Goal: Task Accomplishment & Management: Manage account settings

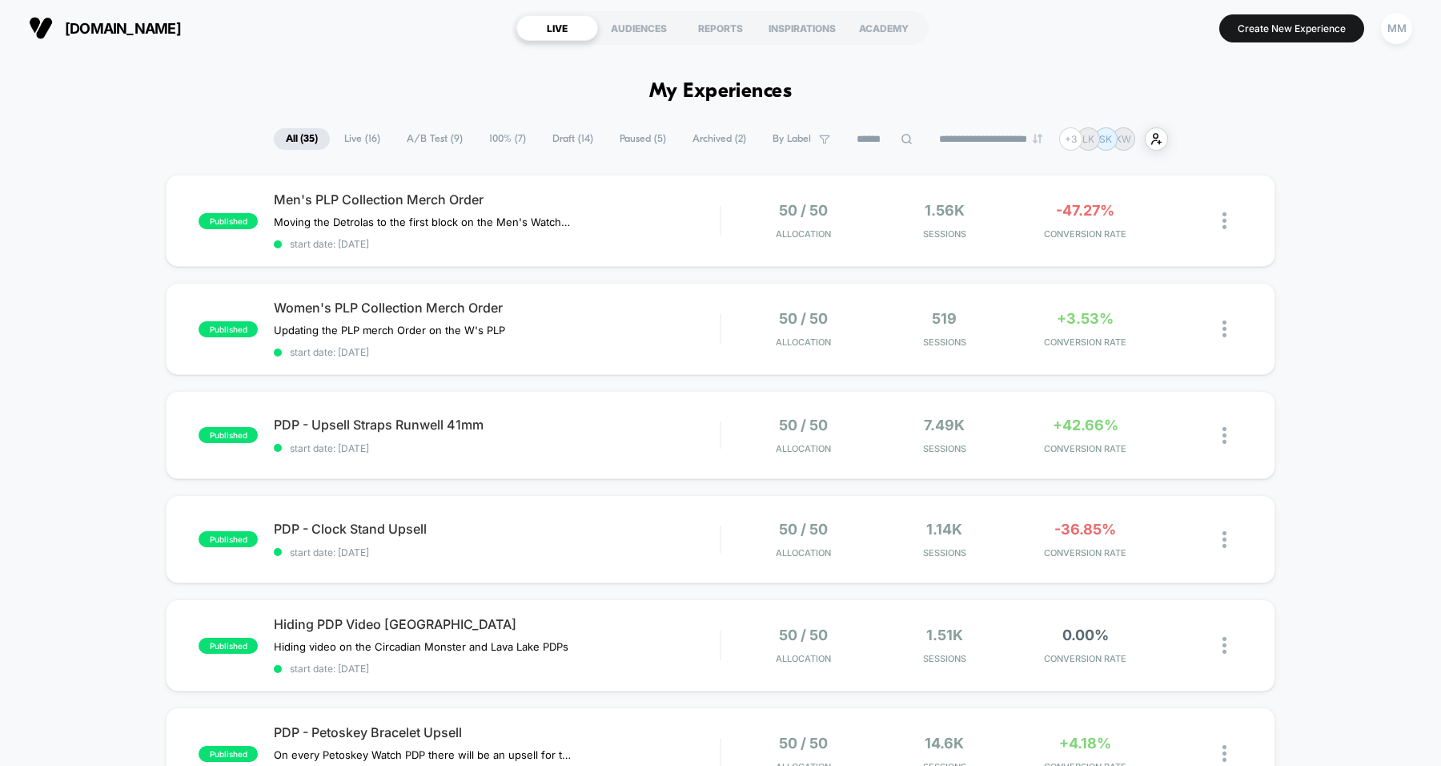
click at [626, 140] on span "Paused ( 5 )" at bounding box center [643, 139] width 70 height 22
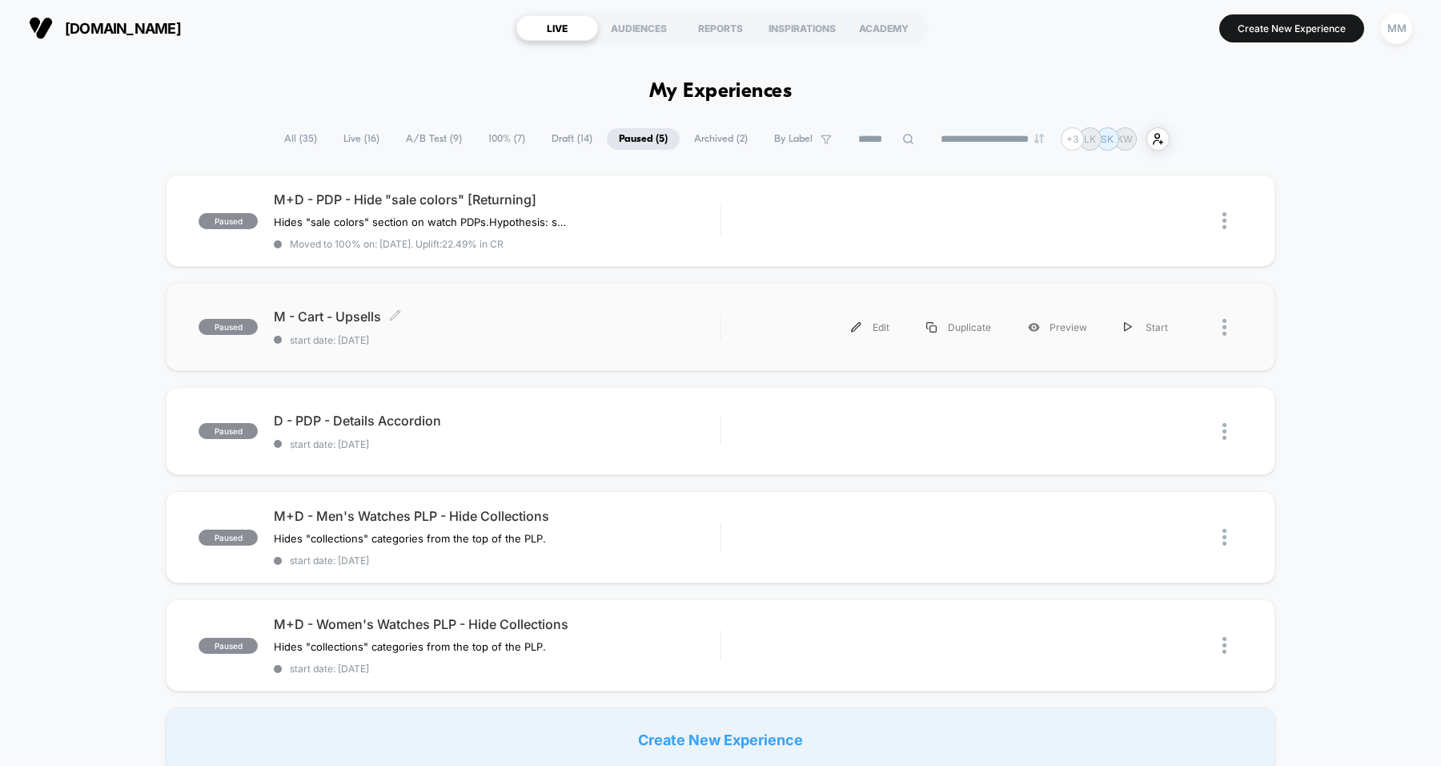
click at [593, 340] on span "start date: 7/31/2025" at bounding box center [497, 340] width 446 height 12
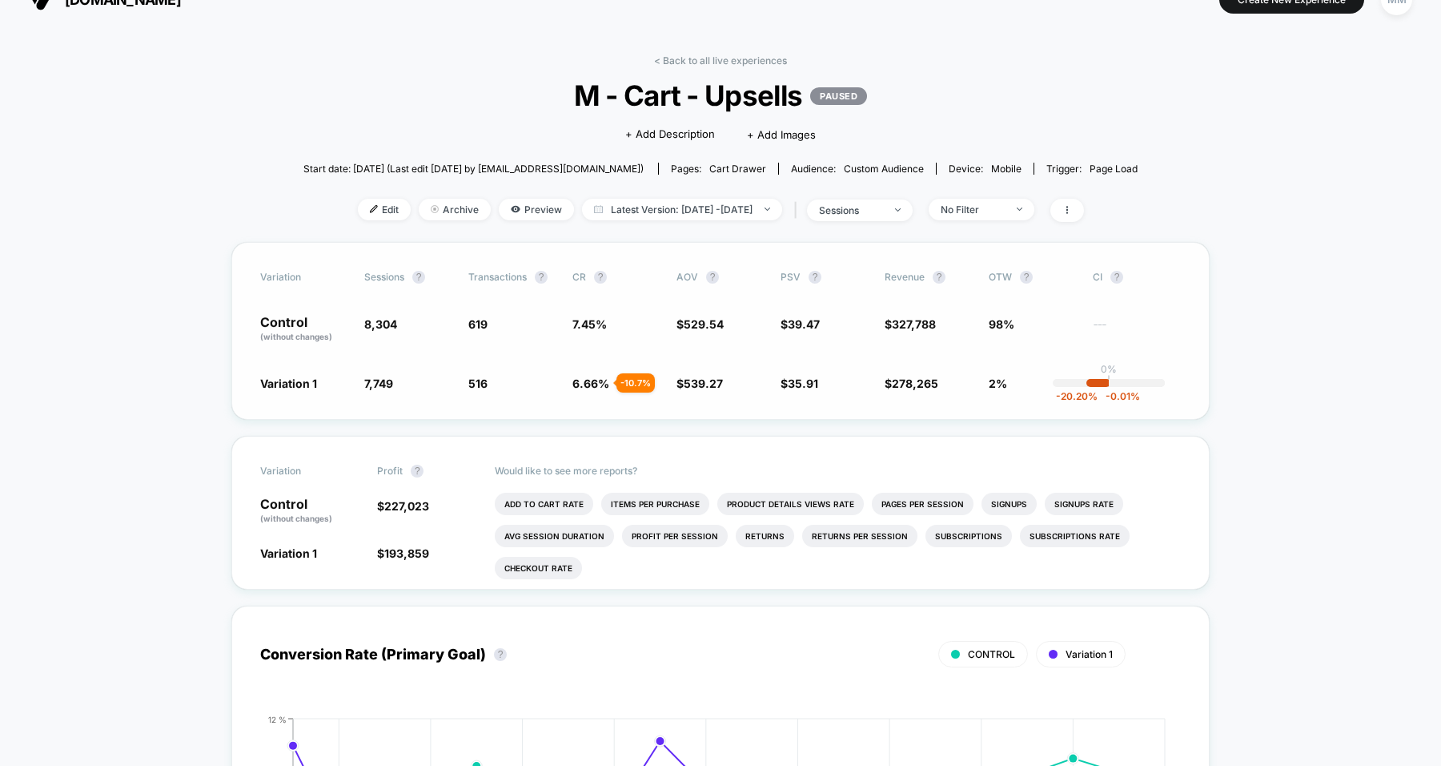
scroll to position [26, 0]
click at [364, 208] on span "Edit" at bounding box center [384, 212] width 53 height 22
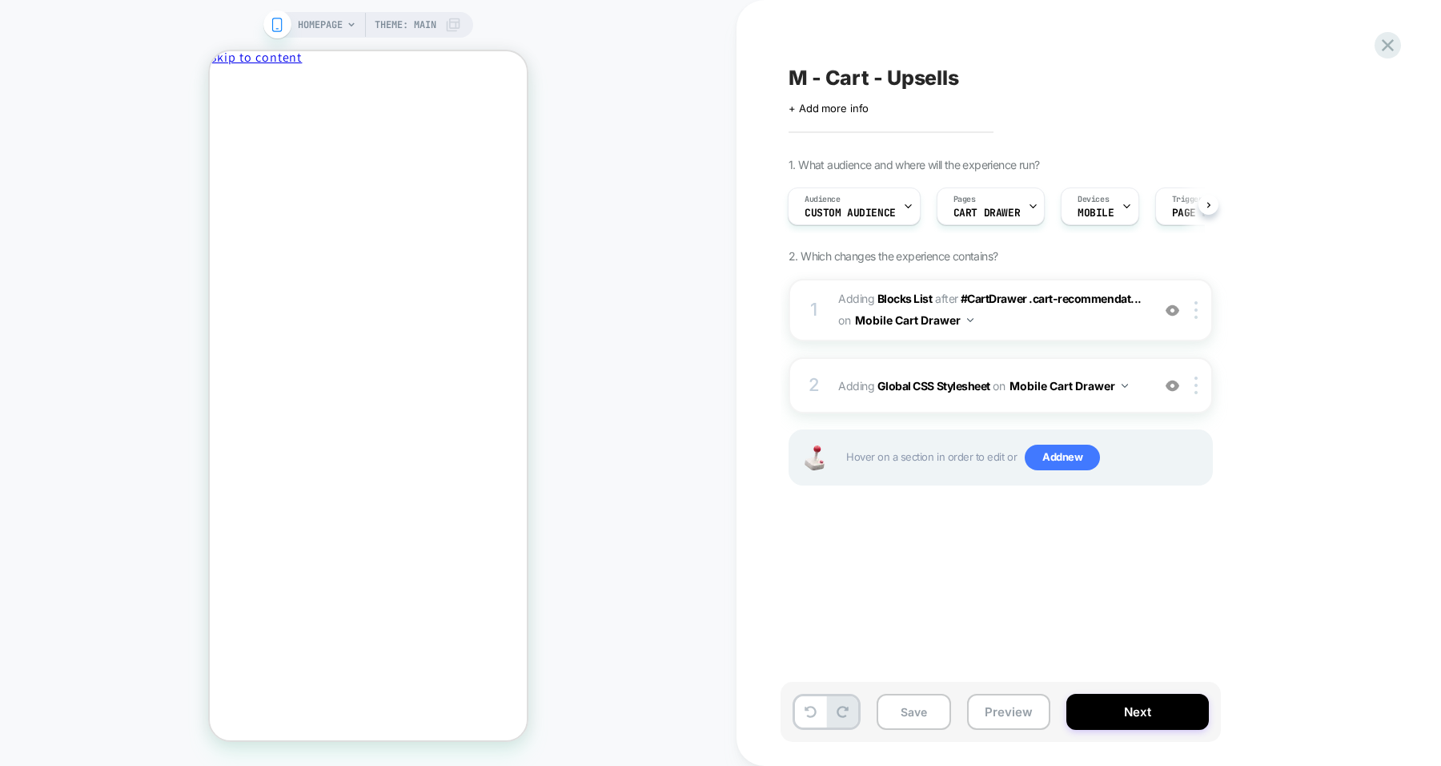
click at [646, 291] on div "HOMEPAGE Theme: MAIN" at bounding box center [368, 383] width 737 height 734
click at [981, 396] on div "2 Adding Global CSS Stylesheet on Mobile Cart Drawer Add Before Add After Copy …" at bounding box center [1001, 385] width 424 height 56
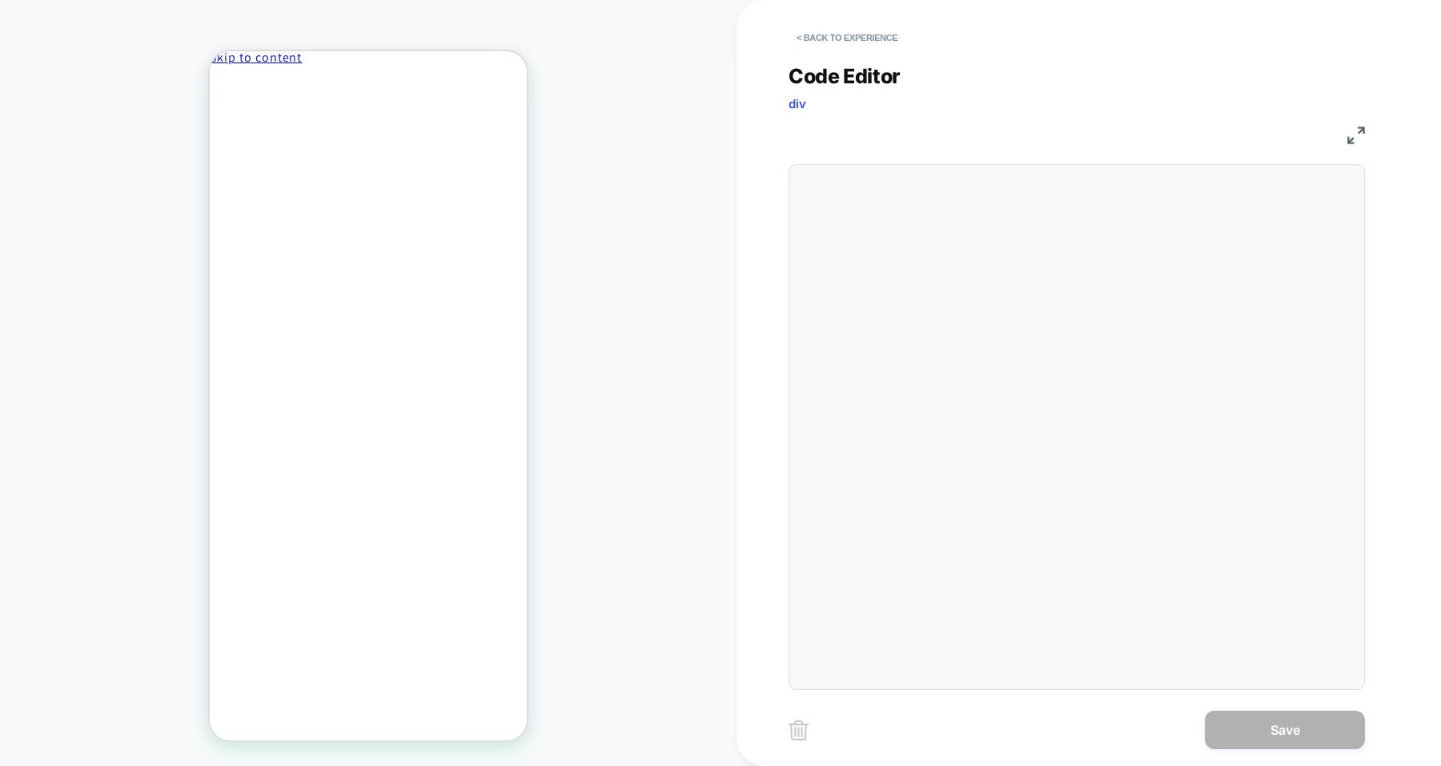
click at [843, 40] on button "< Back to experience" at bounding box center [847, 38] width 117 height 26
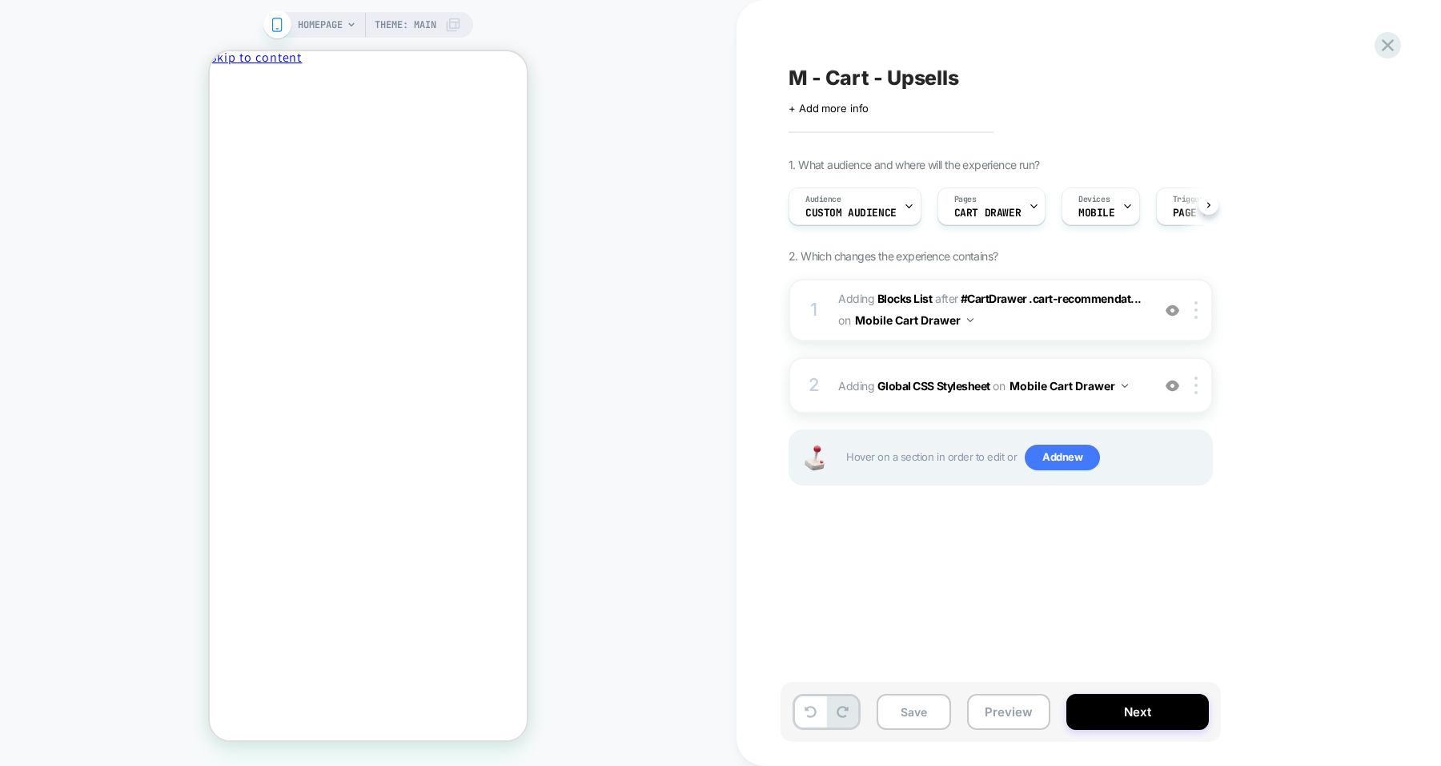
scroll to position [0, 1]
click at [1002, 713] on button "Preview" at bounding box center [1008, 712] width 83 height 36
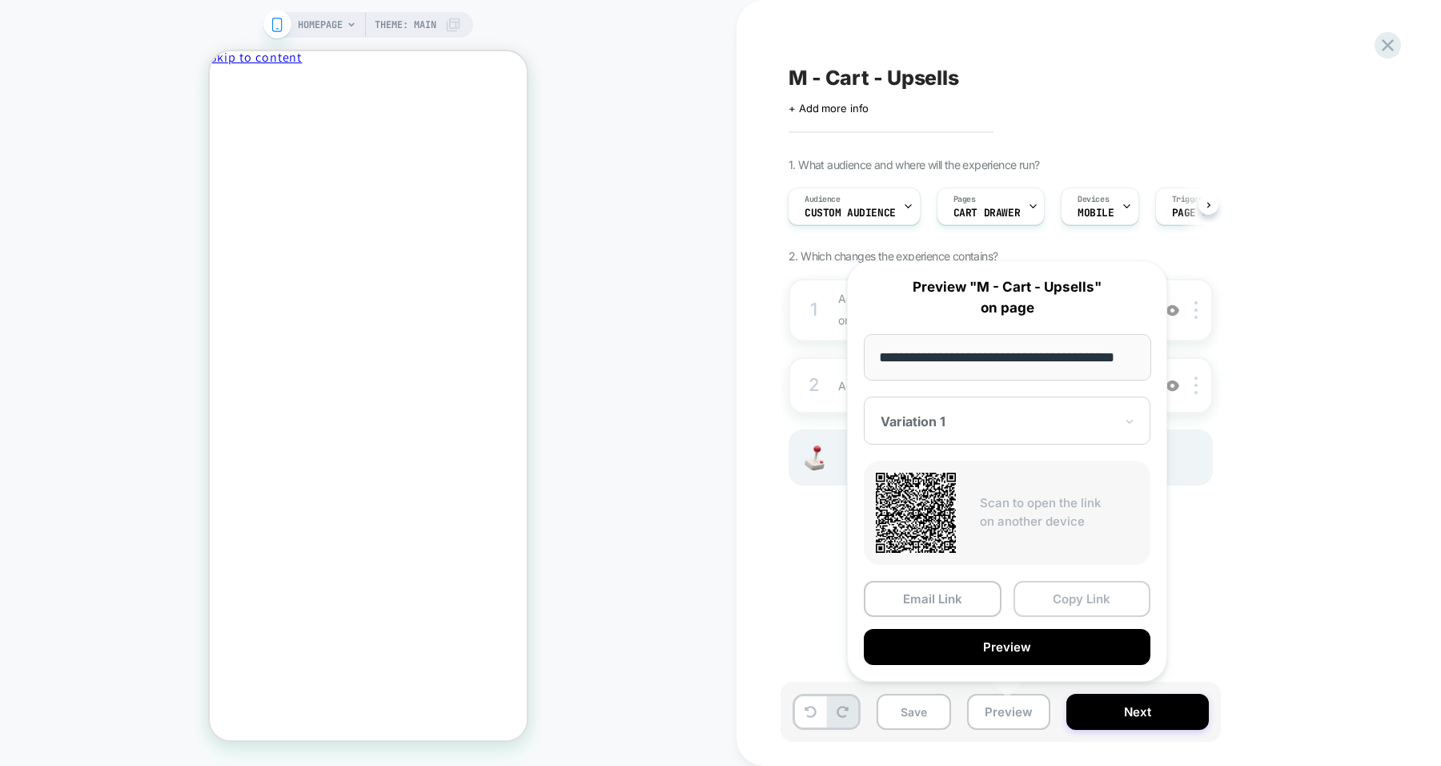
scroll to position [0, 0]
click at [1082, 601] on button "Copy Link" at bounding box center [1083, 599] width 138 height 36
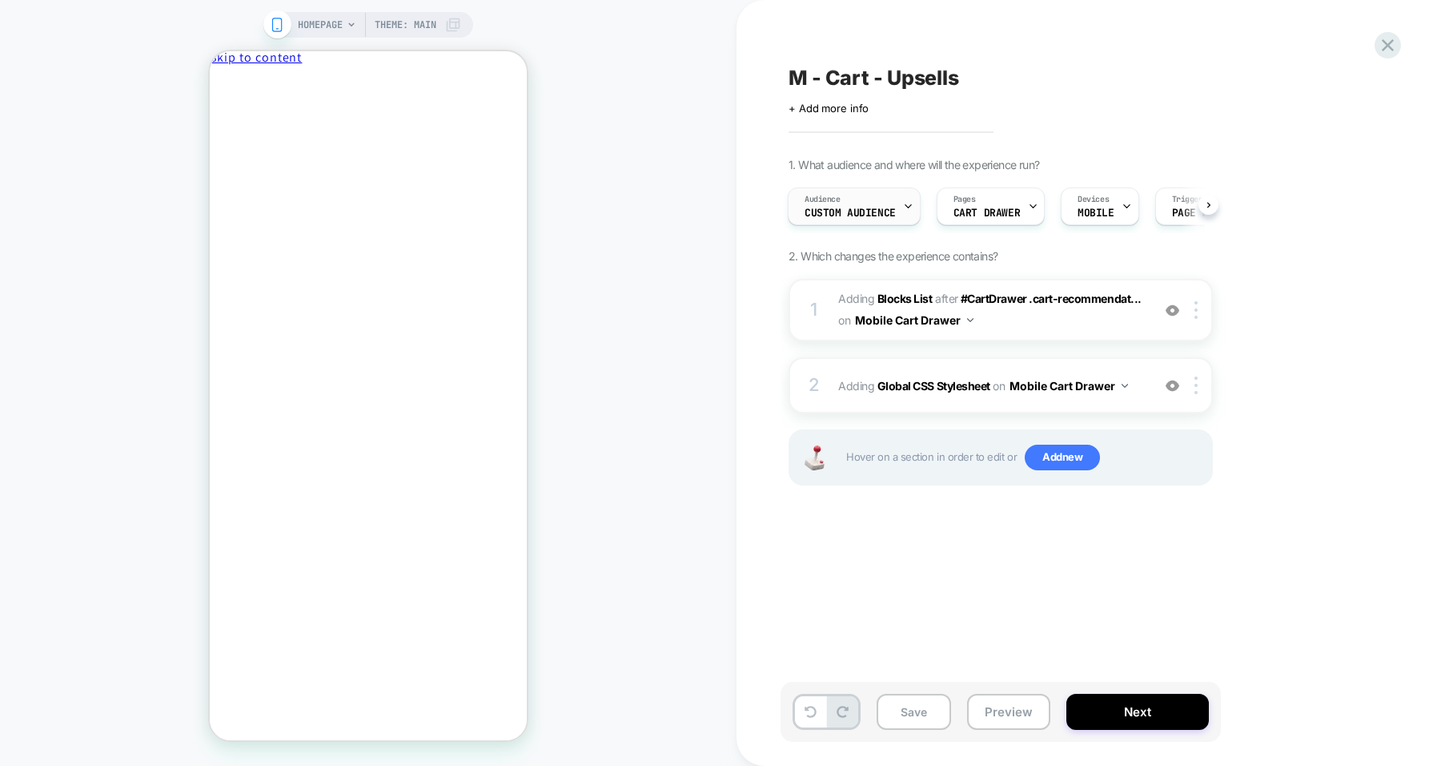
click at [869, 190] on div "Audience Custom Audience" at bounding box center [850, 206] width 123 height 36
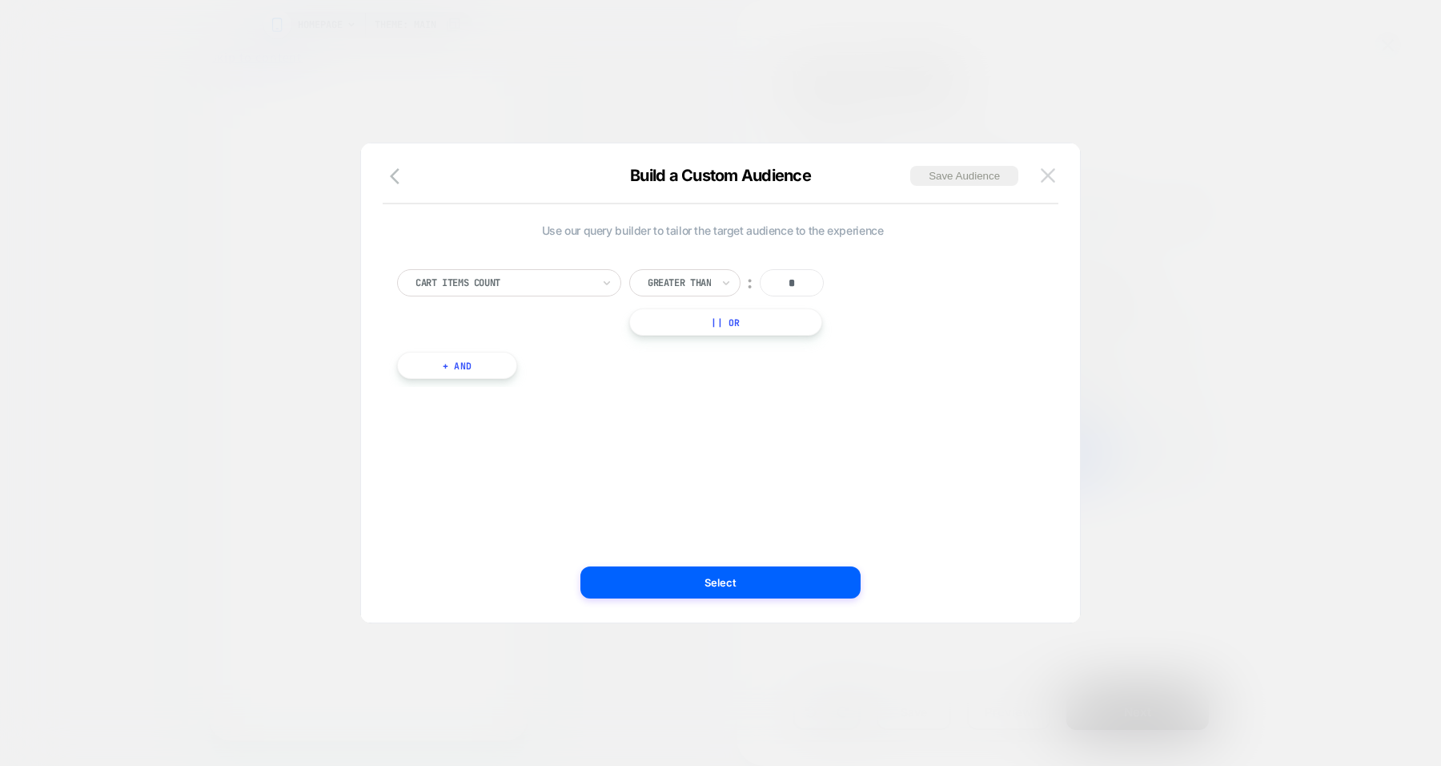
click at [1055, 178] on img at bounding box center [1048, 175] width 14 height 14
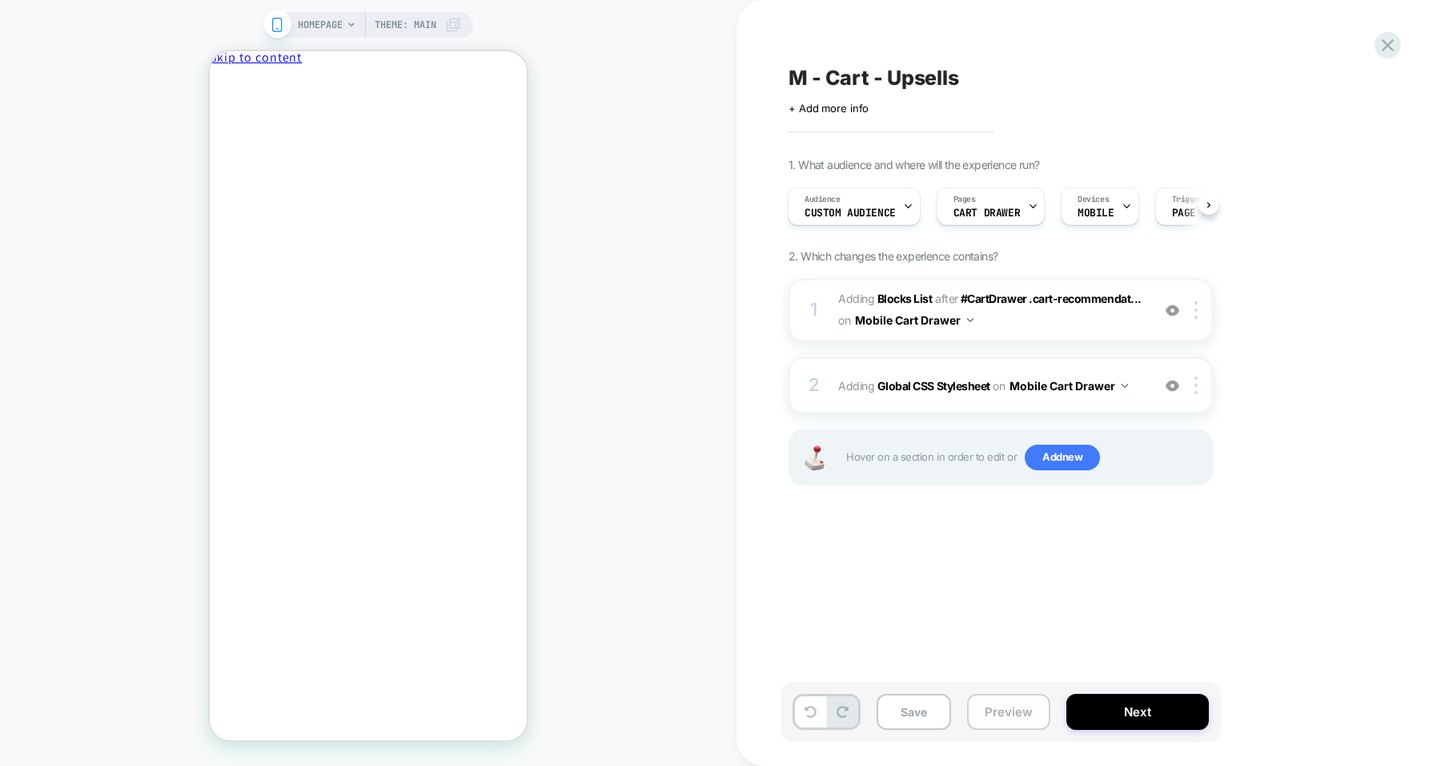
click at [1007, 702] on button "Preview" at bounding box center [1008, 712] width 83 height 36
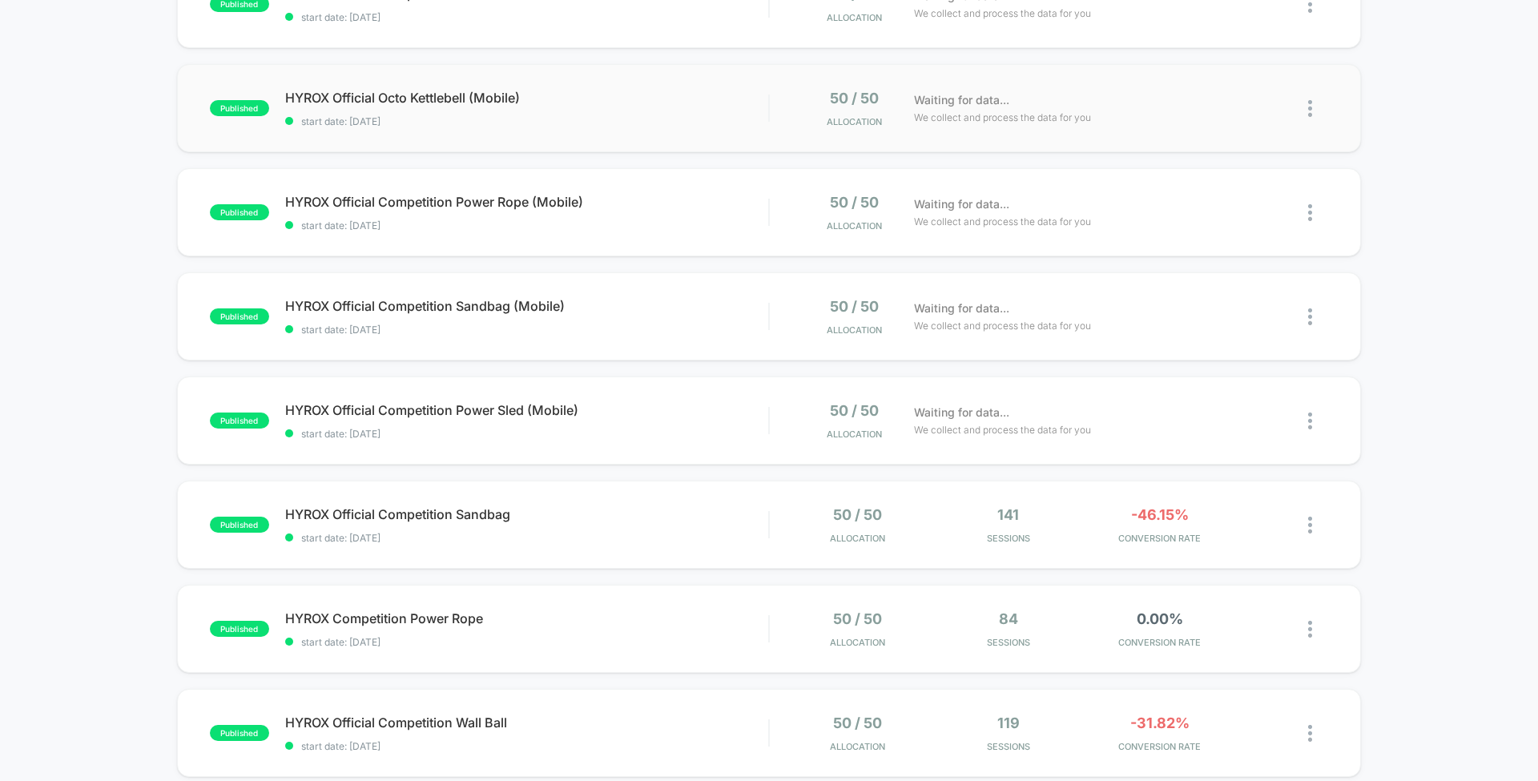
scroll to position [221, 0]
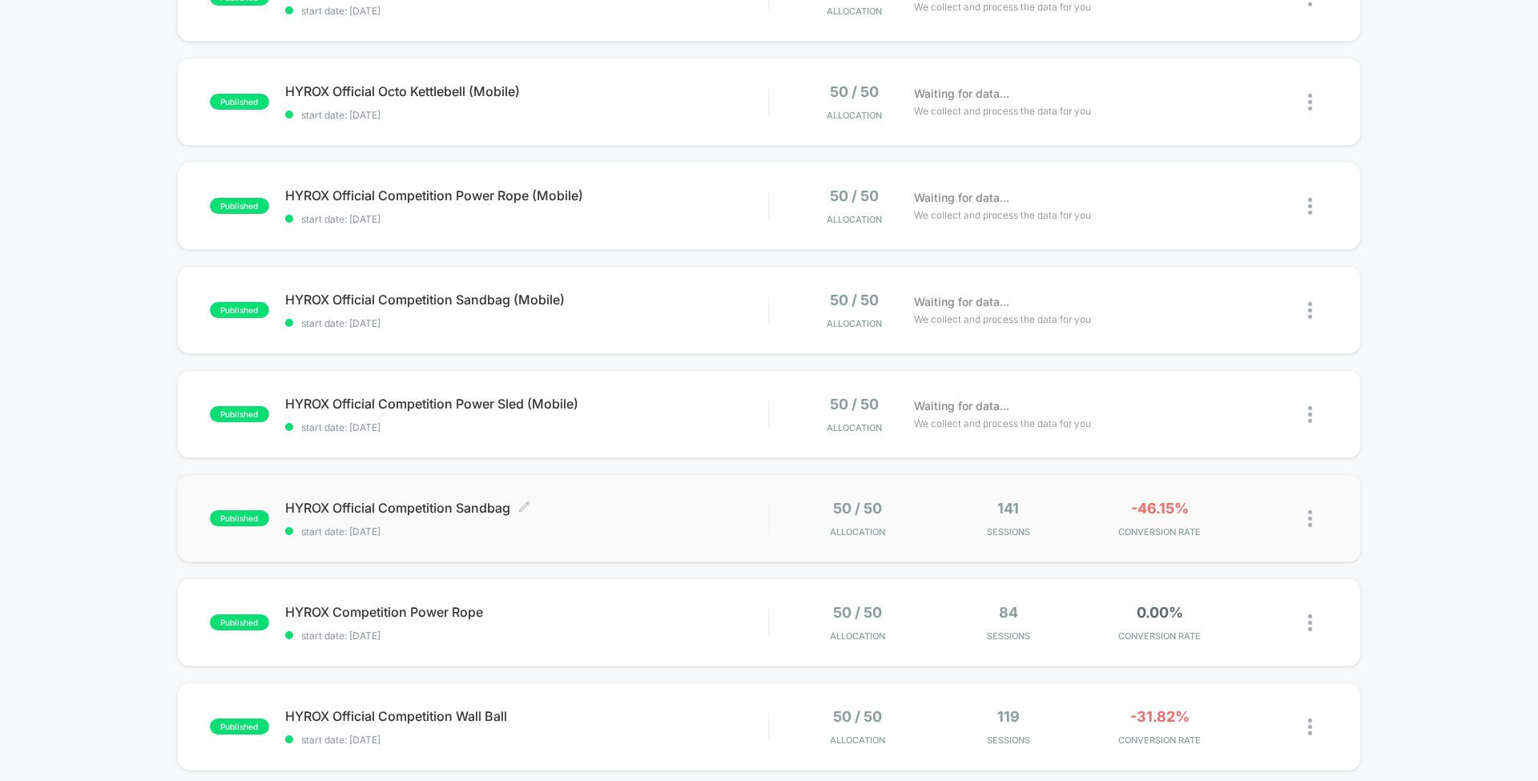
click at [687, 525] on span "start date: 8/15/2025" at bounding box center [526, 531] width 483 height 12
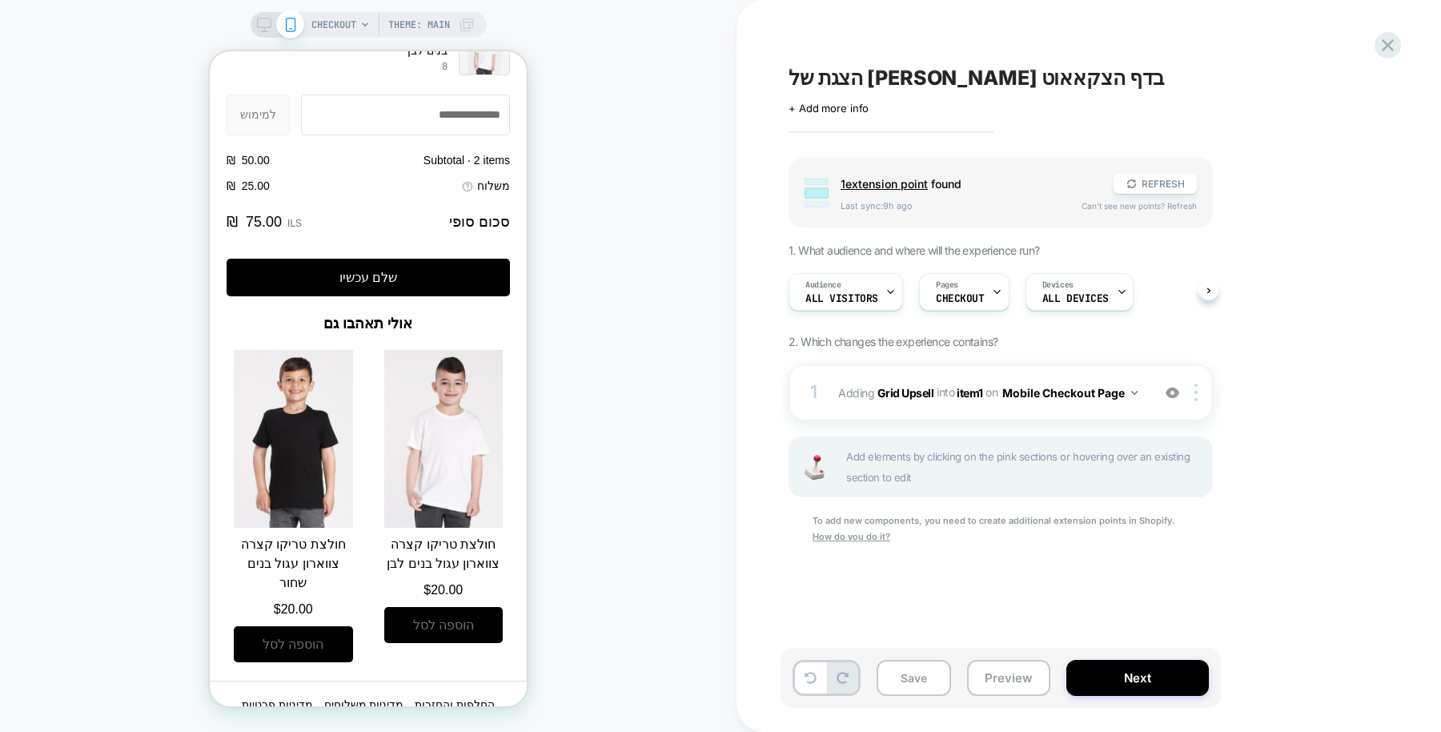
scroll to position [1815, 0]
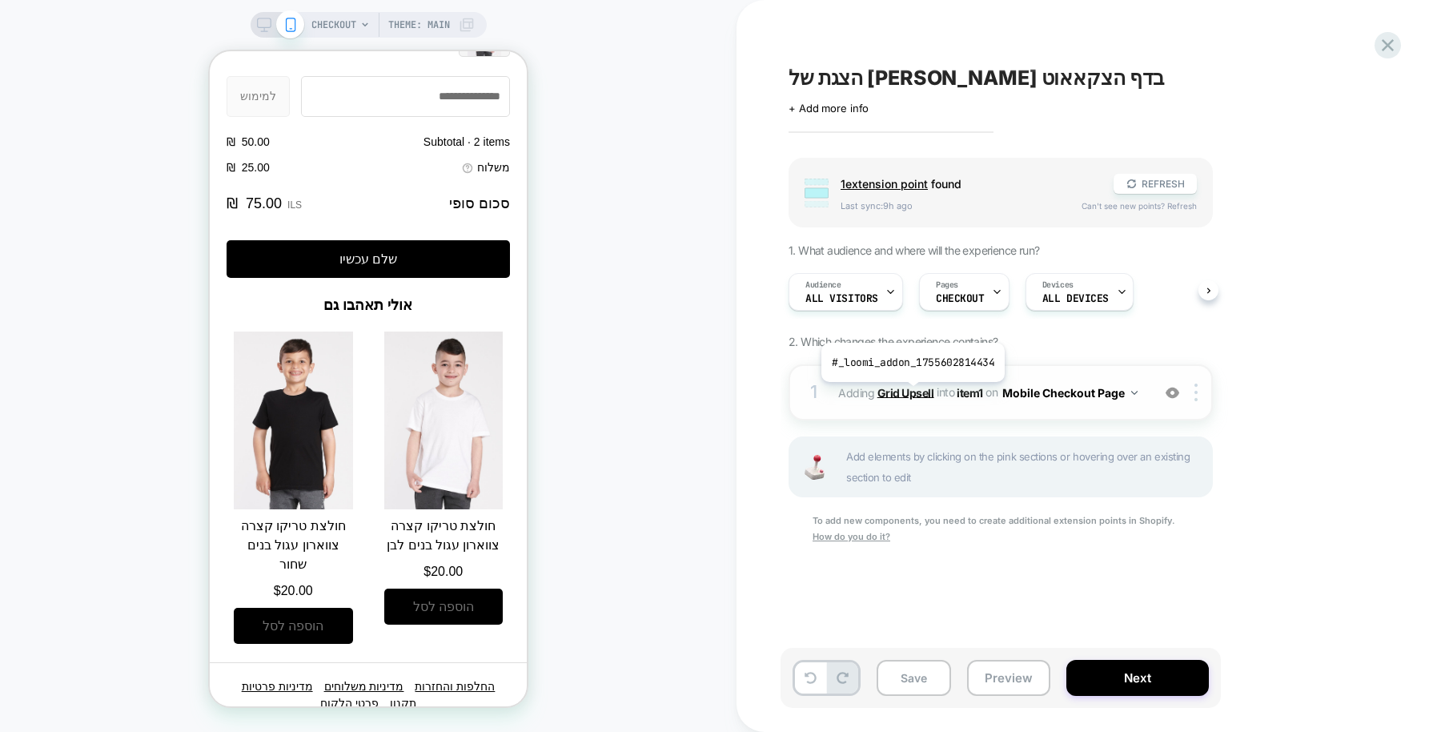
click at [911, 393] on b "Grid Upsell" at bounding box center [906, 392] width 57 height 14
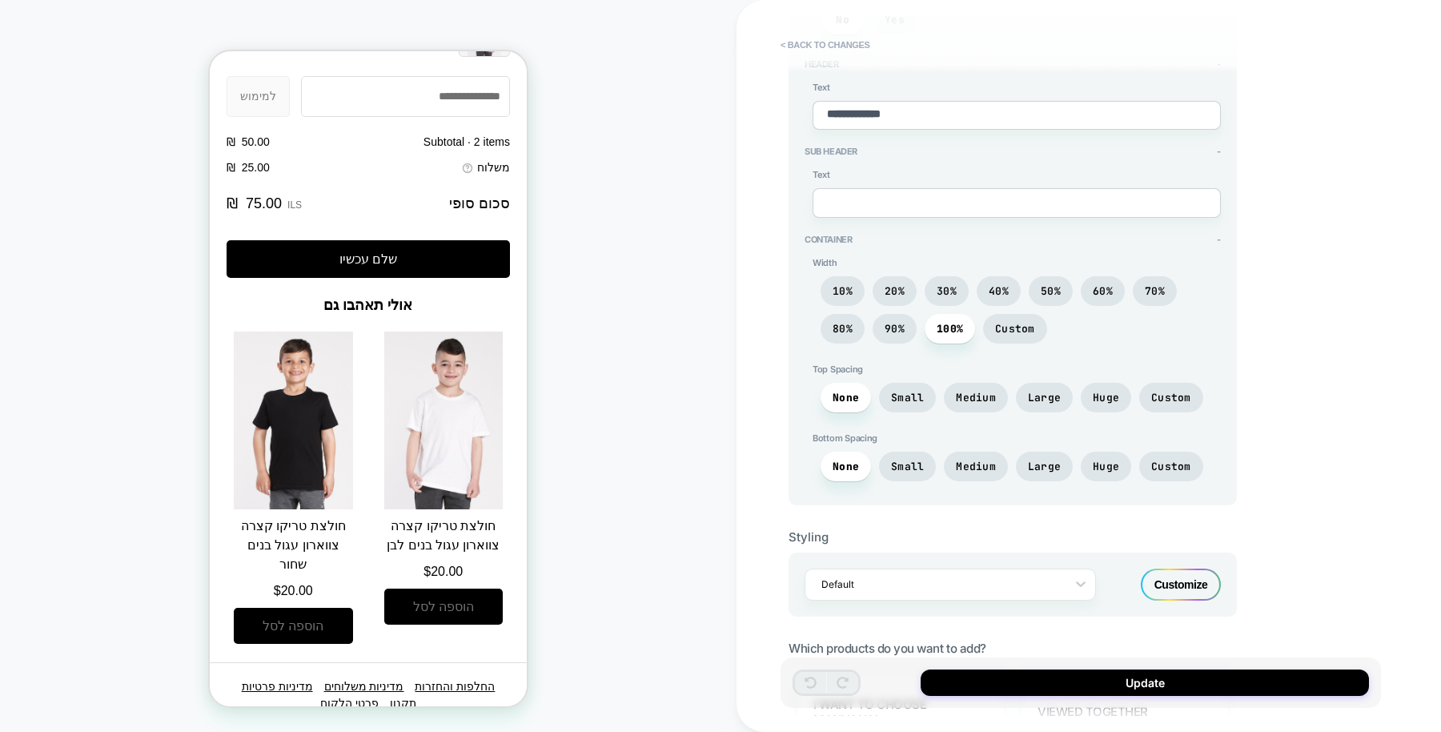
scroll to position [341, 0]
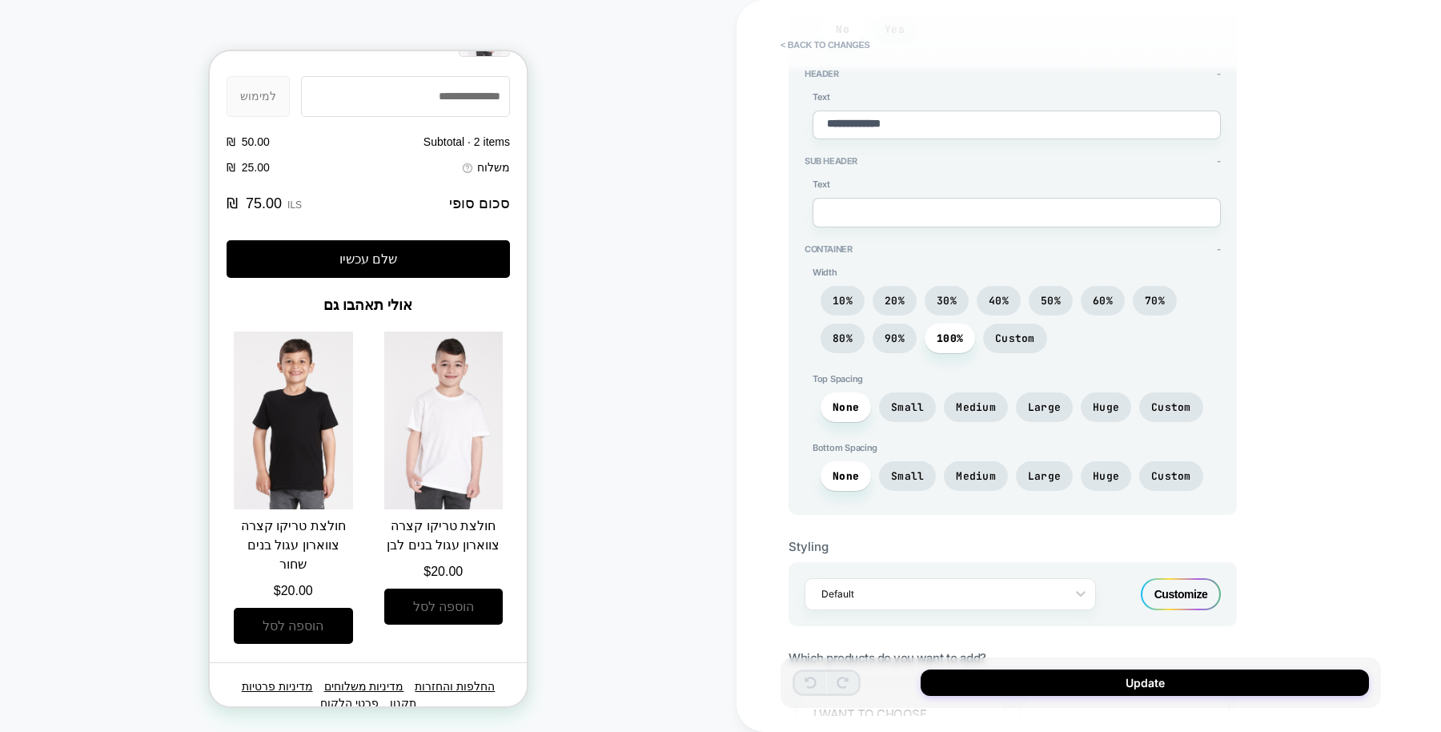
click at [1184, 587] on div "Customize" at bounding box center [1181, 594] width 80 height 32
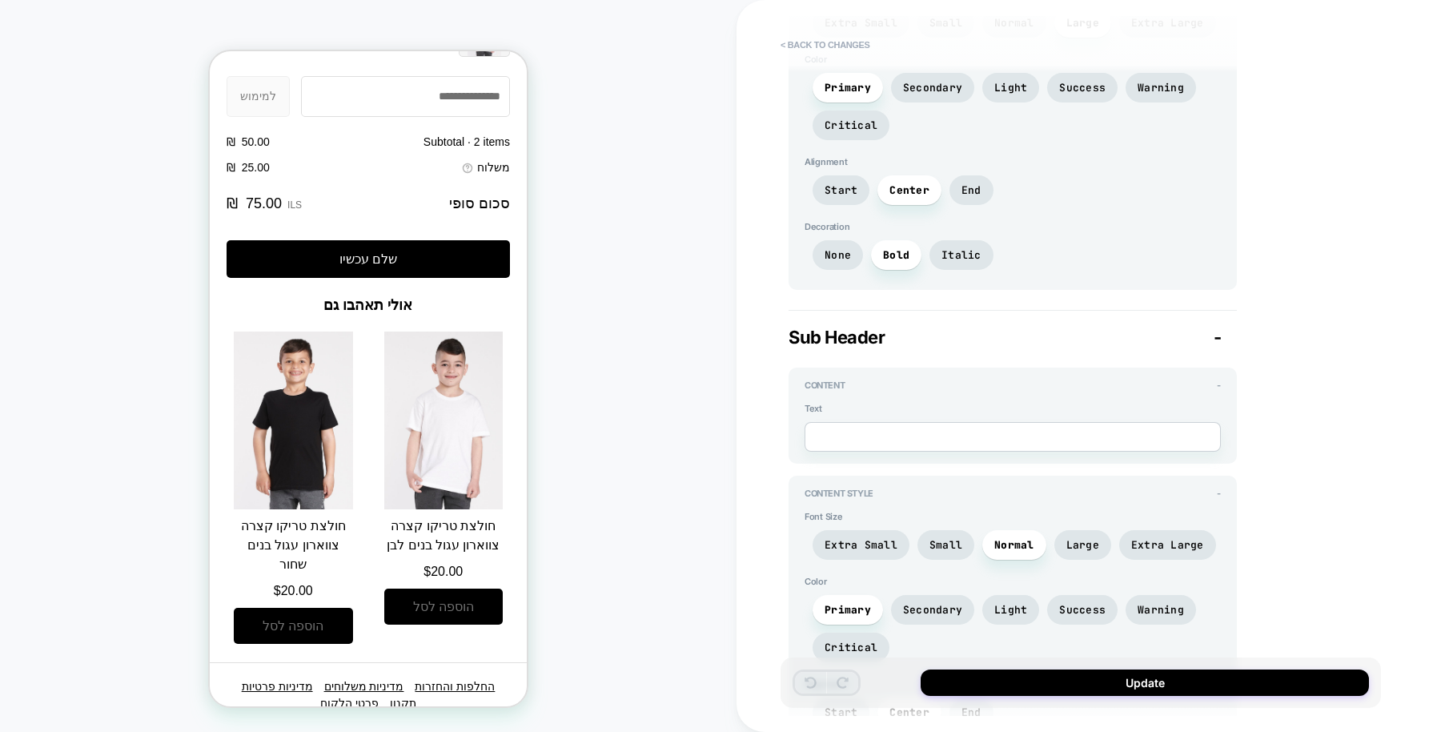
scroll to position [0, 0]
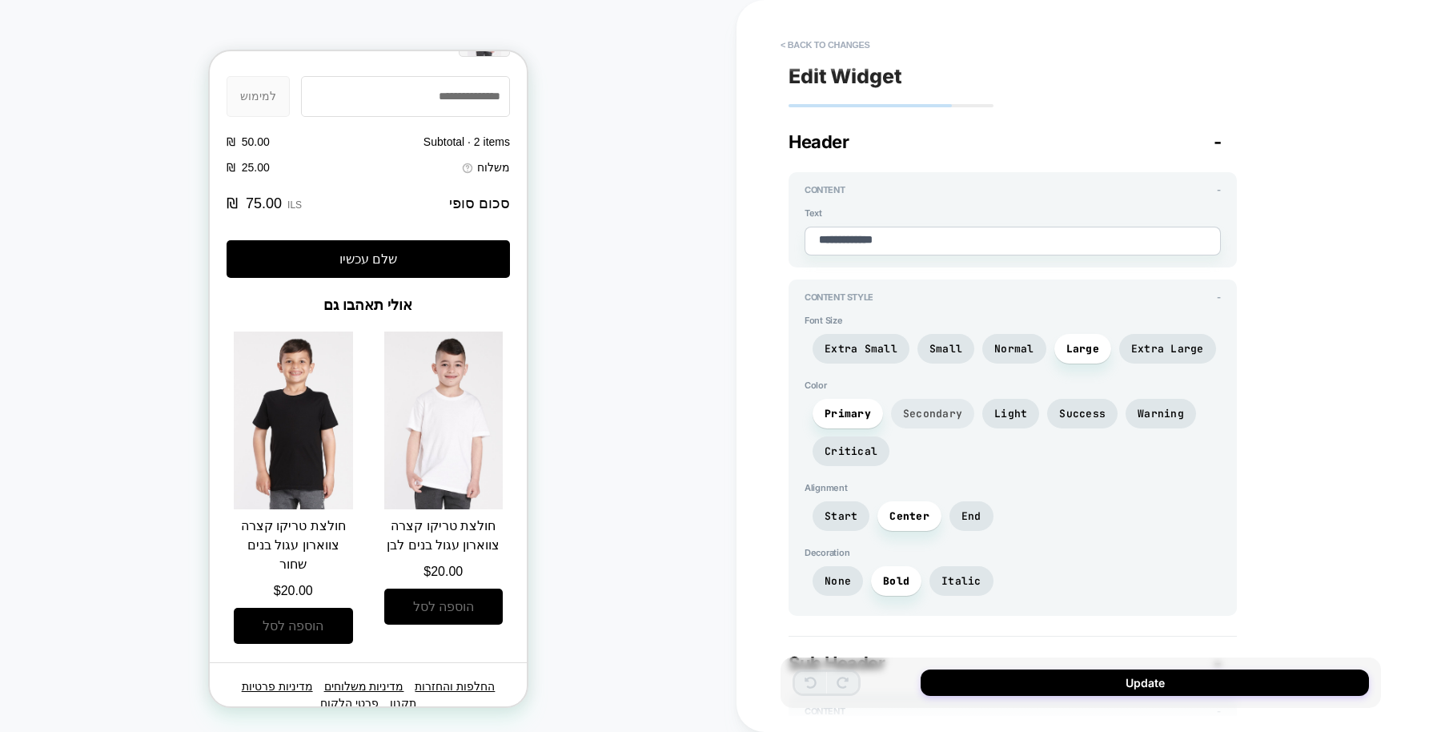
click at [938, 407] on span "Secondary" at bounding box center [932, 414] width 59 height 14
click at [1011, 411] on span "Light" at bounding box center [1011, 414] width 33 height 14
click at [1081, 409] on span "Success" at bounding box center [1082, 414] width 46 height 14
click at [862, 407] on span "Primary" at bounding box center [848, 414] width 46 height 14
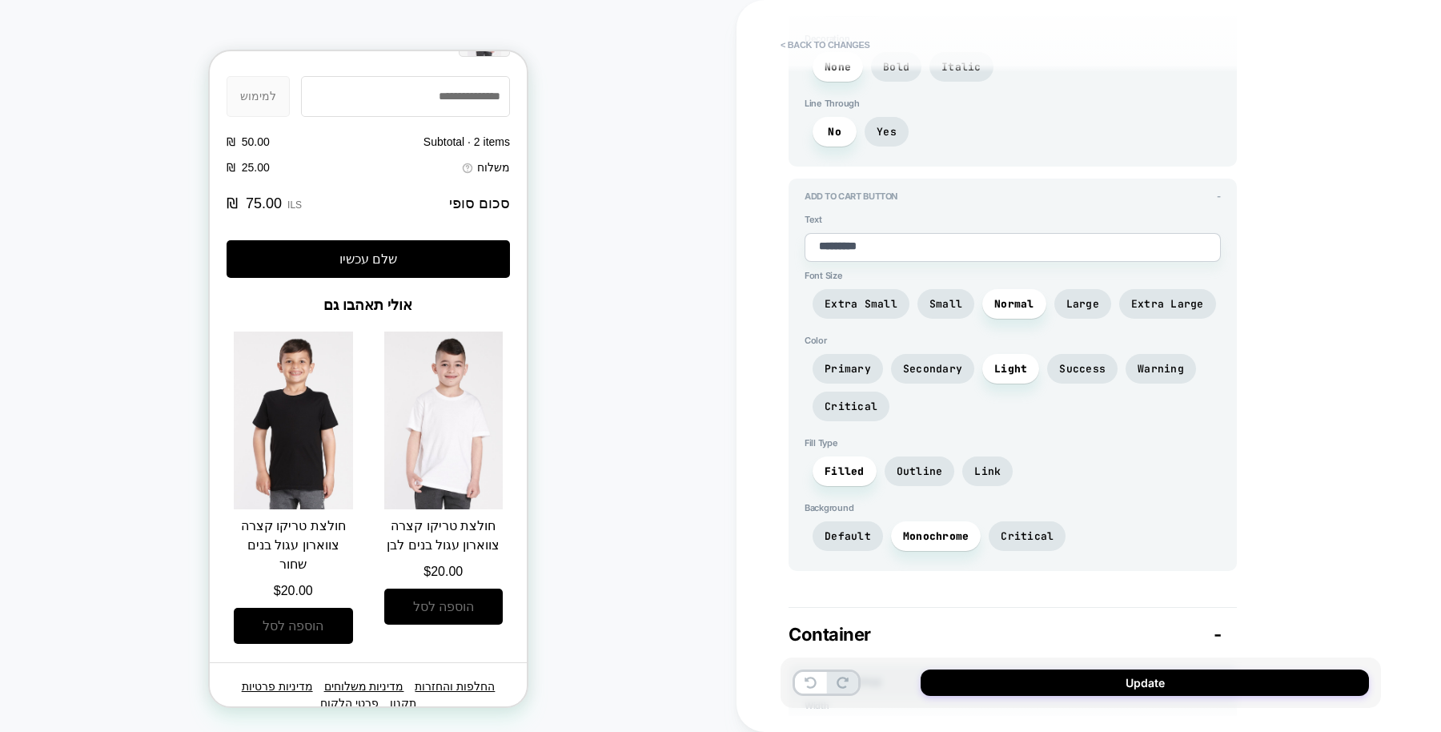
scroll to position [2920, 0]
click at [939, 361] on span "Secondary" at bounding box center [932, 368] width 59 height 14
click at [1078, 361] on span "Success" at bounding box center [1082, 368] width 46 height 14
click at [1167, 361] on span "Warning" at bounding box center [1161, 368] width 46 height 14
click at [858, 399] on span "Critical" at bounding box center [851, 406] width 53 height 14
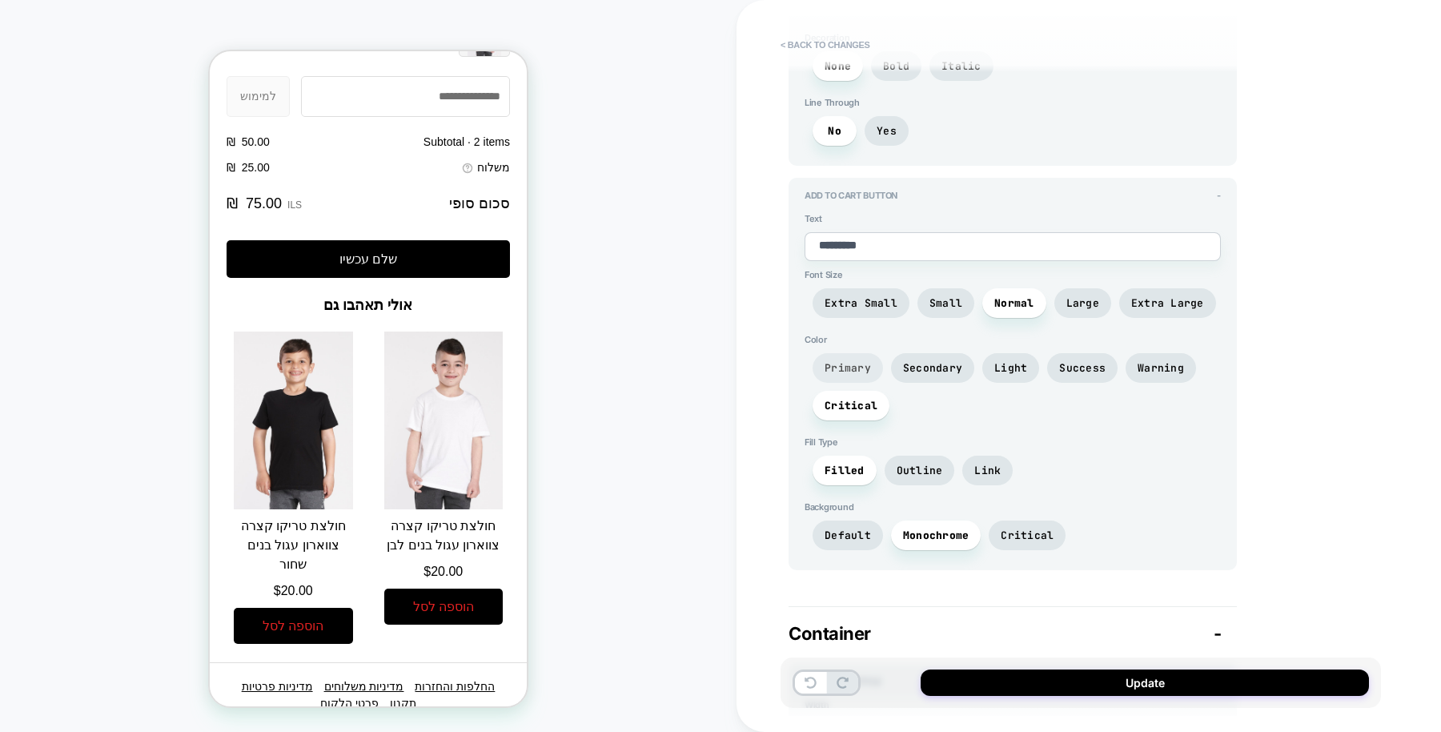
click at [854, 353] on span "Primary" at bounding box center [848, 368] width 70 height 30
click at [1014, 529] on span "Critical" at bounding box center [1027, 536] width 53 height 14
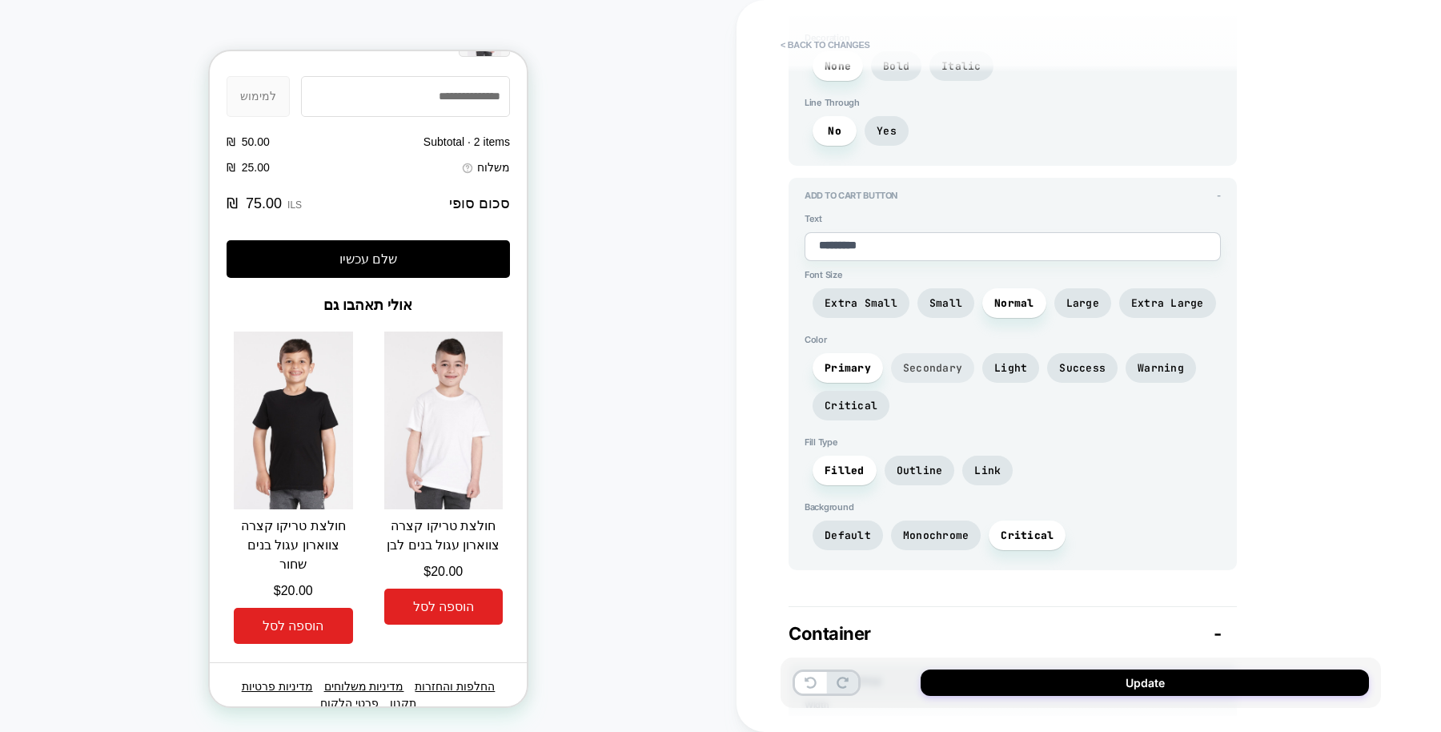
click at [928, 361] on span "Secondary" at bounding box center [932, 368] width 59 height 14
click at [853, 361] on span "Primary" at bounding box center [848, 368] width 46 height 14
click at [860, 529] on span "Default" at bounding box center [848, 536] width 46 height 14
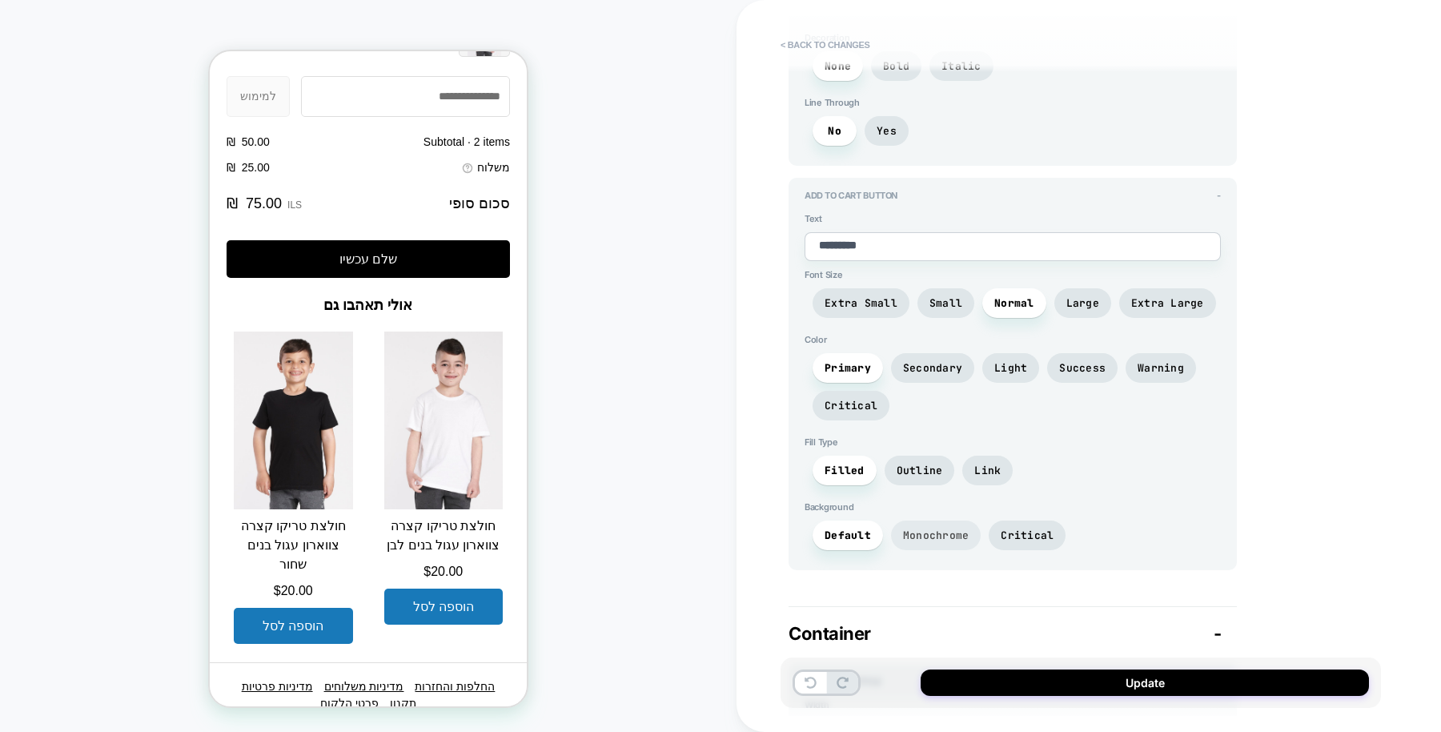
click at [927, 529] on span "Monochrome" at bounding box center [936, 536] width 66 height 14
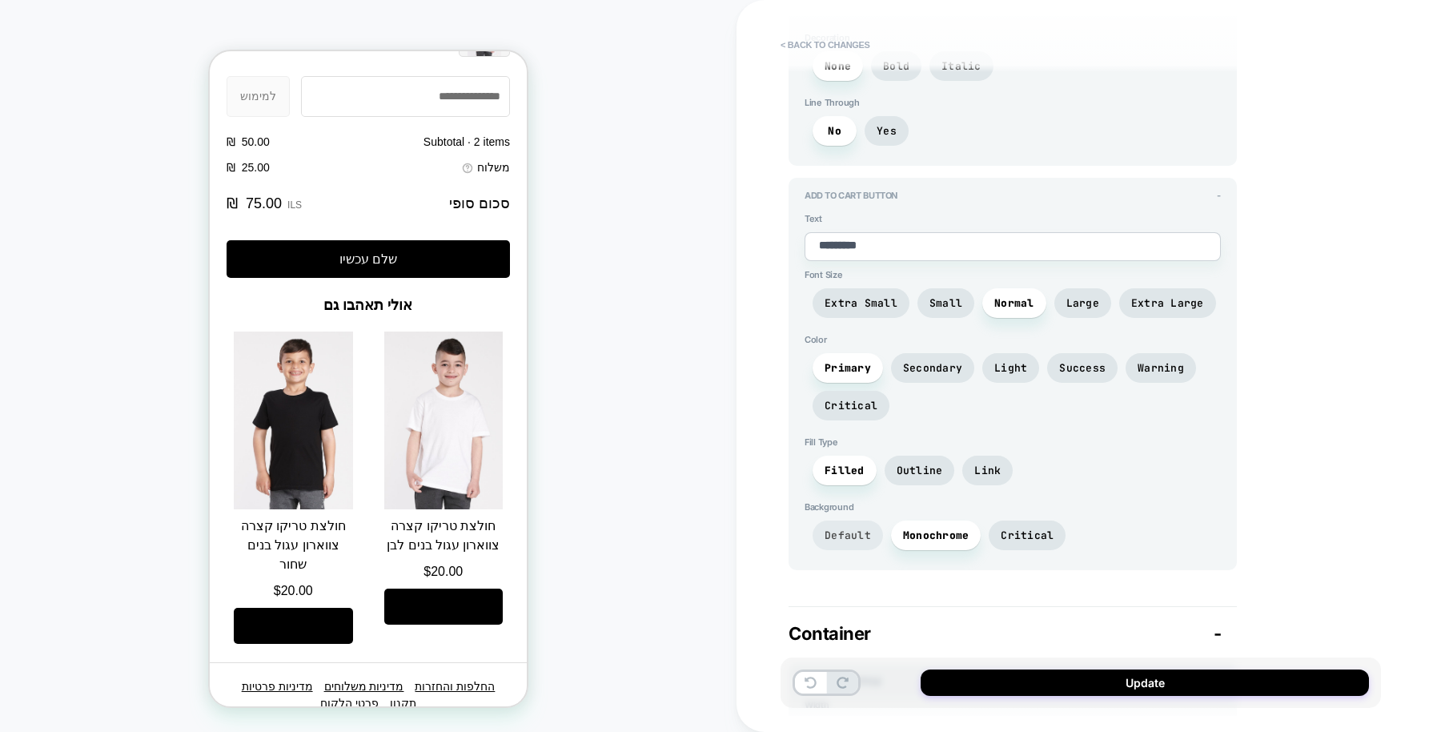
click at [841, 529] on span "Default" at bounding box center [848, 536] width 46 height 14
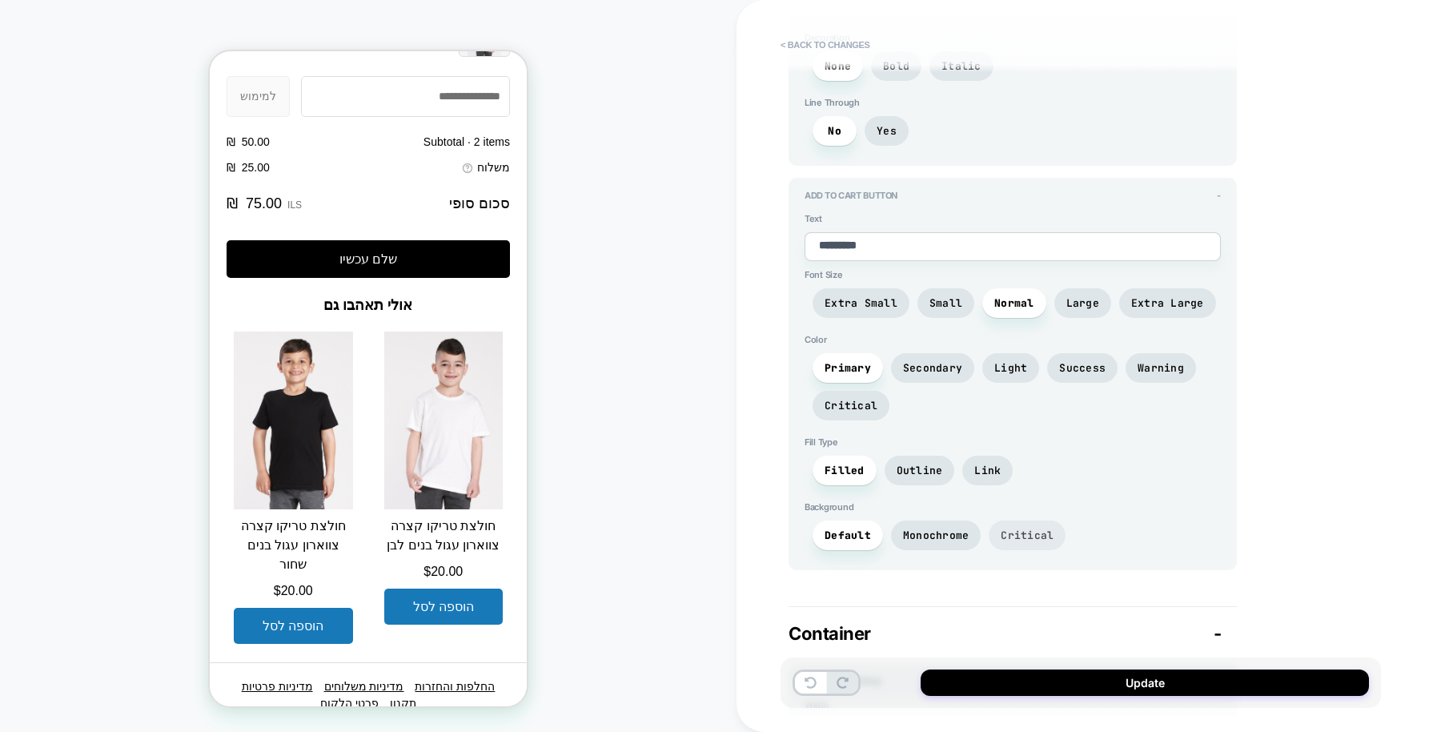
click at [1008, 529] on span "Critical" at bounding box center [1027, 536] width 53 height 14
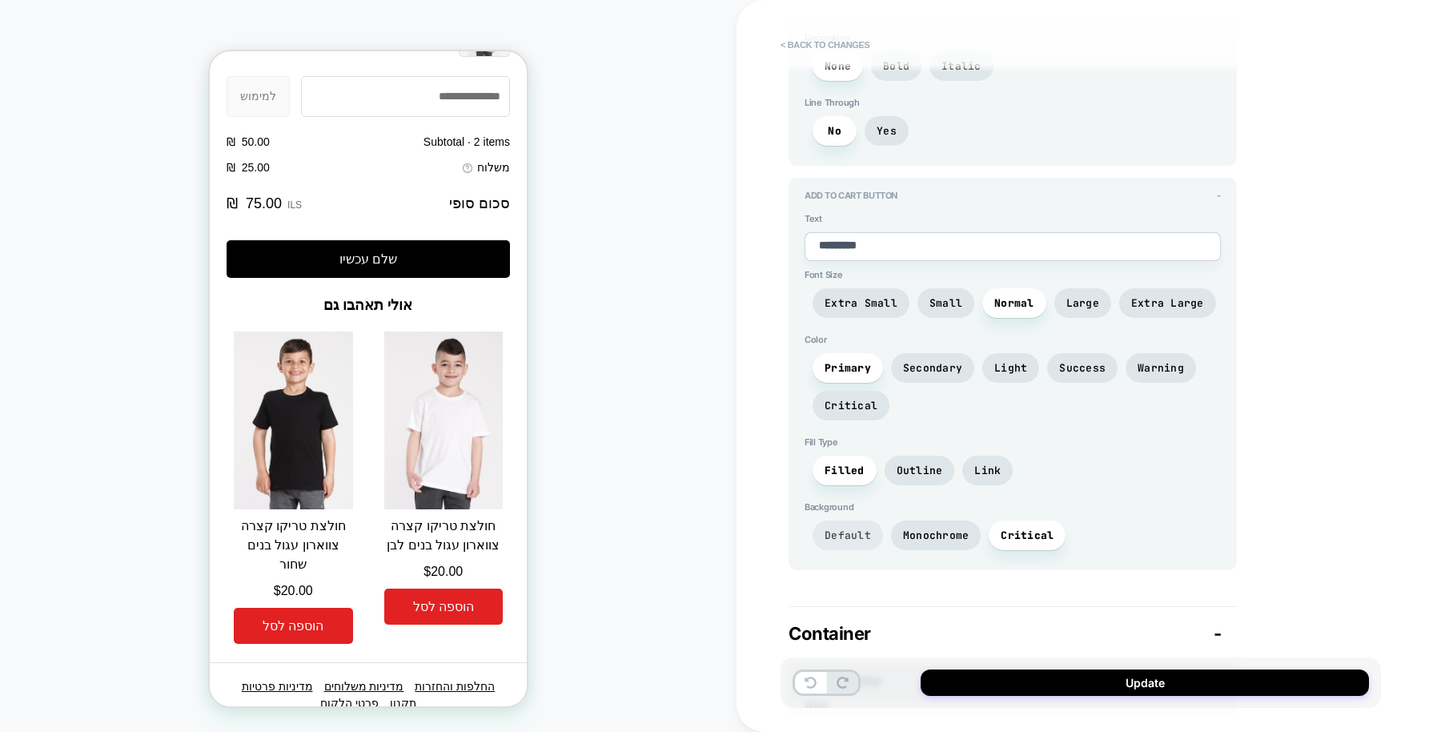
click at [846, 529] on span "Default" at bounding box center [848, 536] width 46 height 14
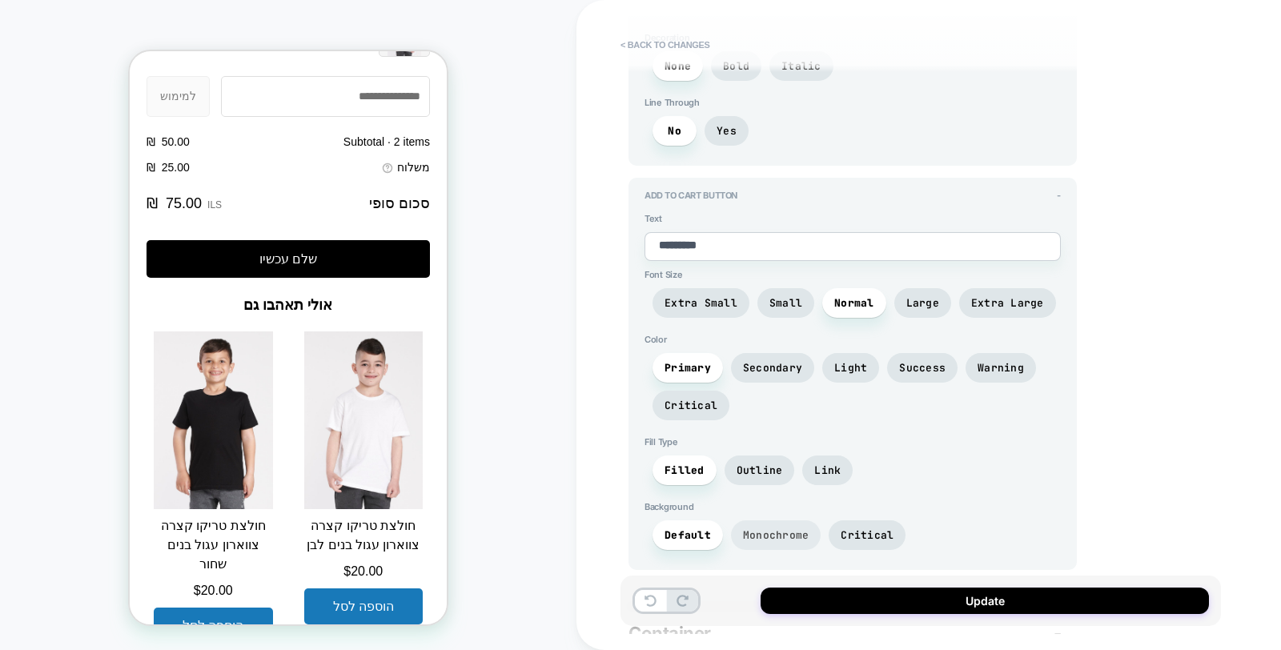
scroll to position [3008, 0]
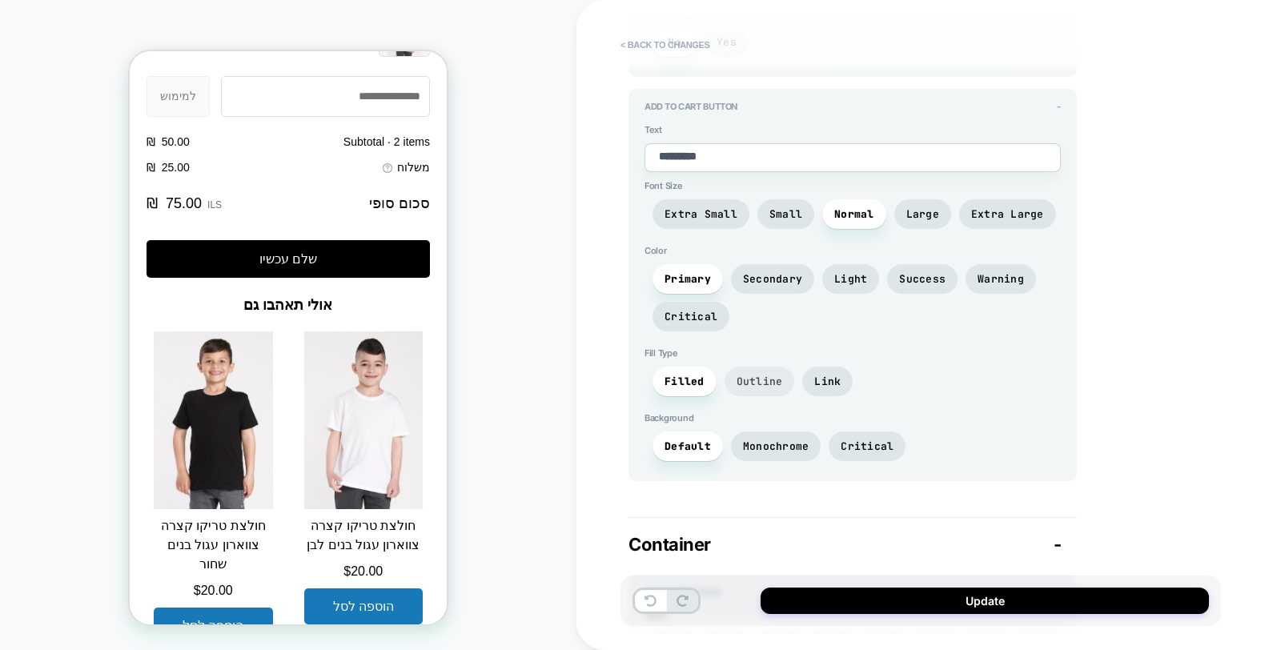
click at [766, 375] on span "Outline" at bounding box center [760, 382] width 46 height 14
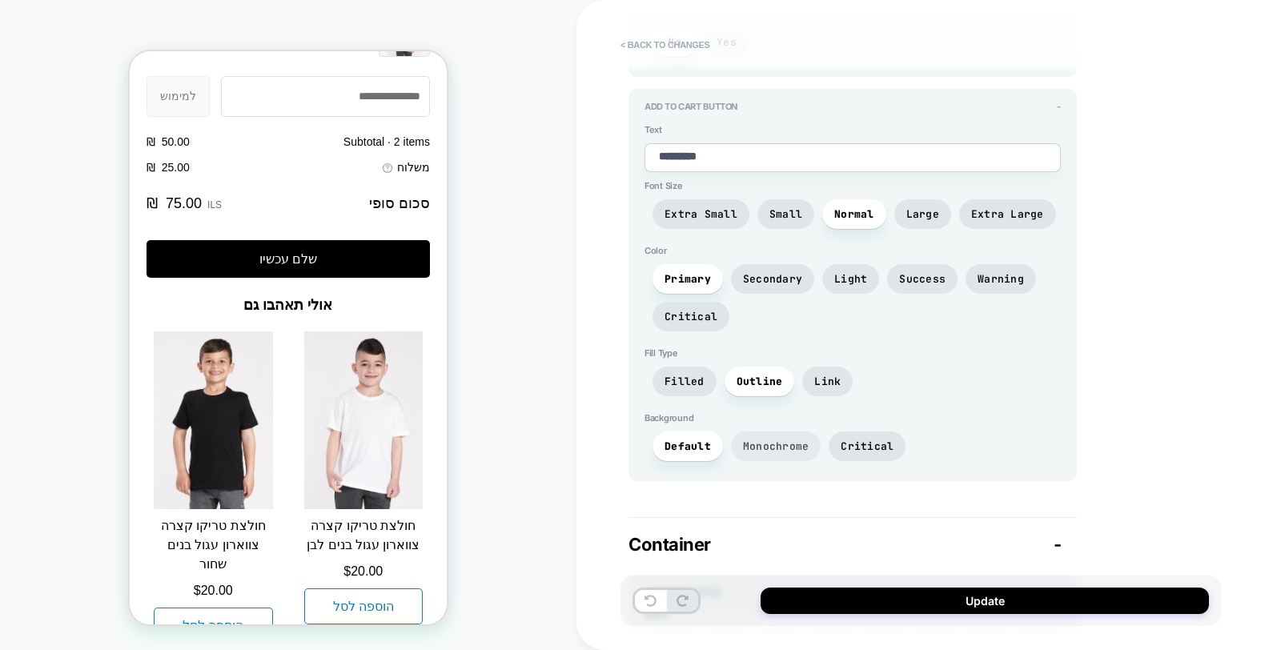
click at [777, 440] on span "Monochrome" at bounding box center [776, 447] width 66 height 14
click at [758, 264] on span "Secondary" at bounding box center [772, 279] width 83 height 30
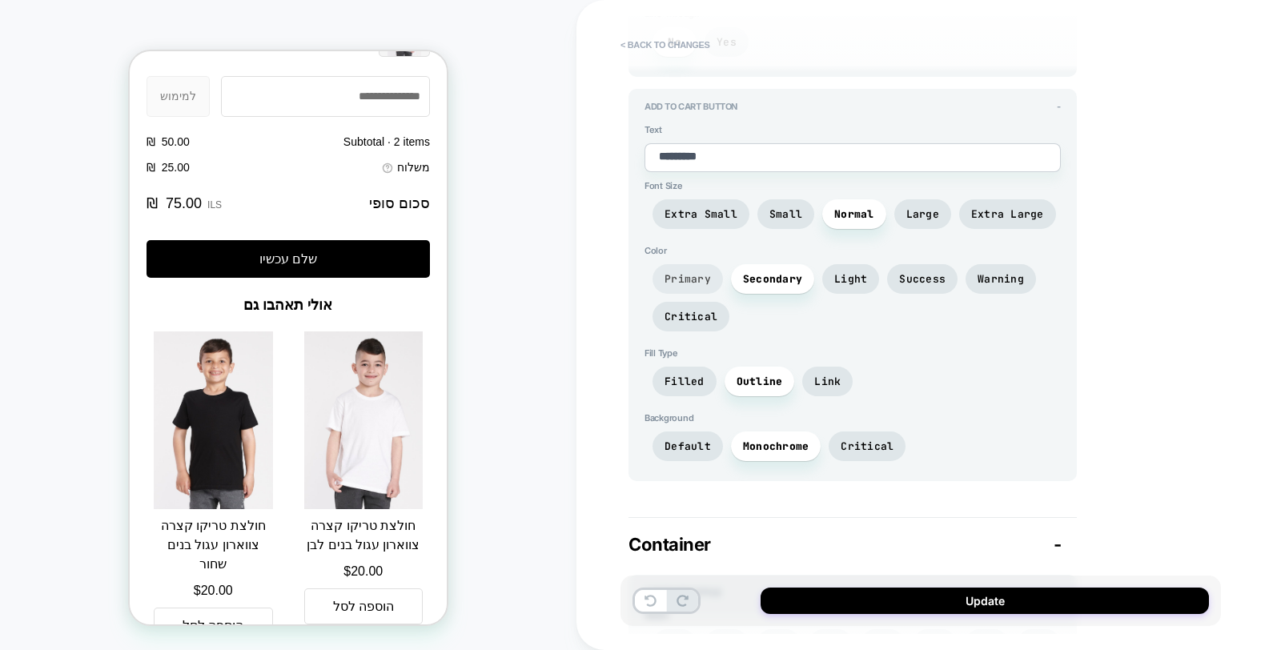
click at [701, 272] on span "Primary" at bounding box center [688, 279] width 46 height 14
click at [701, 310] on span "Critical" at bounding box center [691, 317] width 53 height 14
click at [766, 272] on span "Secondary" at bounding box center [772, 279] width 59 height 14
click at [858, 272] on span "Light" at bounding box center [850, 279] width 33 height 14
click at [899, 272] on span "Success" at bounding box center [922, 279] width 46 height 14
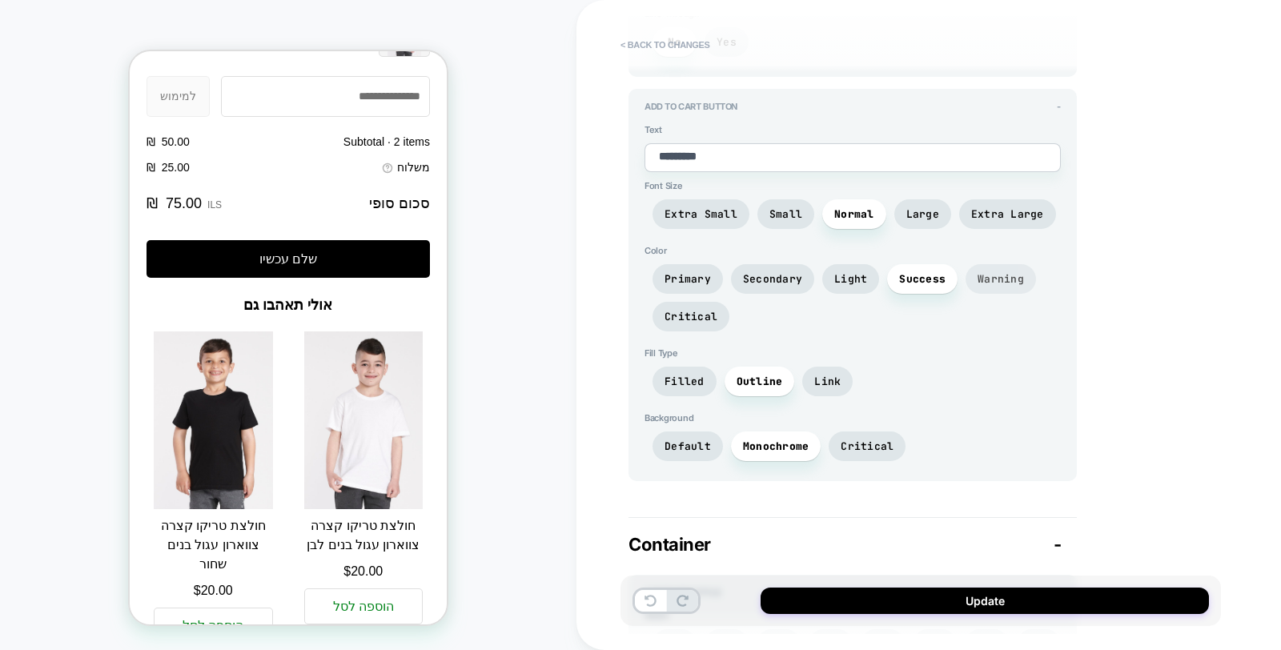
click at [978, 272] on span "Warning" at bounding box center [1001, 279] width 46 height 14
click at [766, 272] on span "Secondary" at bounding box center [772, 279] width 59 height 14
type textarea "*"
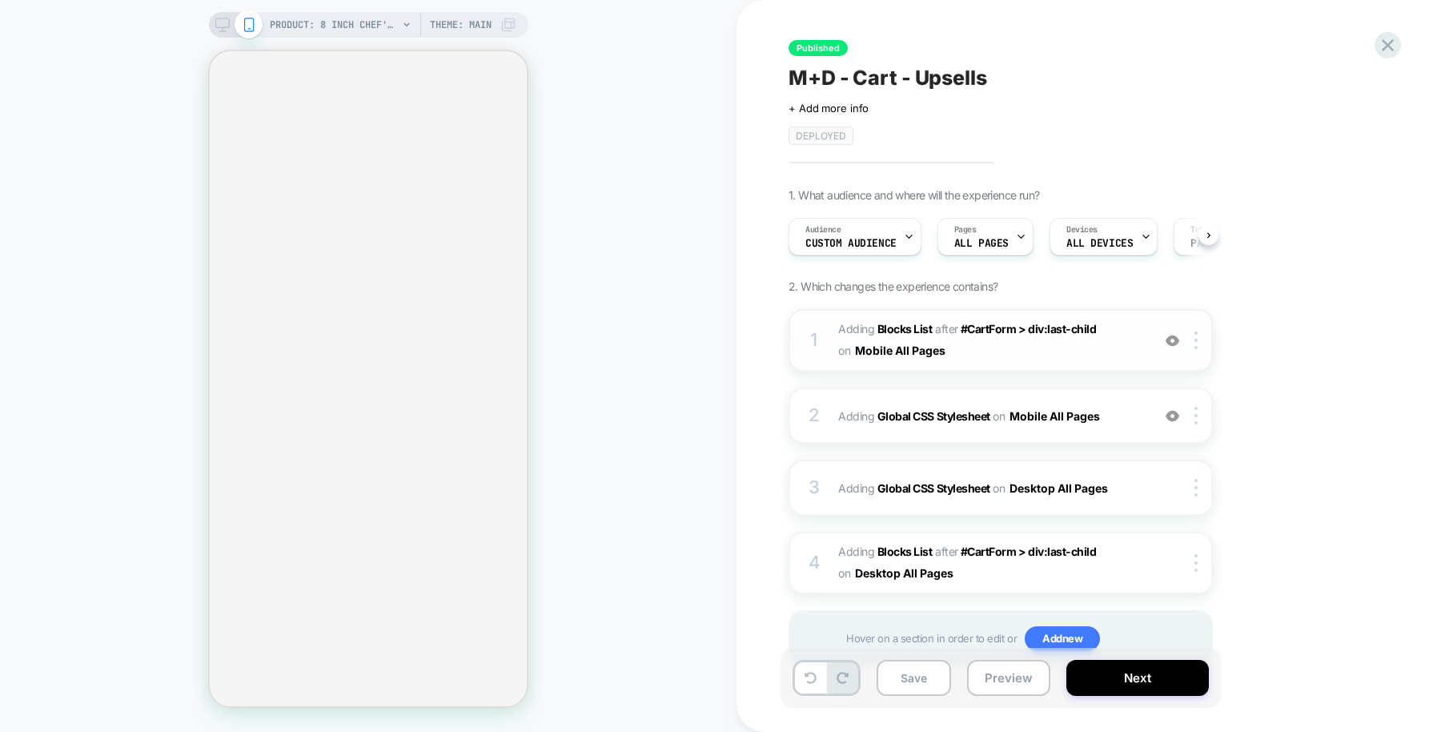
scroll to position [0, 1]
click at [1193, 334] on div at bounding box center [1199, 341] width 26 height 18
click at [1198, 337] on img at bounding box center [1196, 341] width 3 height 18
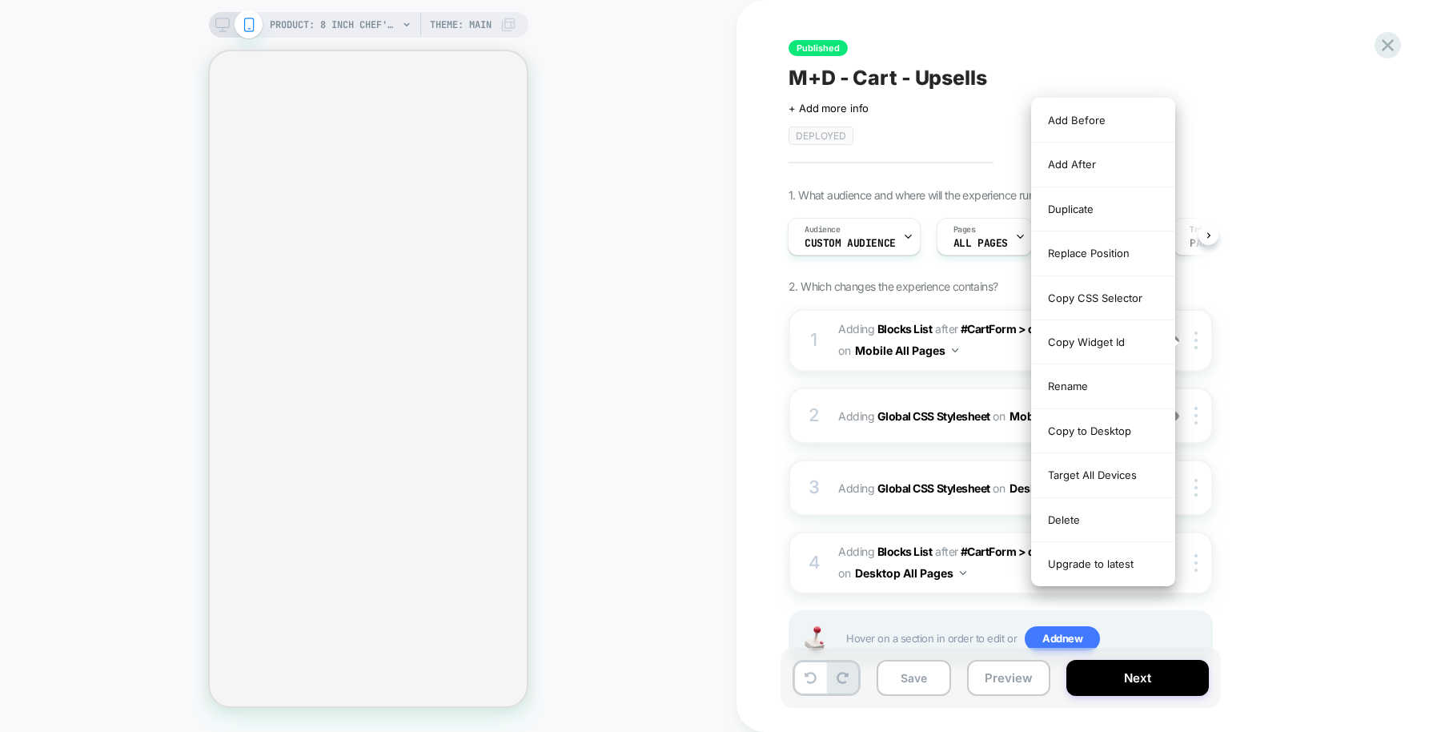
click at [1250, 349] on div "1. What audience and where will the experience run? Audience Custom Audience Pa…" at bounding box center [1081, 447] width 585 height 518
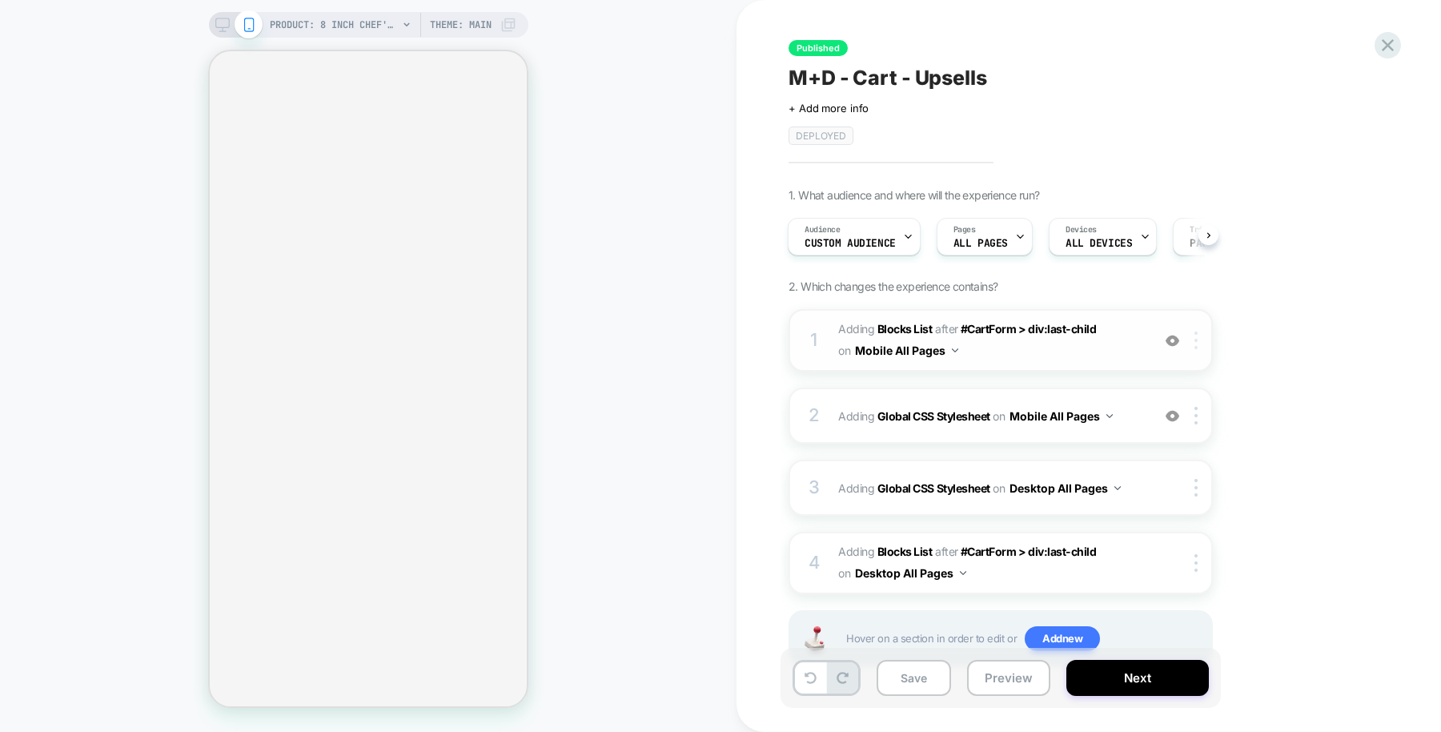
click at [1194, 332] on div at bounding box center [1199, 341] width 26 height 18
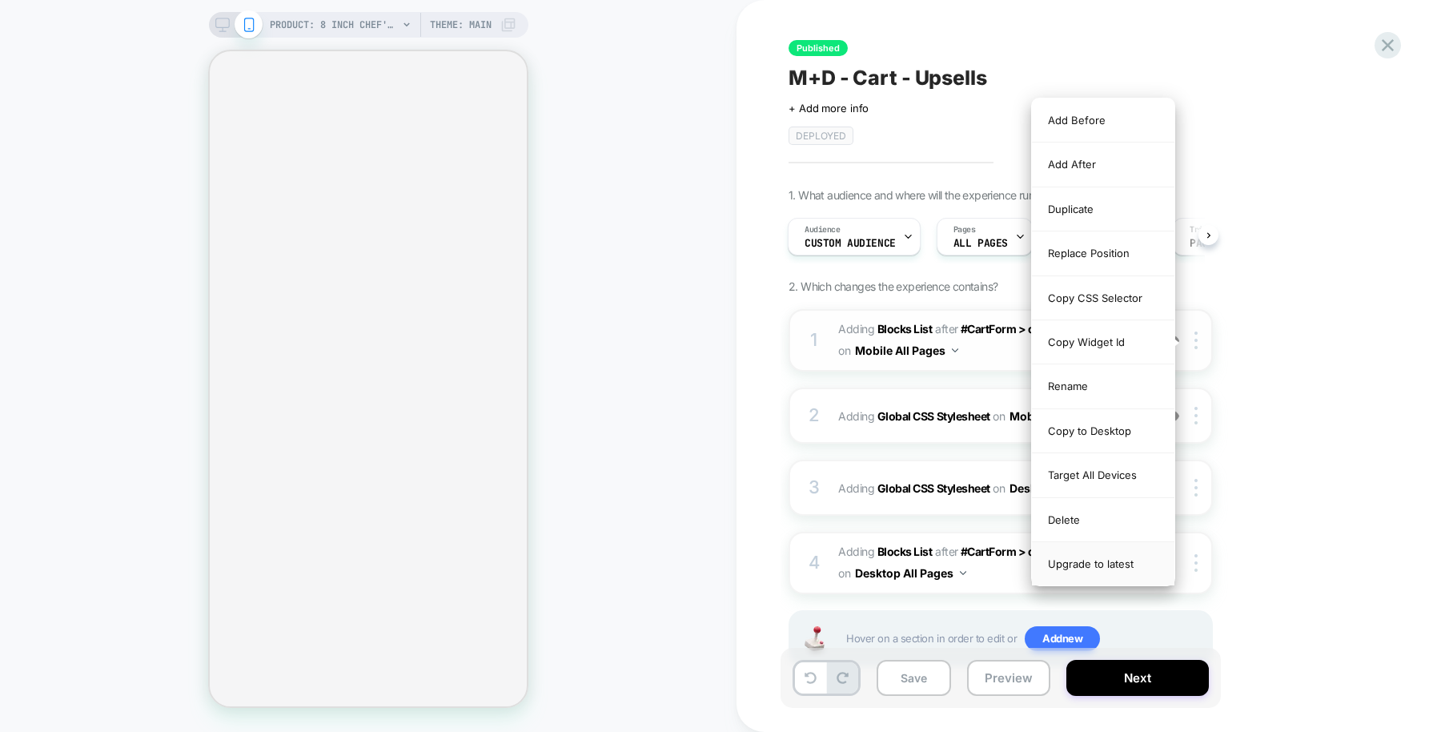
click at [1104, 551] on div "Upgrade to latest" at bounding box center [1103, 563] width 143 height 43
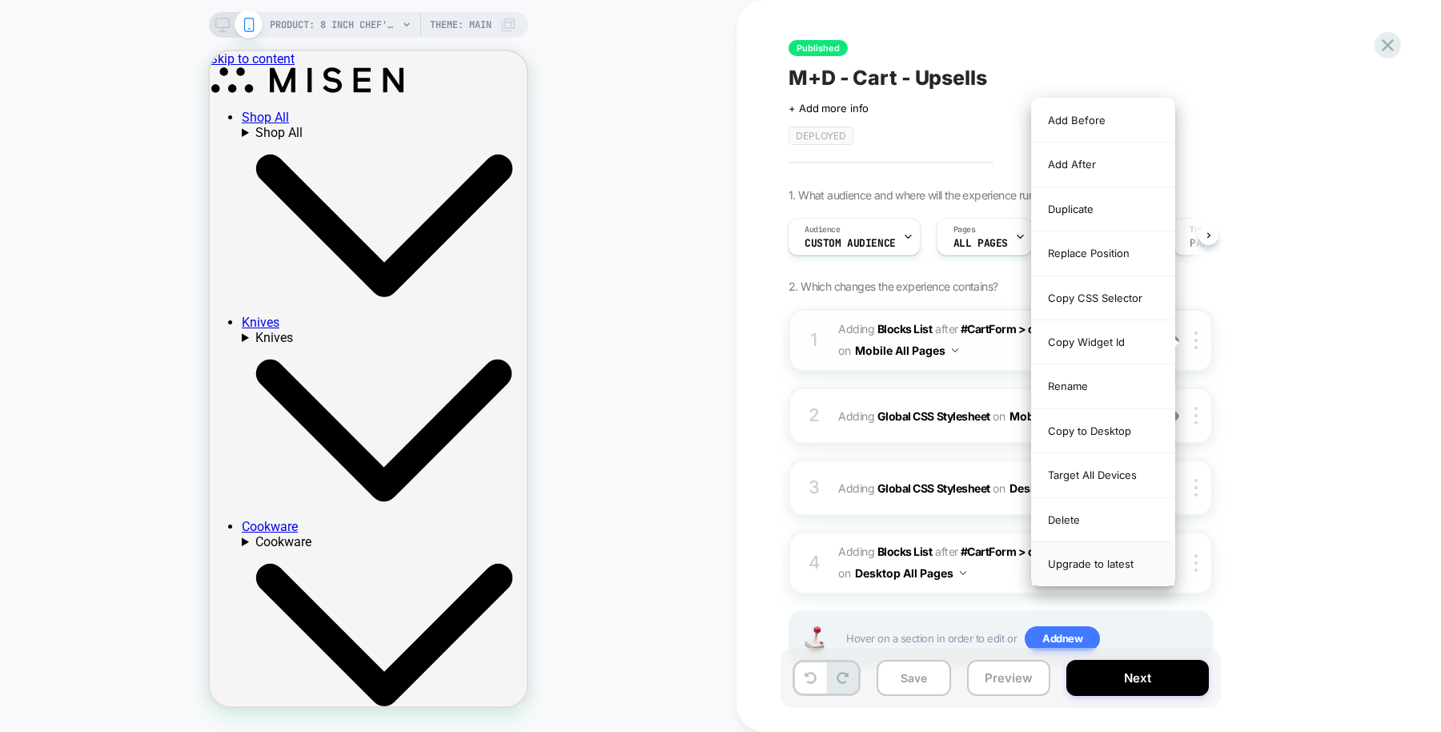
scroll to position [0, 0]
click at [1058, 558] on div "Upgrade to latest" at bounding box center [1103, 563] width 143 height 43
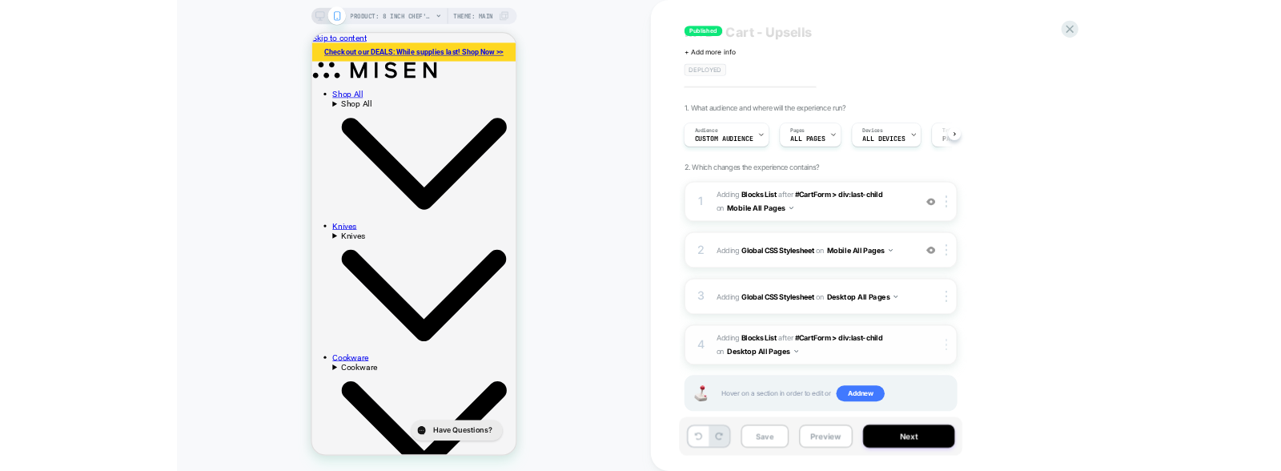
scroll to position [53, 0]
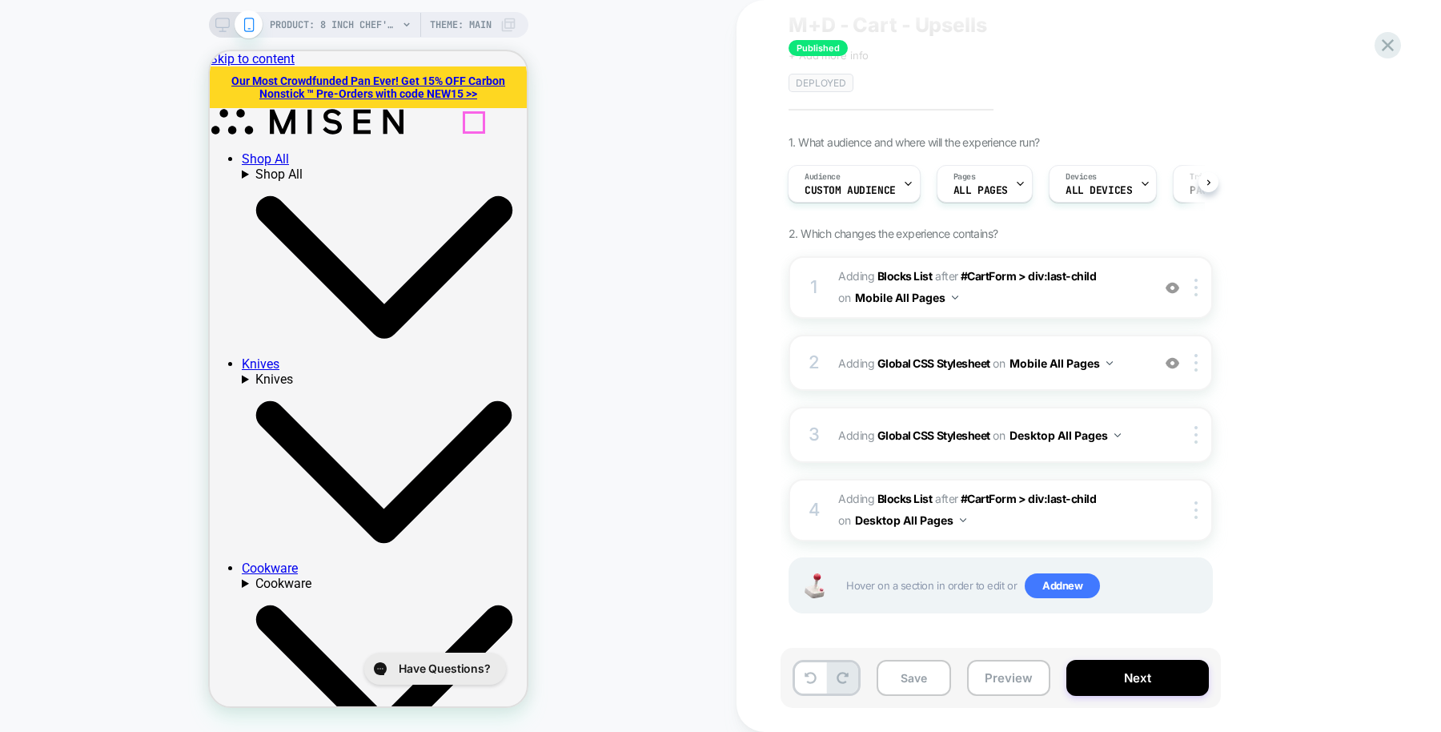
drag, startPoint x: 503, startPoint y: 82, endPoint x: 883, endPoint y: 204, distance: 399.6
click at [845, 185] on span "Custom Audience" at bounding box center [850, 190] width 91 height 11
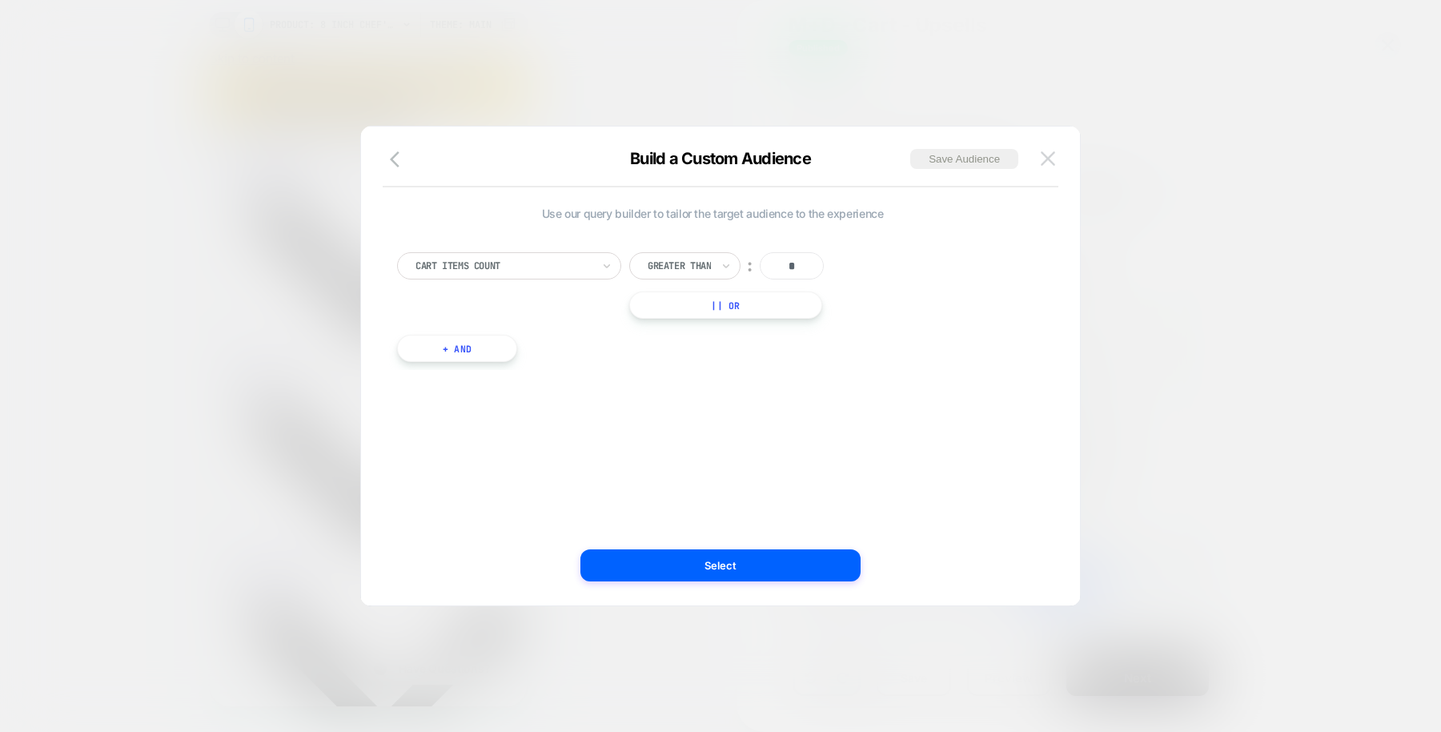
click at [1043, 156] on img at bounding box center [1048, 158] width 14 height 14
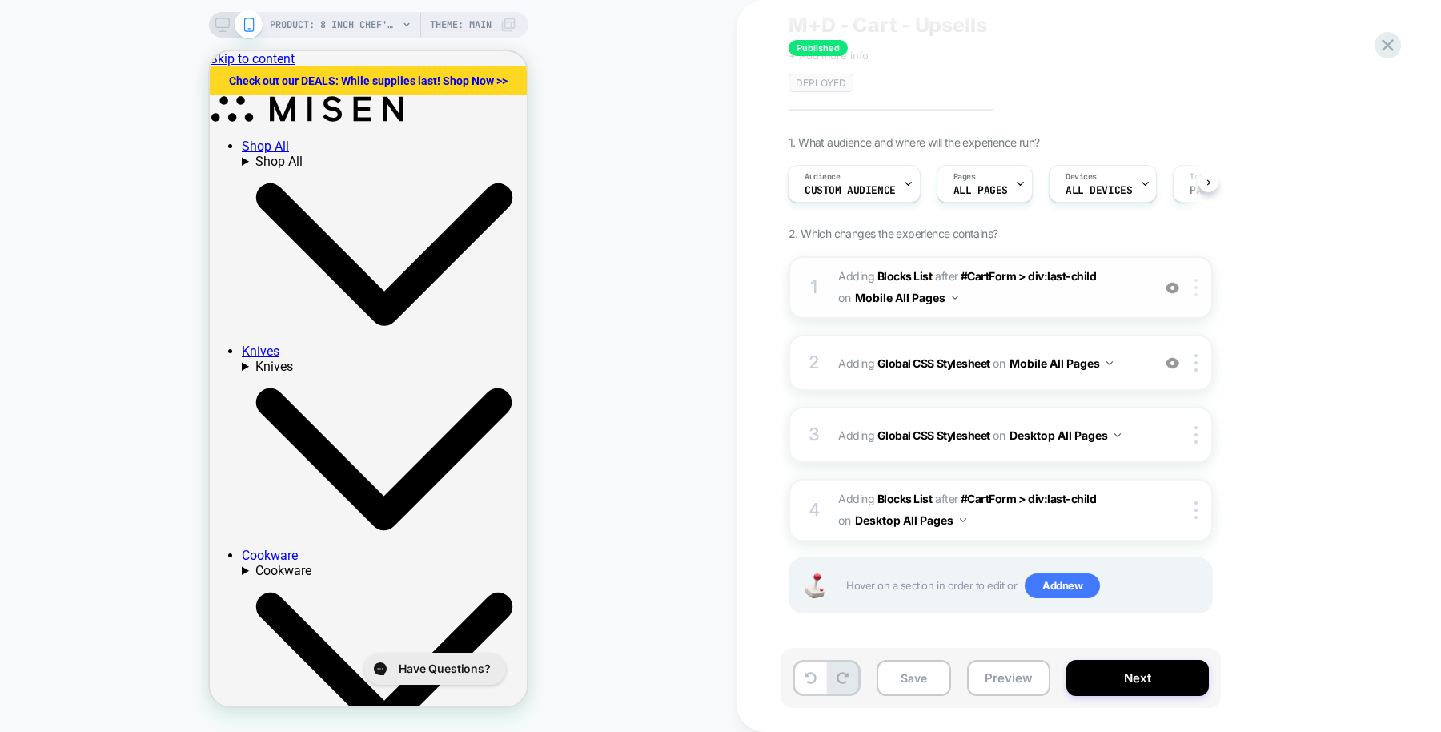
click at [1196, 284] on img at bounding box center [1196, 288] width 3 height 18
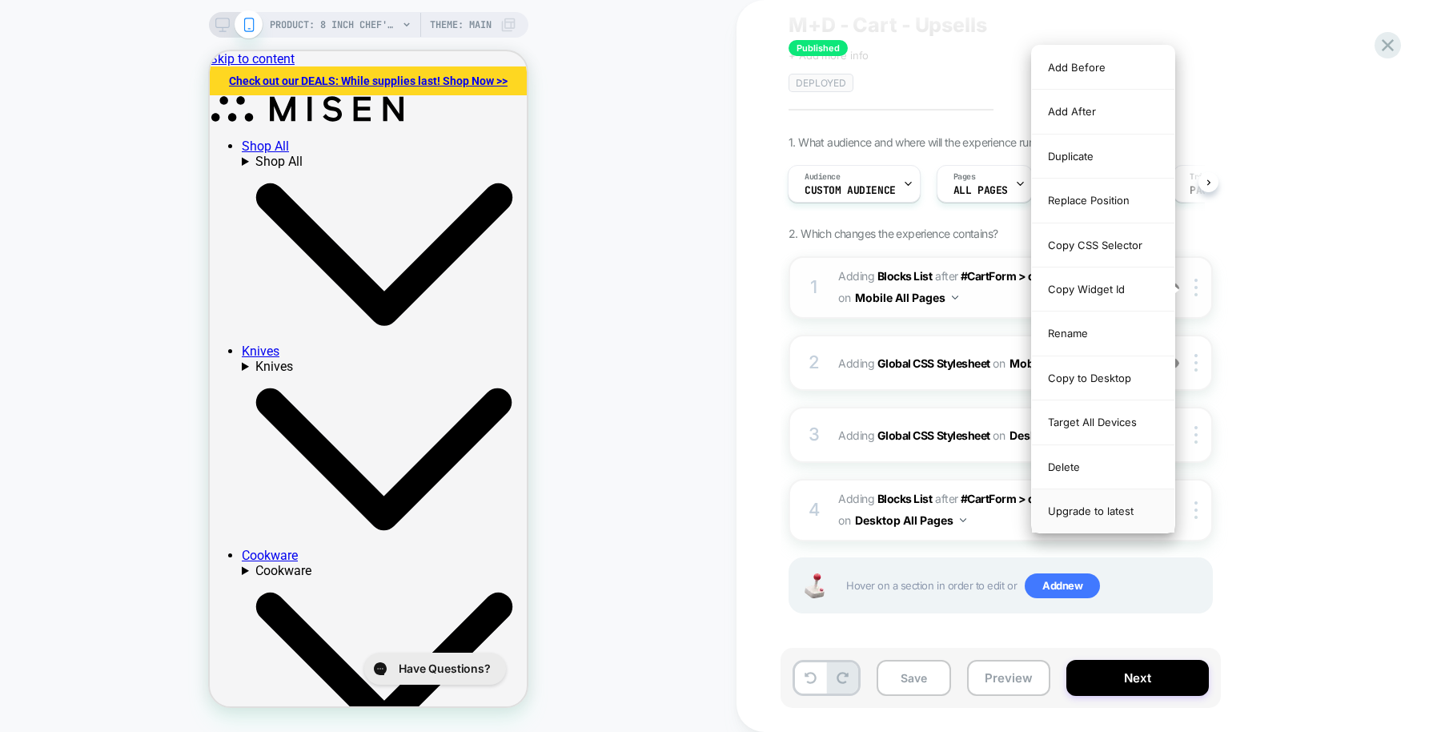
click at [1077, 501] on div "Upgrade to latest" at bounding box center [1103, 510] width 143 height 43
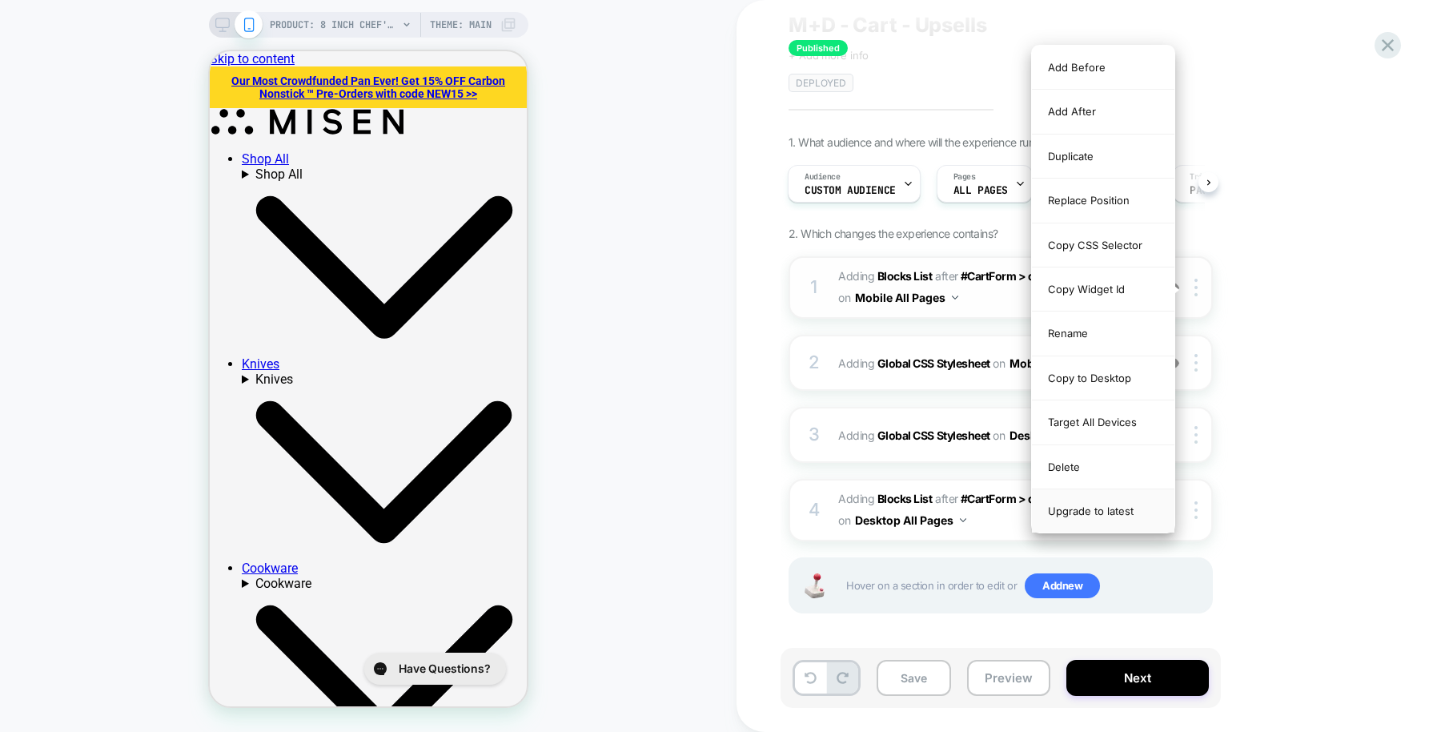
click at [1077, 501] on div "Upgrade to latest" at bounding box center [1103, 510] width 143 height 43
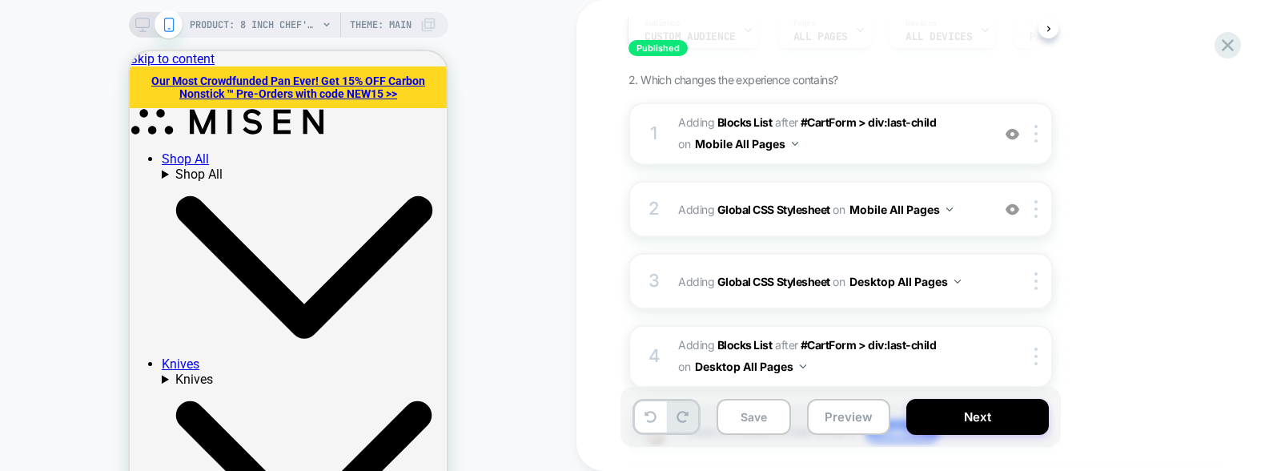
scroll to position [223, 0]
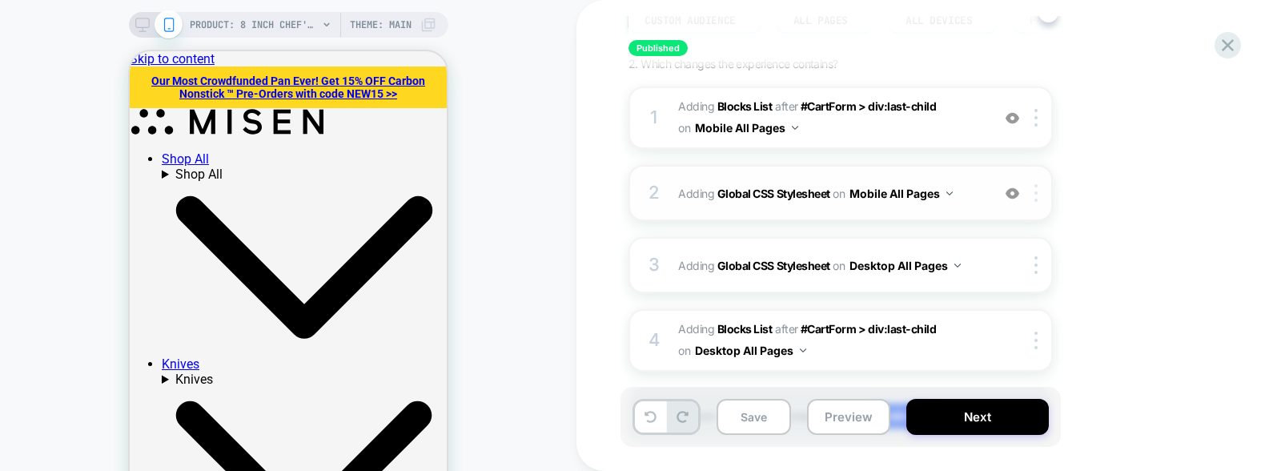
click at [1035, 190] on img at bounding box center [1036, 193] width 3 height 18
click at [147, 18] on rect at bounding box center [142, 22] width 14 height 9
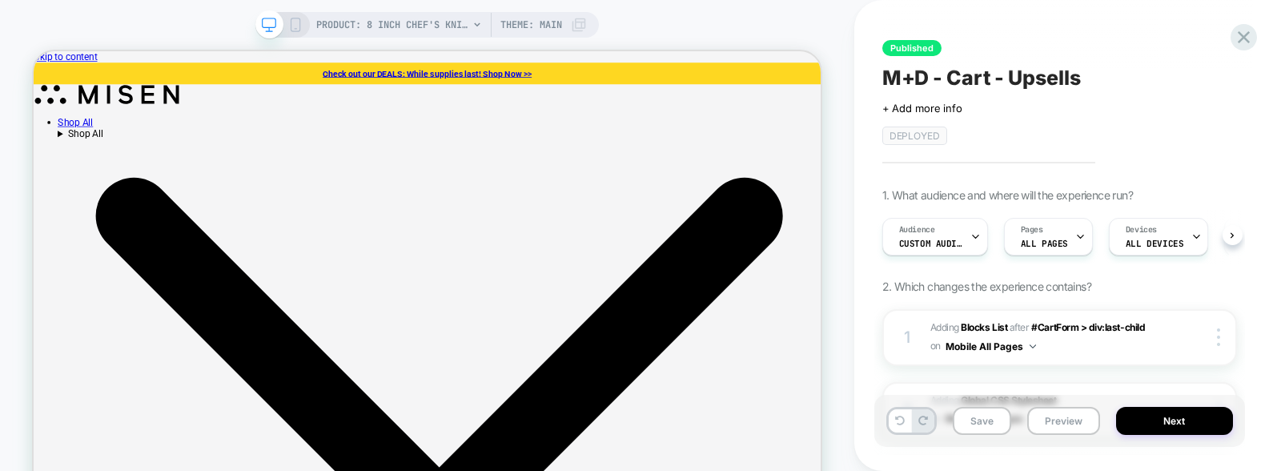
scroll to position [0, 1]
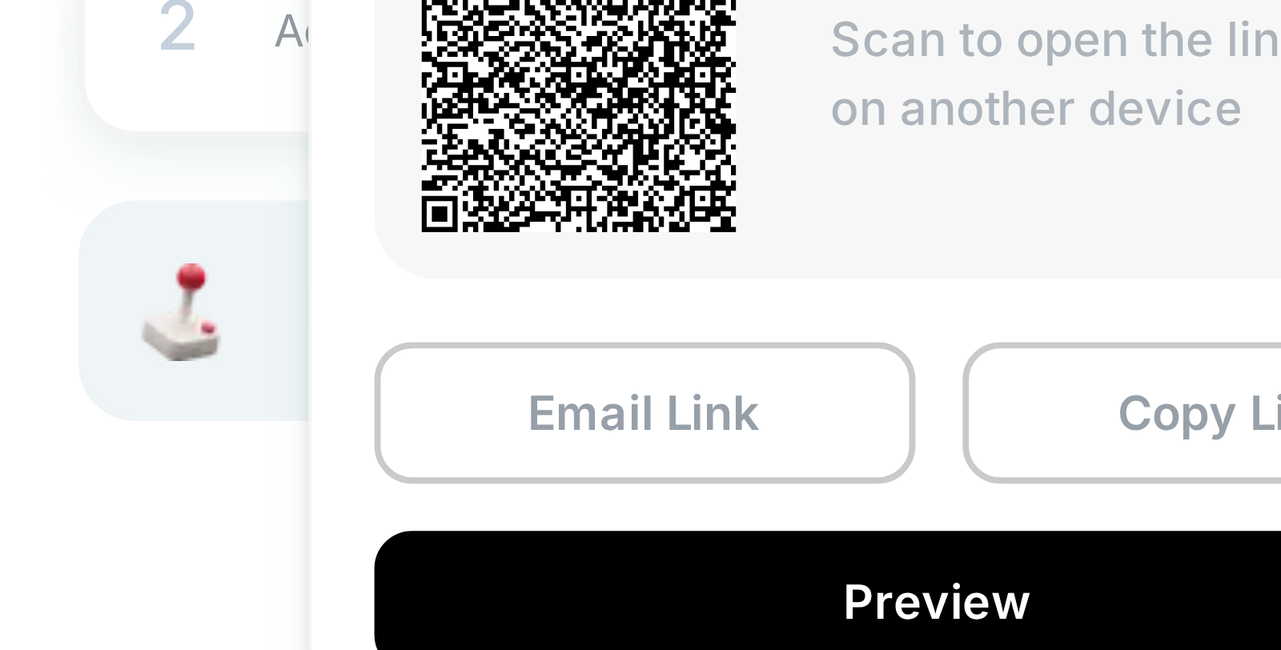
scroll to position [0, 1]
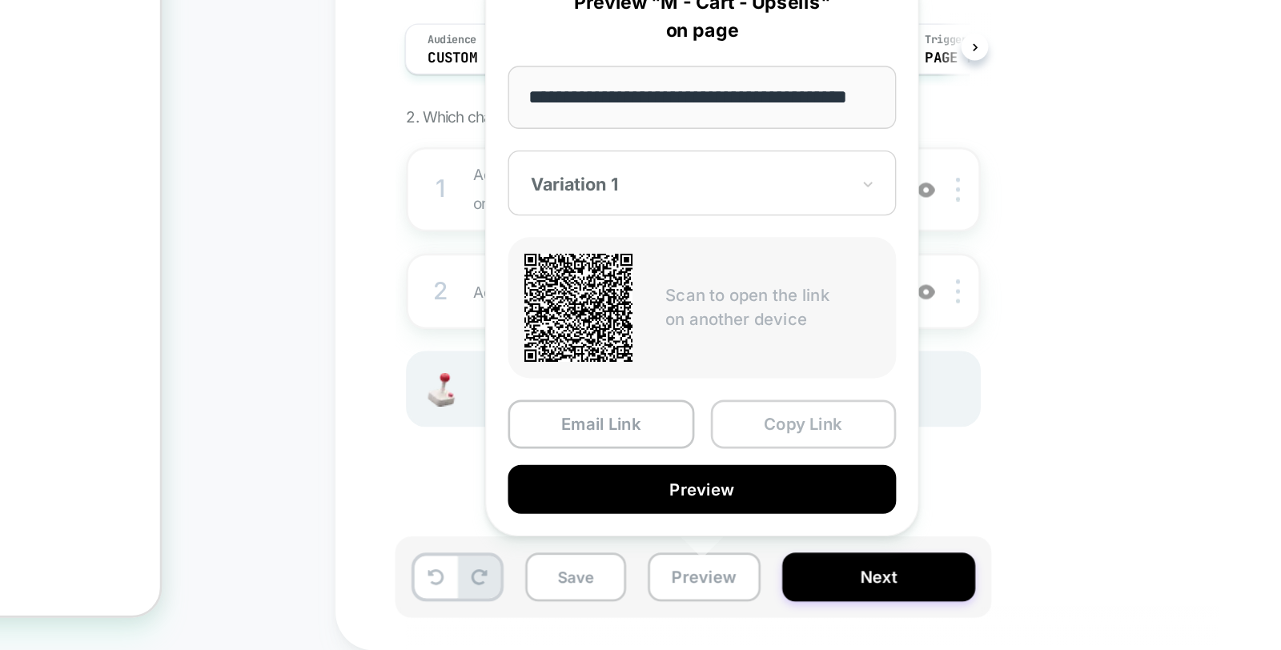
click at [899, 488] on button "Copy Link" at bounding box center [923, 483] width 138 height 36
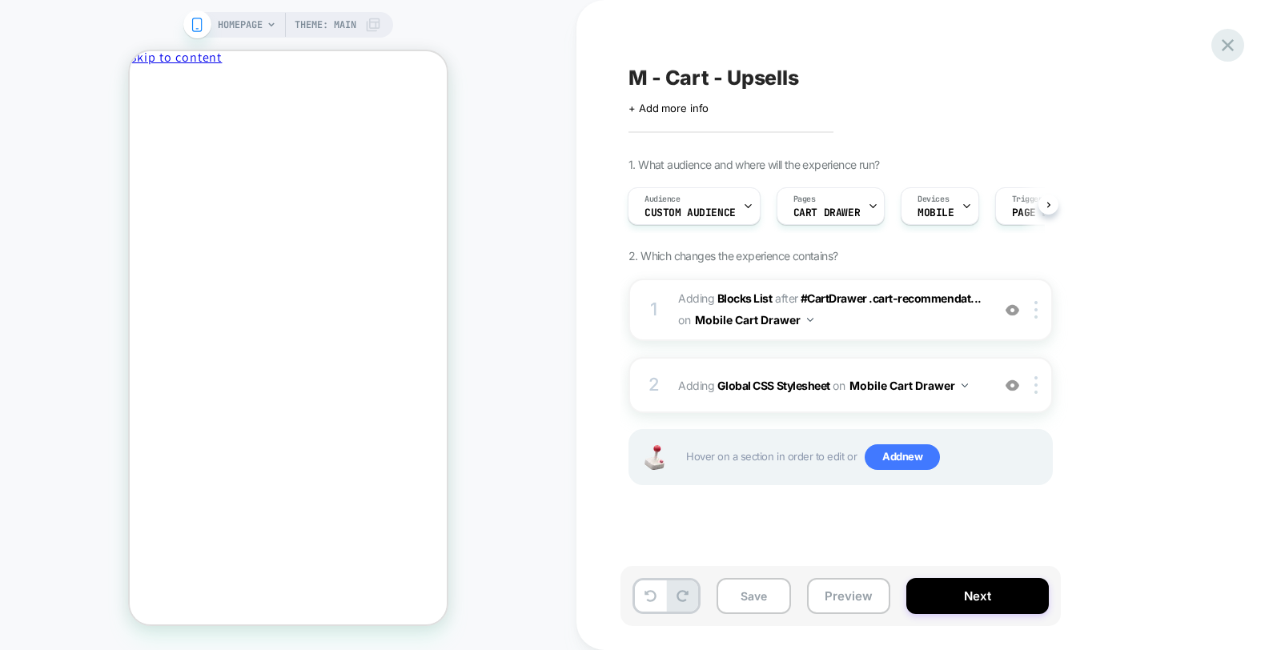
click at [1225, 43] on icon at bounding box center [1228, 45] width 12 height 12
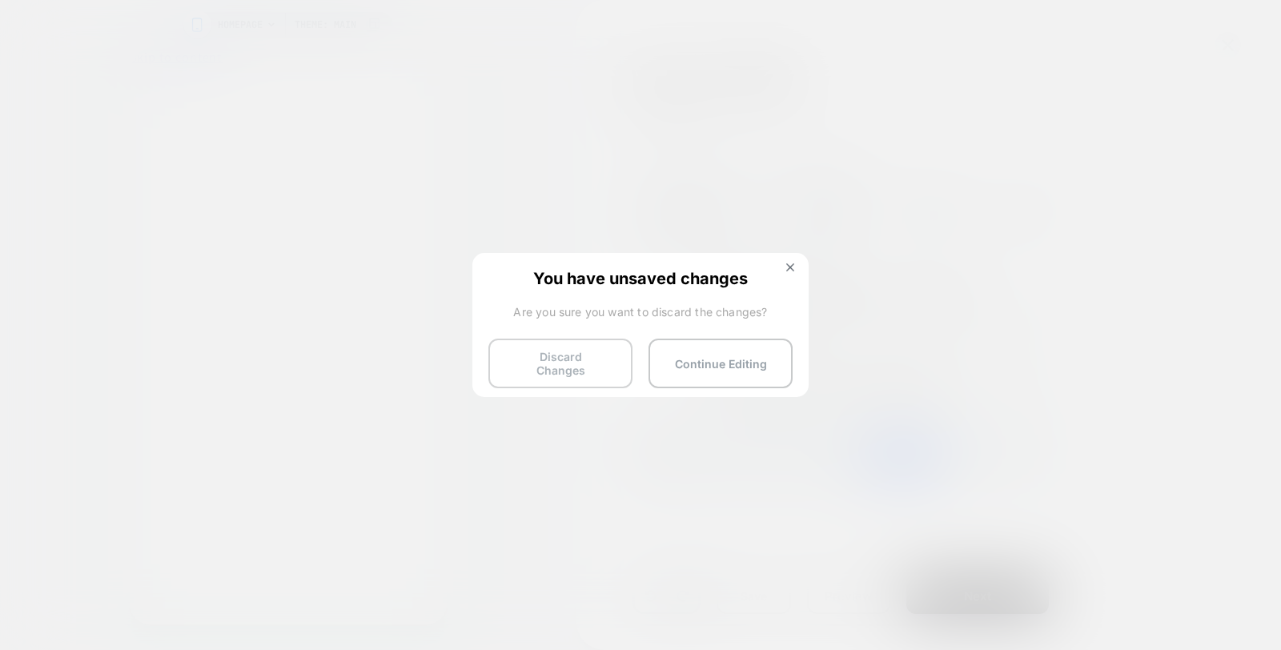
click at [609, 360] on button "Discard Changes" at bounding box center [560, 364] width 144 height 50
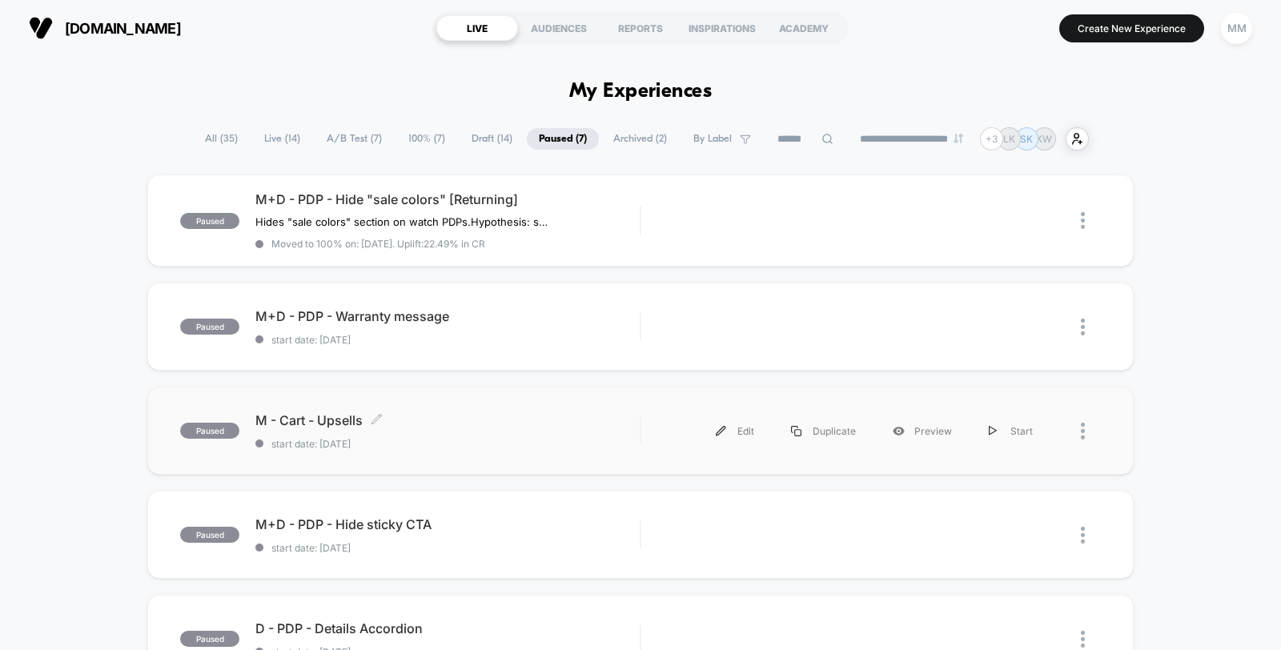
click at [578, 426] on span "M - Cart - Upsells Click to edit experience details" at bounding box center [447, 420] width 384 height 16
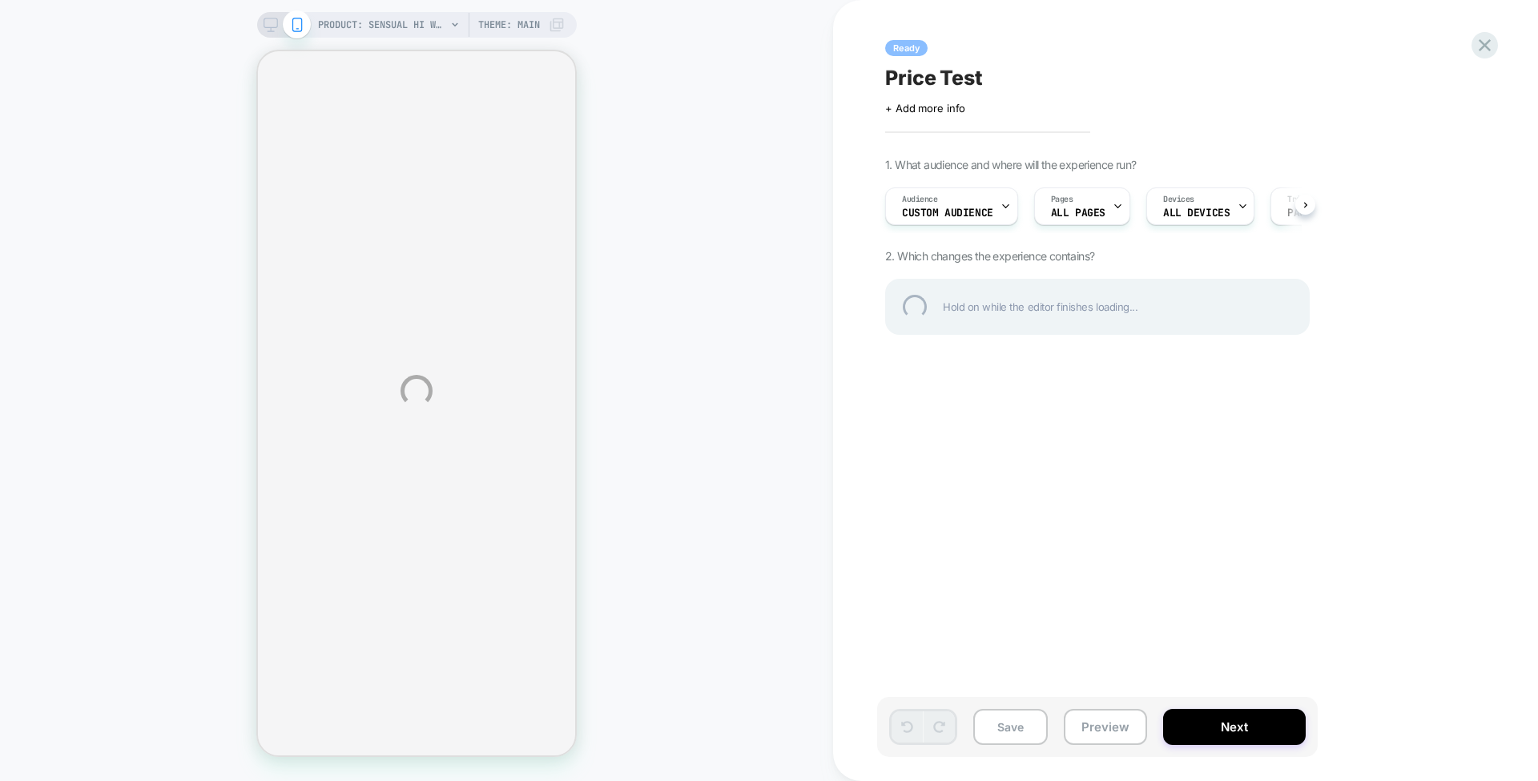
click at [1236, 734] on div "PRODUCT: Sensual Hi Waist Bikini Moderate Black PRODUCT: Sensual Hi Waist Bikin…" at bounding box center [769, 390] width 1538 height 781
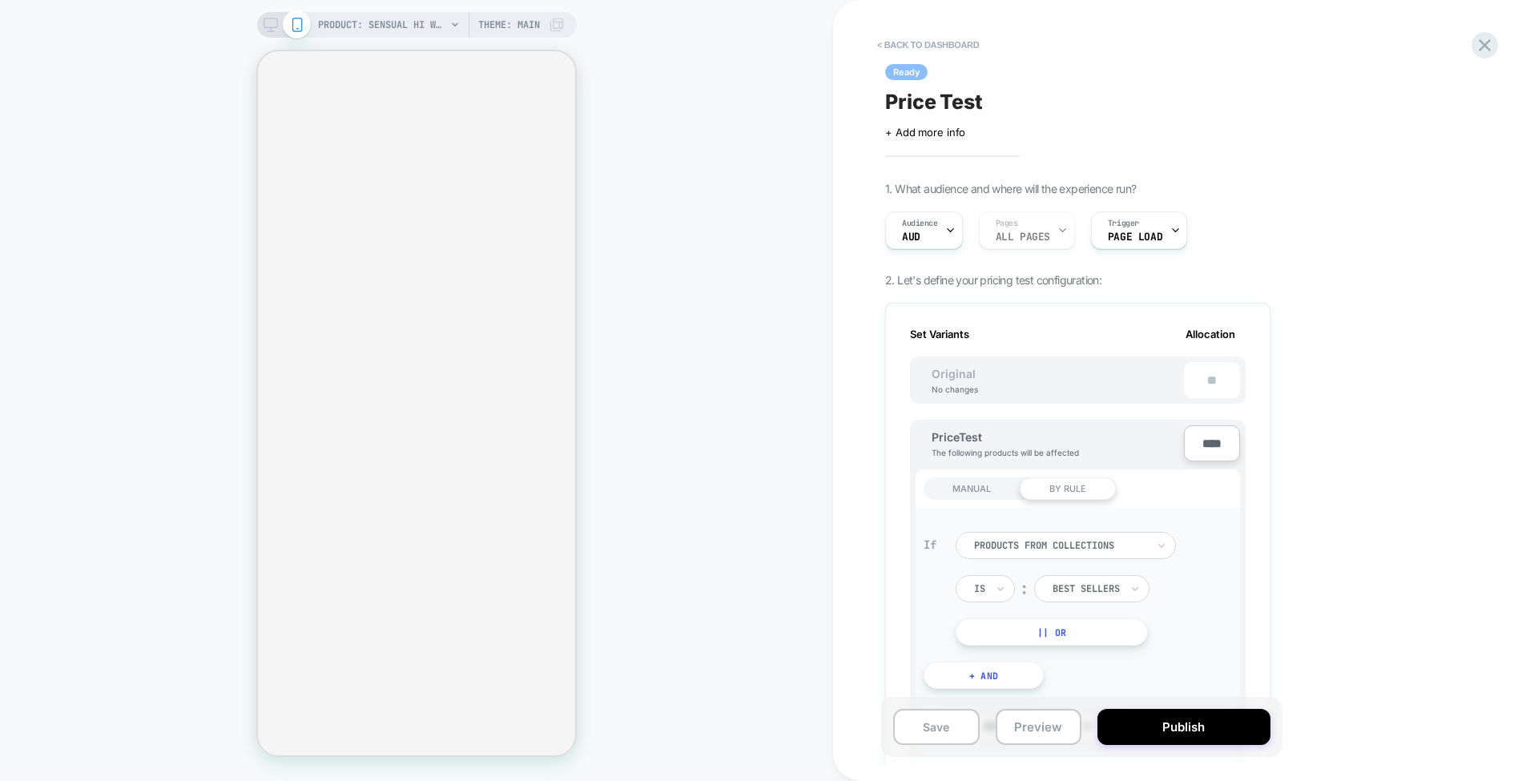
scroll to position [0, 2]
click at [1233, 728] on button "Publish" at bounding box center [1183, 727] width 172 height 36
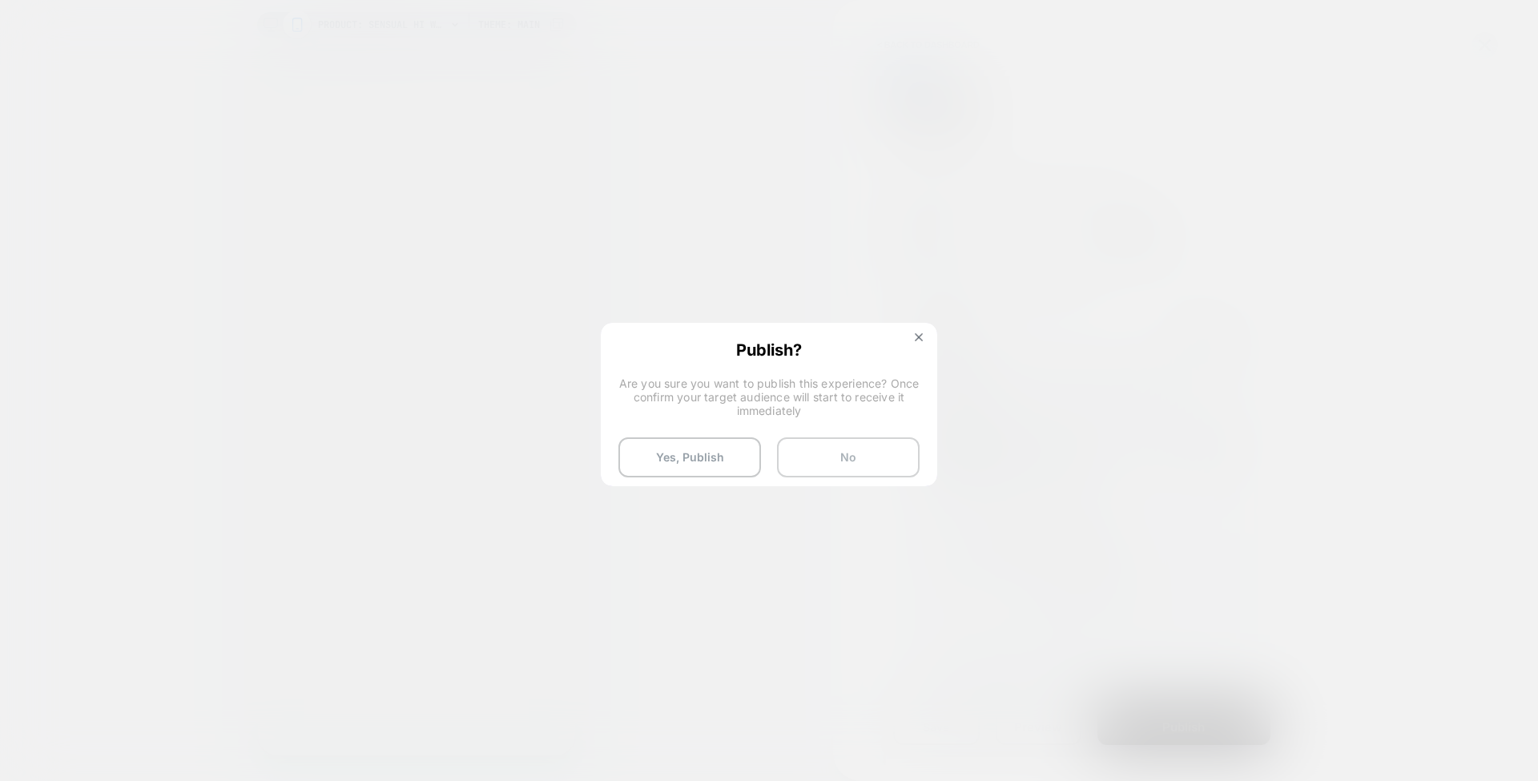
click at [822, 445] on button "No" at bounding box center [848, 457] width 143 height 40
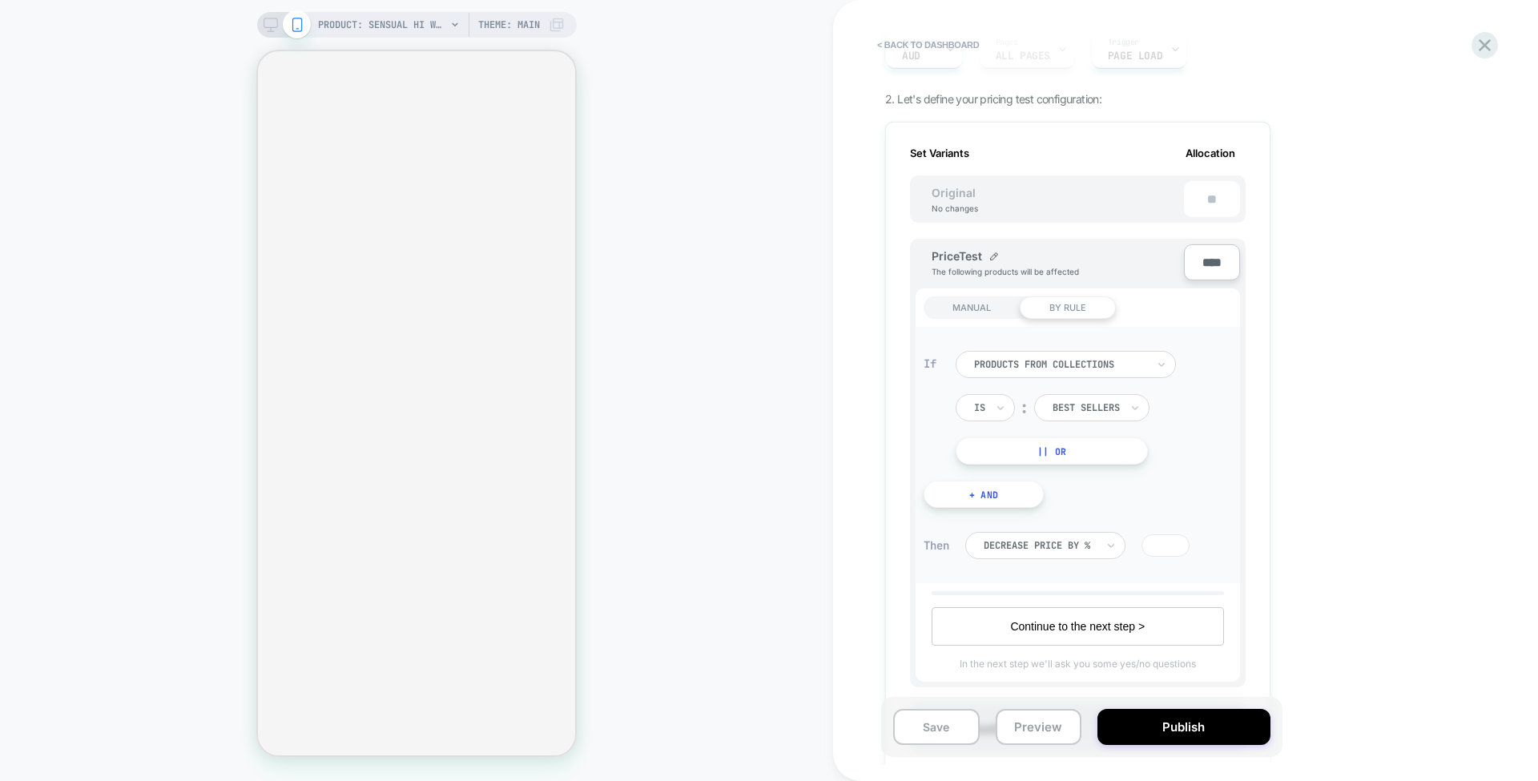
scroll to position [213, 0]
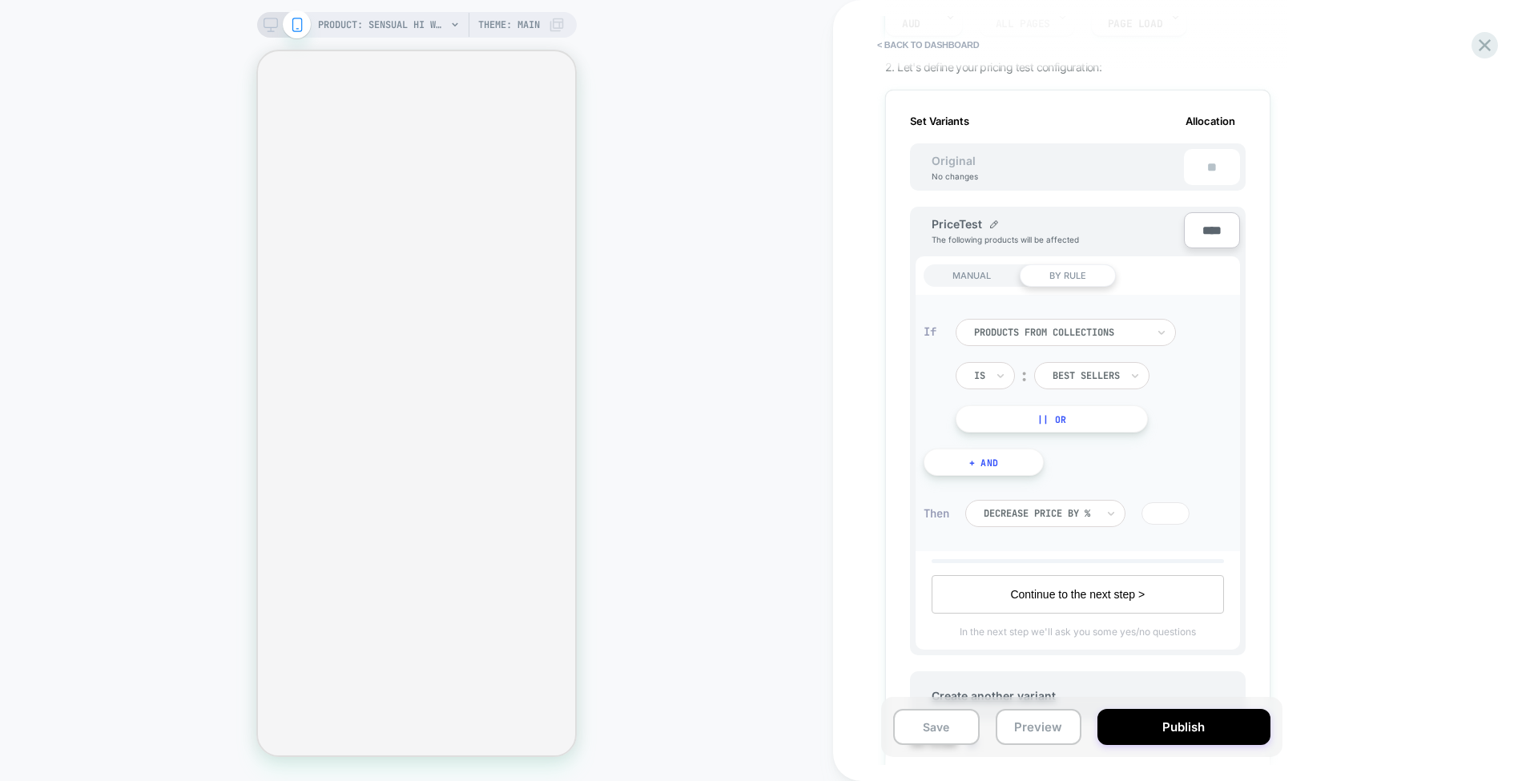
click at [1210, 230] on input "****" at bounding box center [1212, 230] width 56 height 36
type input "***"
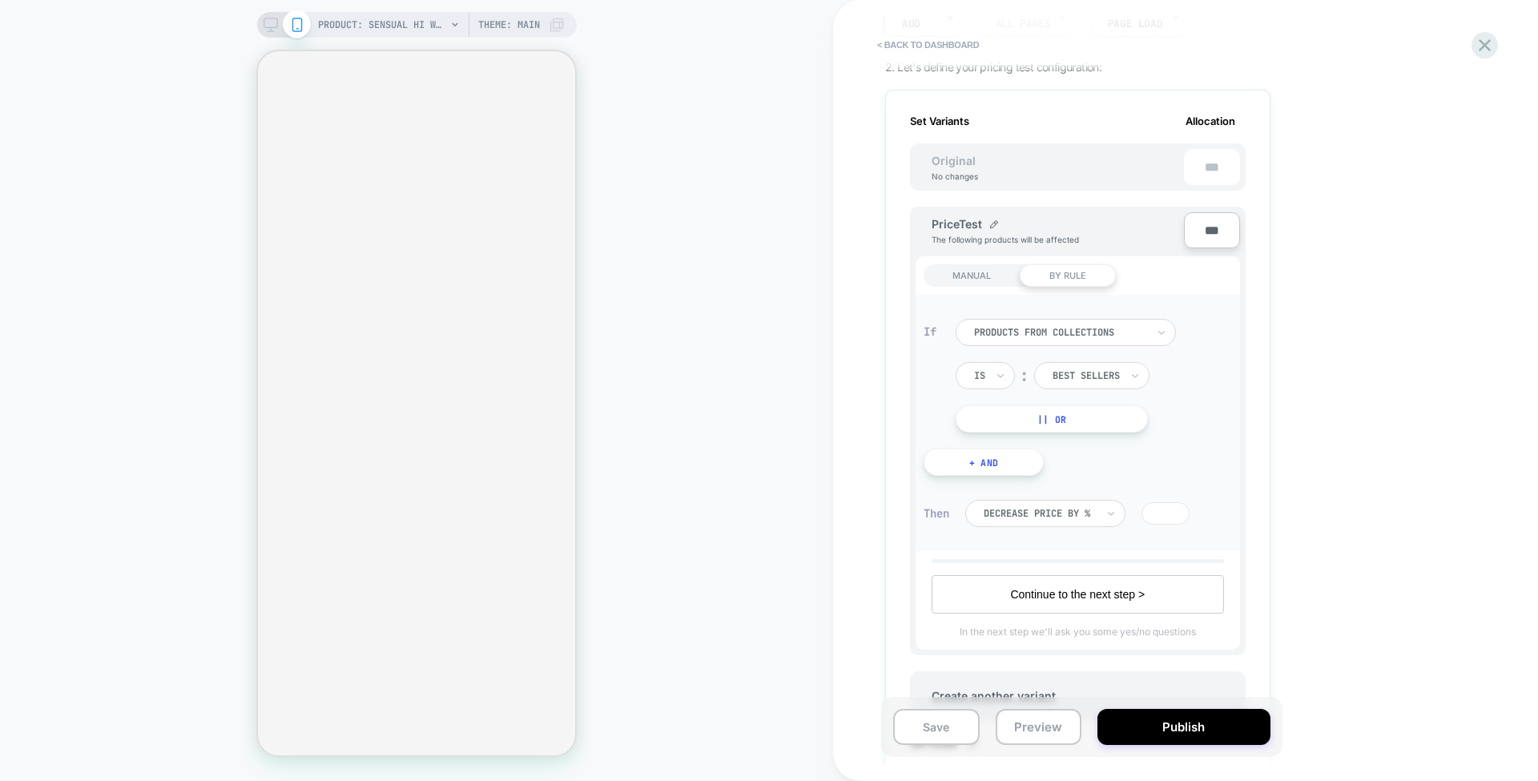
click at [1252, 287] on div "Set Variants Allocation Original No changes *** PriceTest The following product…" at bounding box center [1077, 539] width 385 height 899
click at [1100, 588] on button "Continue to the next step >" at bounding box center [1077, 594] width 292 height 38
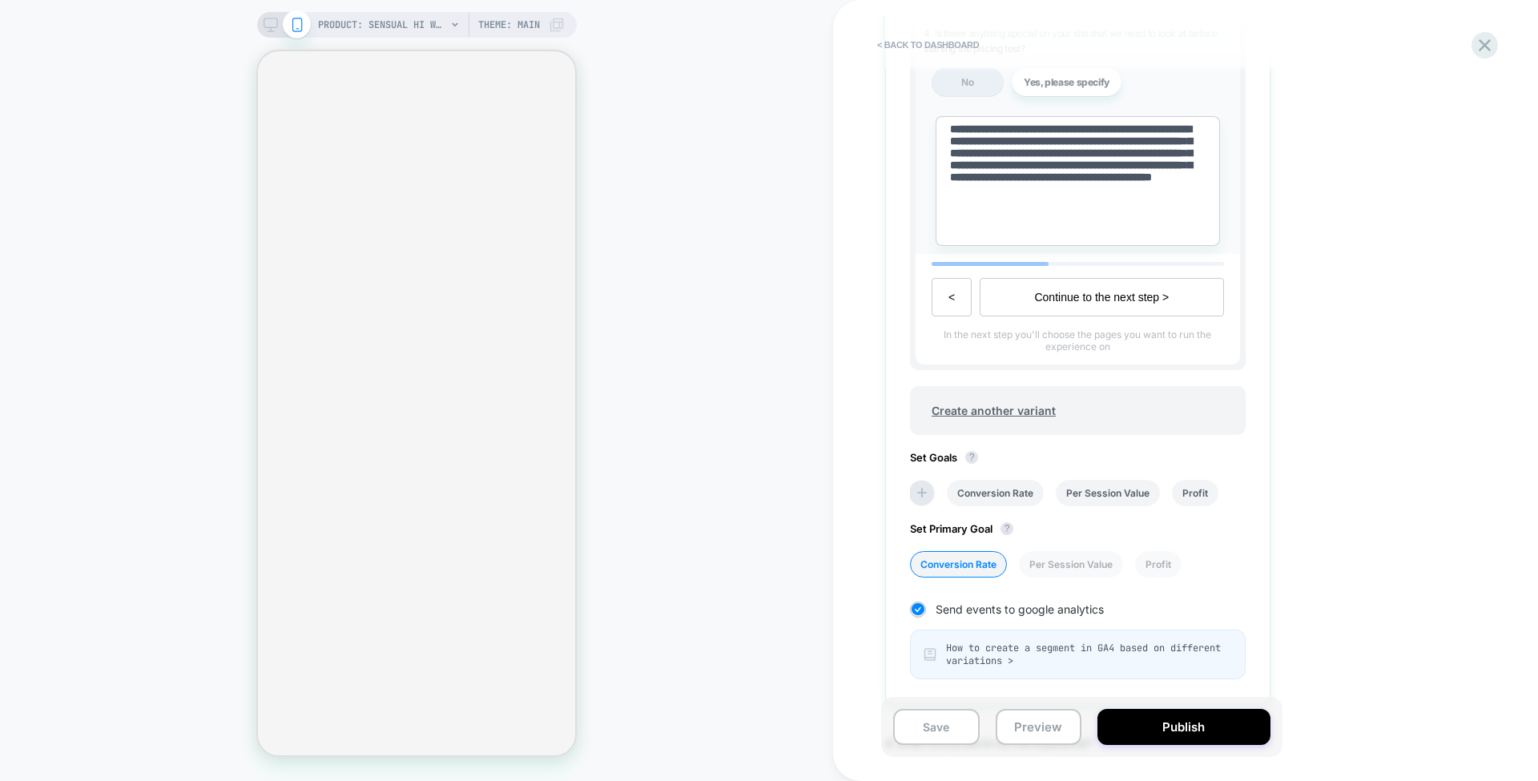
scroll to position [641, 0]
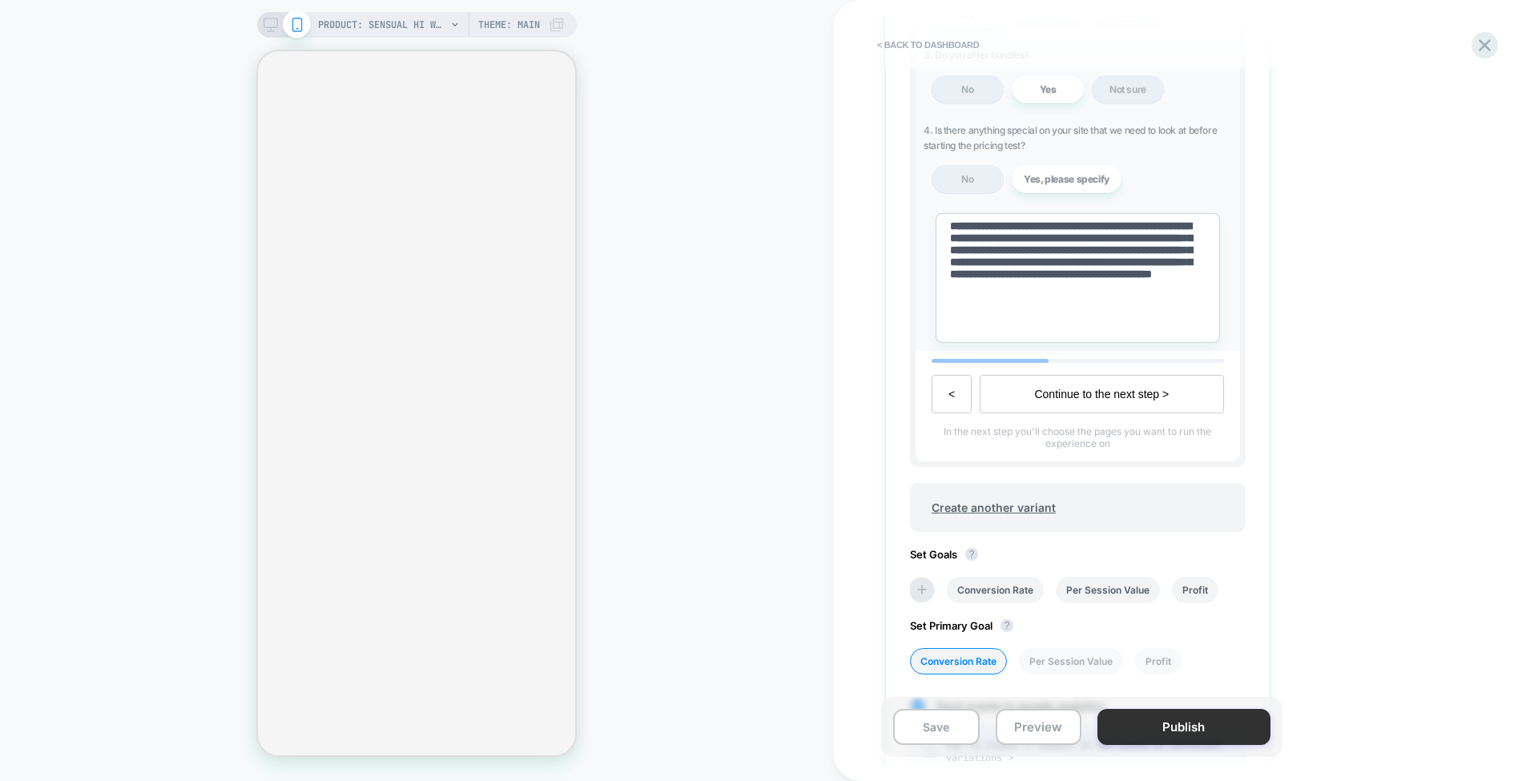
click at [1147, 722] on button "Publish" at bounding box center [1183, 727] width 172 height 36
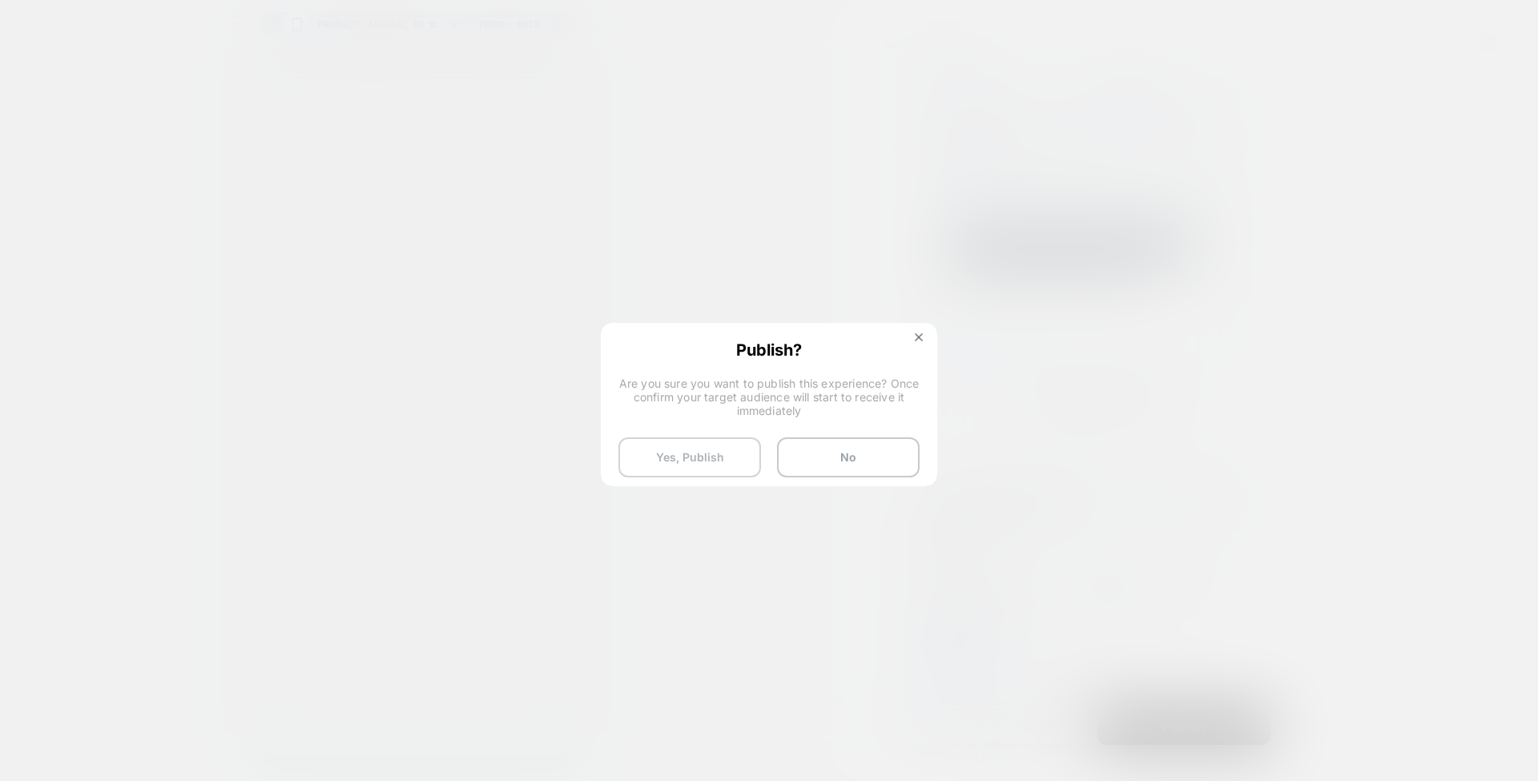
click at [724, 464] on button "Yes, Publish" at bounding box center [689, 457] width 143 height 40
type textarea "*"
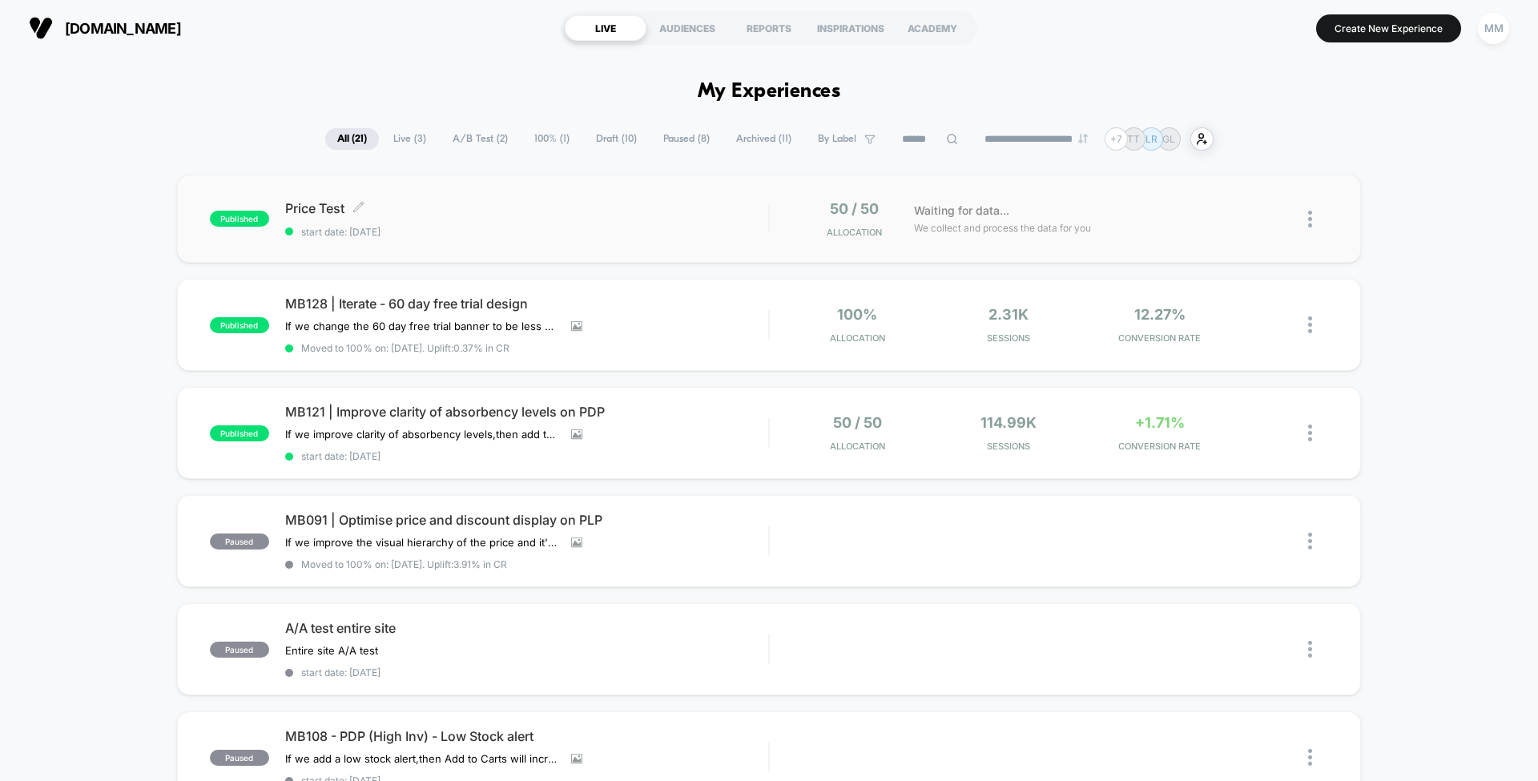
click at [761, 231] on span "start date: [DATE]" at bounding box center [526, 232] width 483 height 12
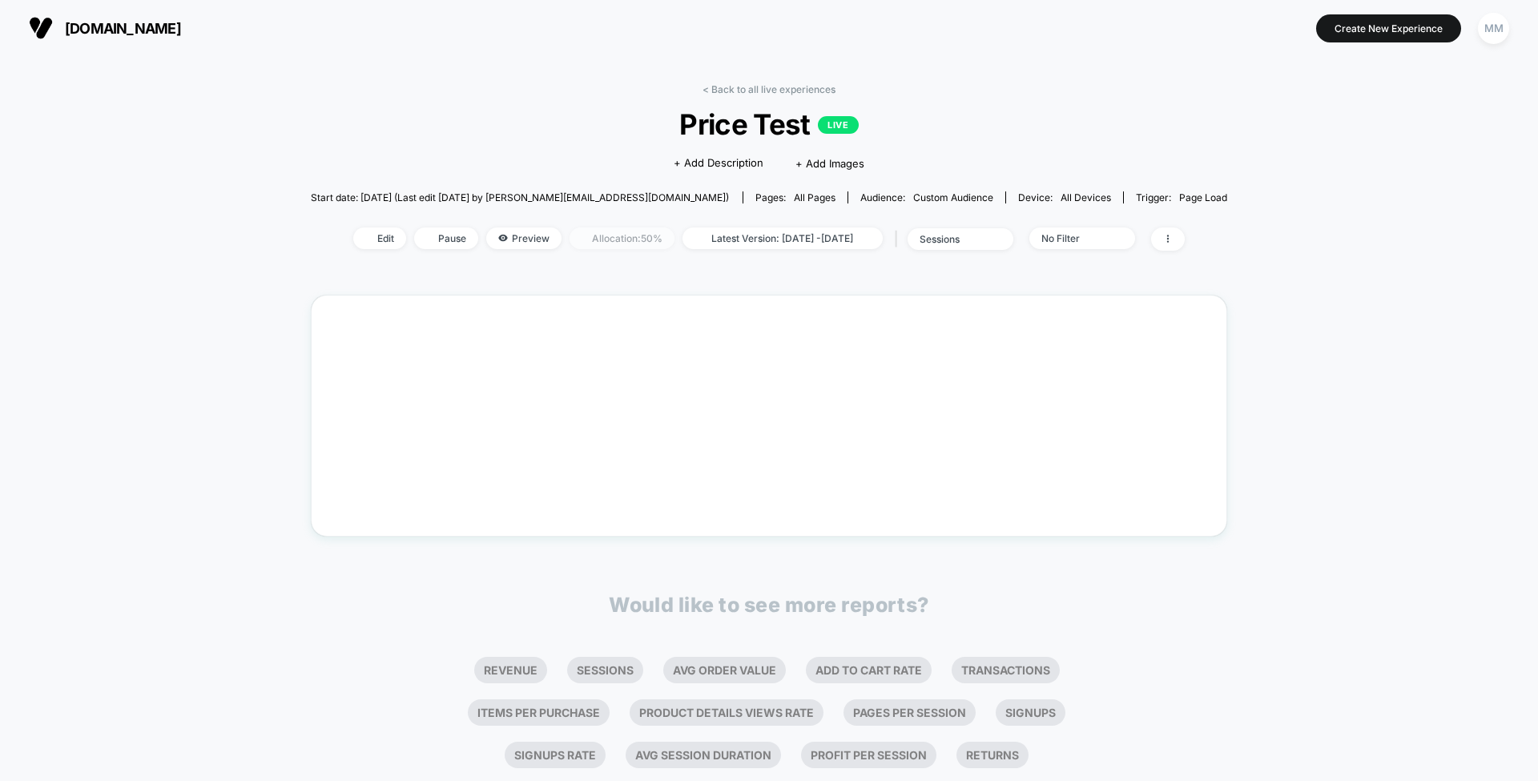
click at [604, 245] on span "Allocation: 50%" at bounding box center [621, 238] width 105 height 22
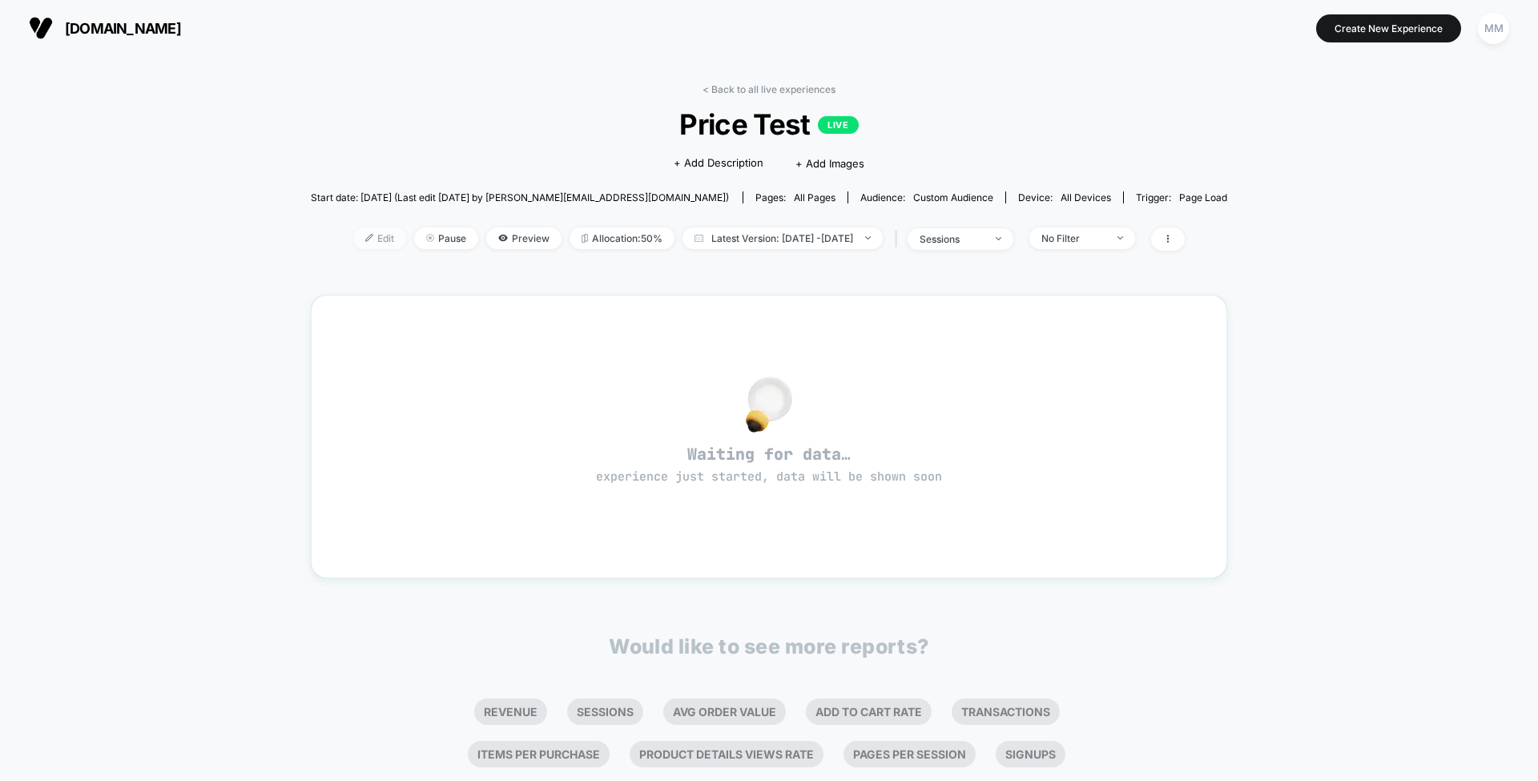
click at [353, 239] on span "Edit" at bounding box center [379, 238] width 53 height 22
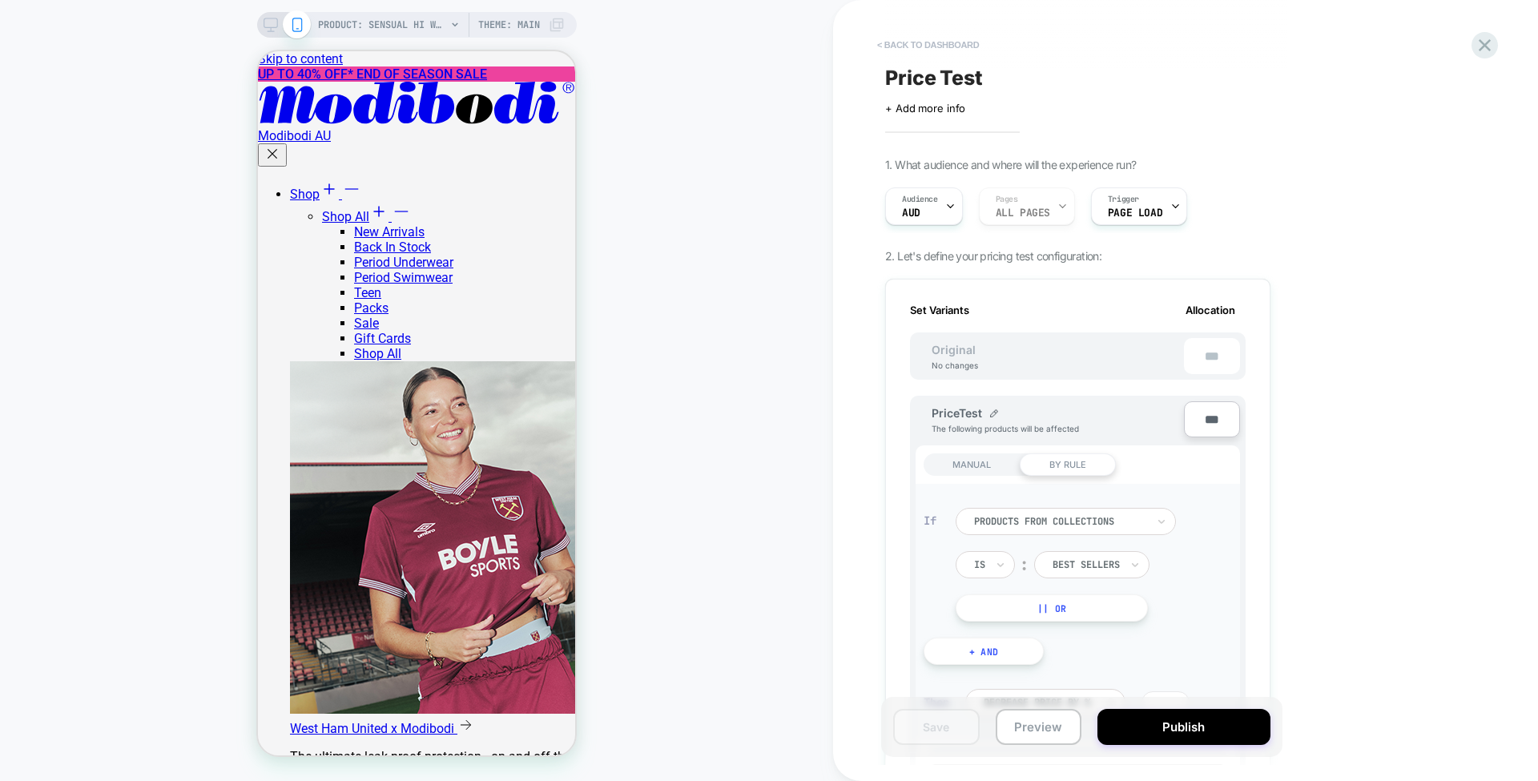
click at [955, 36] on button "< back to dashboard" at bounding box center [928, 45] width 118 height 26
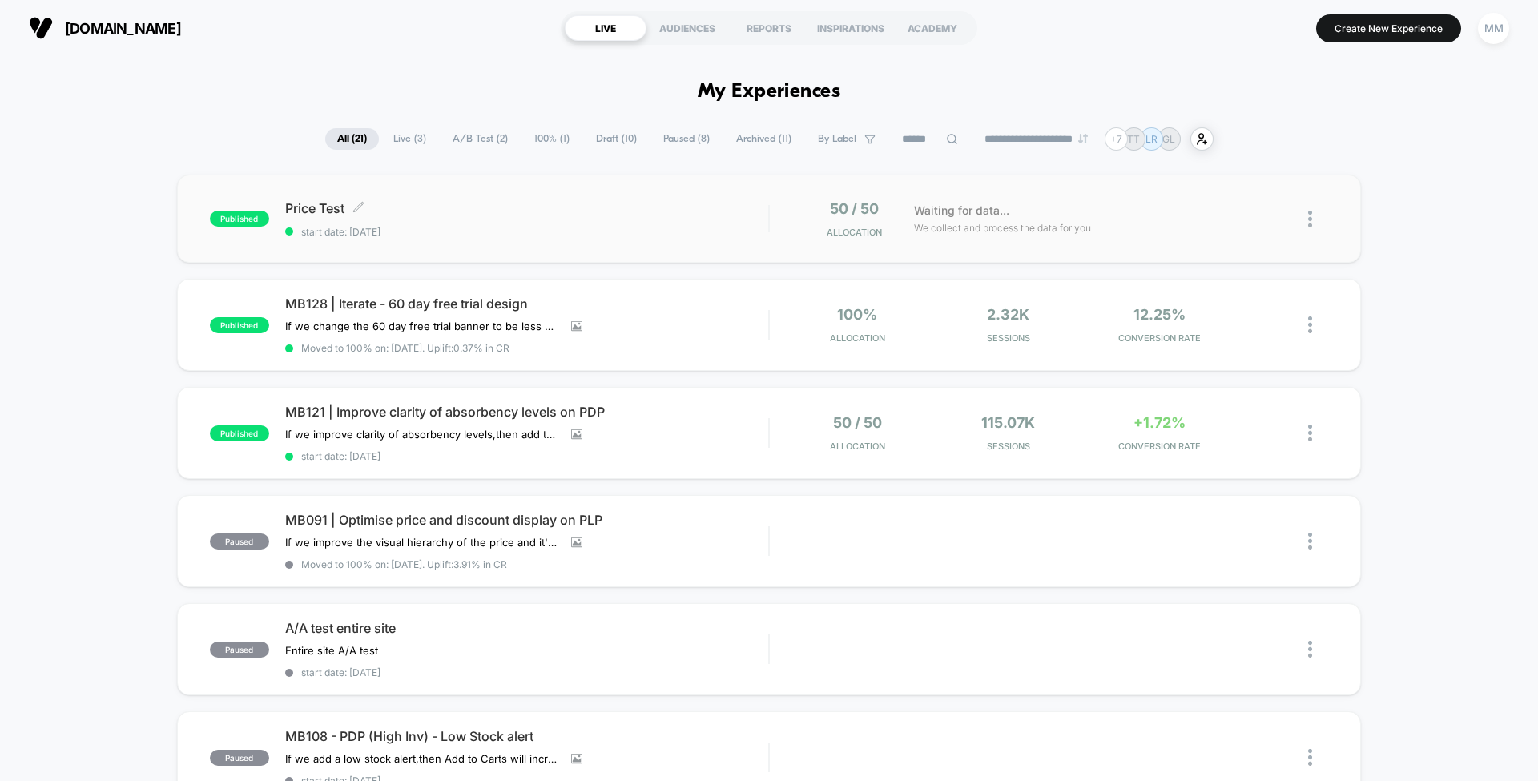
click at [583, 221] on div "Price Test Click to edit experience details Click to edit experience details st…" at bounding box center [526, 219] width 483 height 38
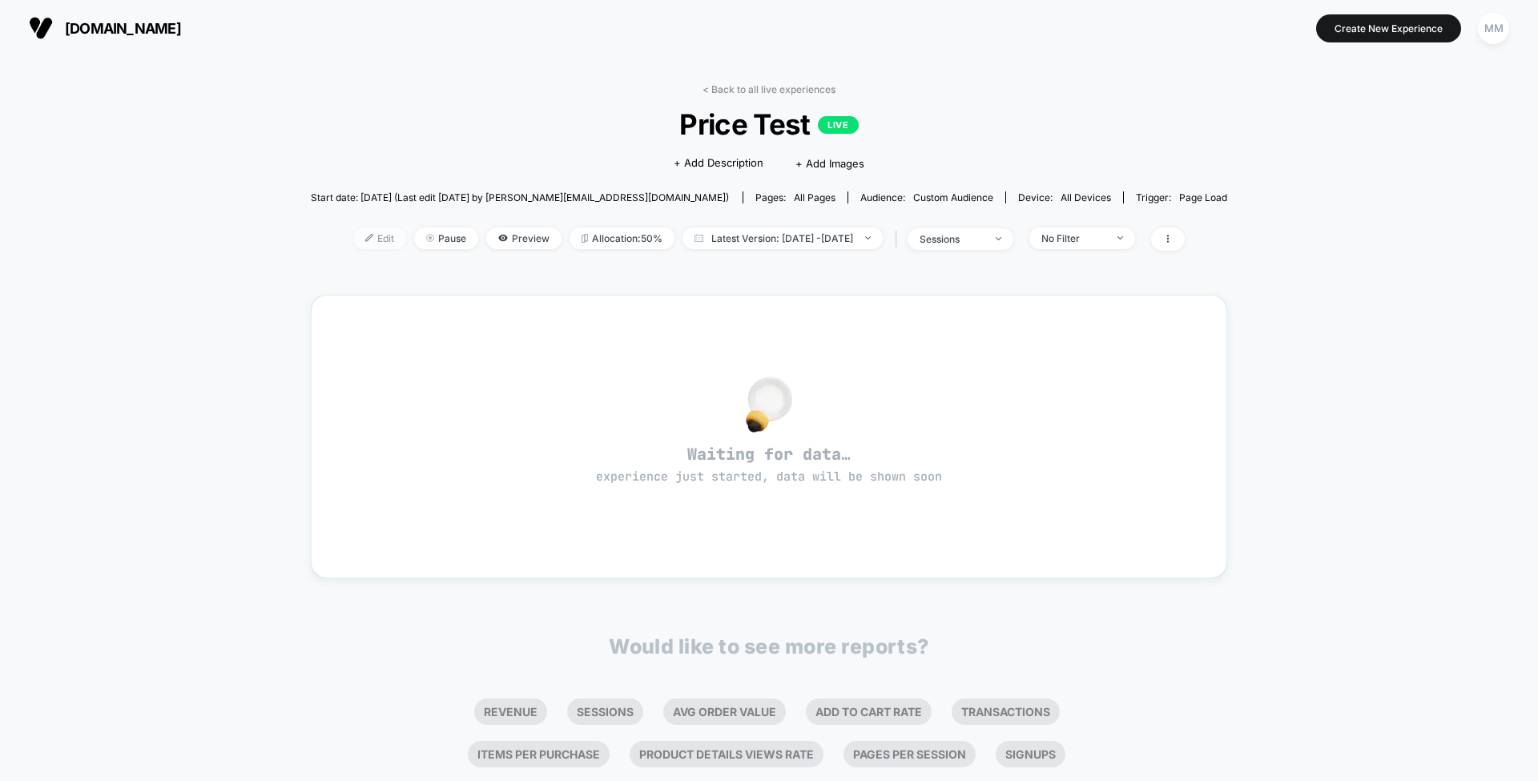
click at [353, 235] on span "Edit" at bounding box center [379, 238] width 53 height 22
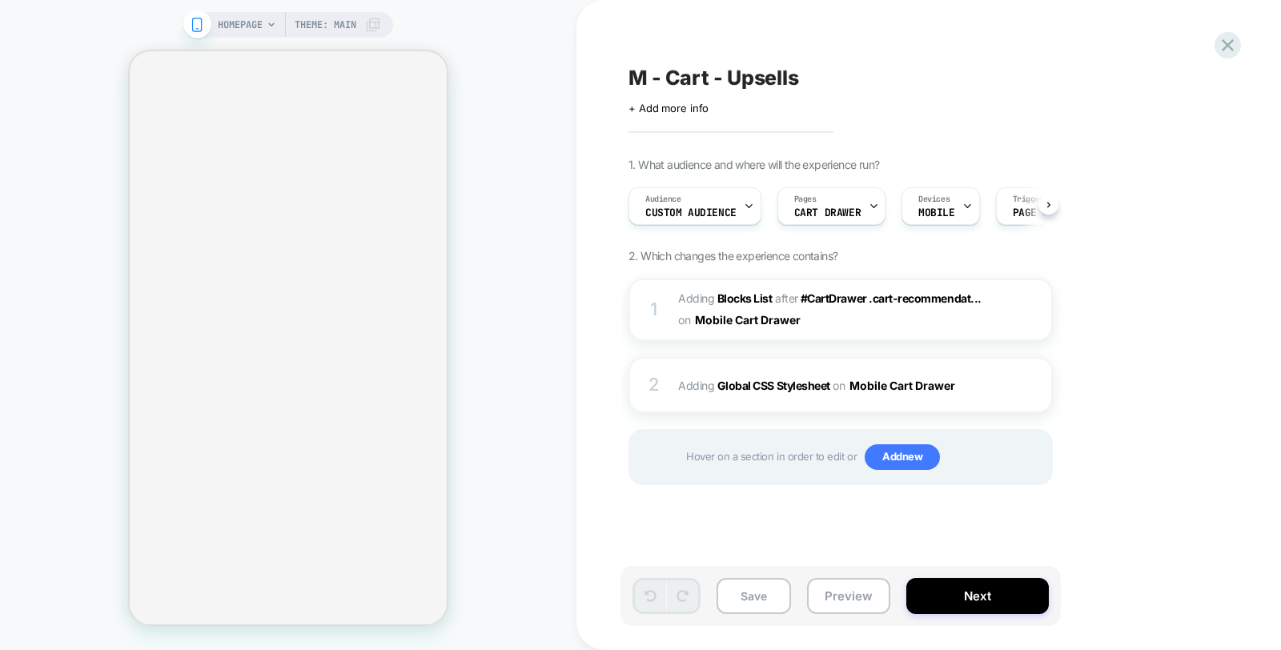
scroll to position [0, 1]
click at [776, 383] on b "Global CSS Stylesheet" at bounding box center [774, 386] width 113 height 14
click at [772, 382] on b "Global CSS Stylesheet" at bounding box center [774, 386] width 113 height 14
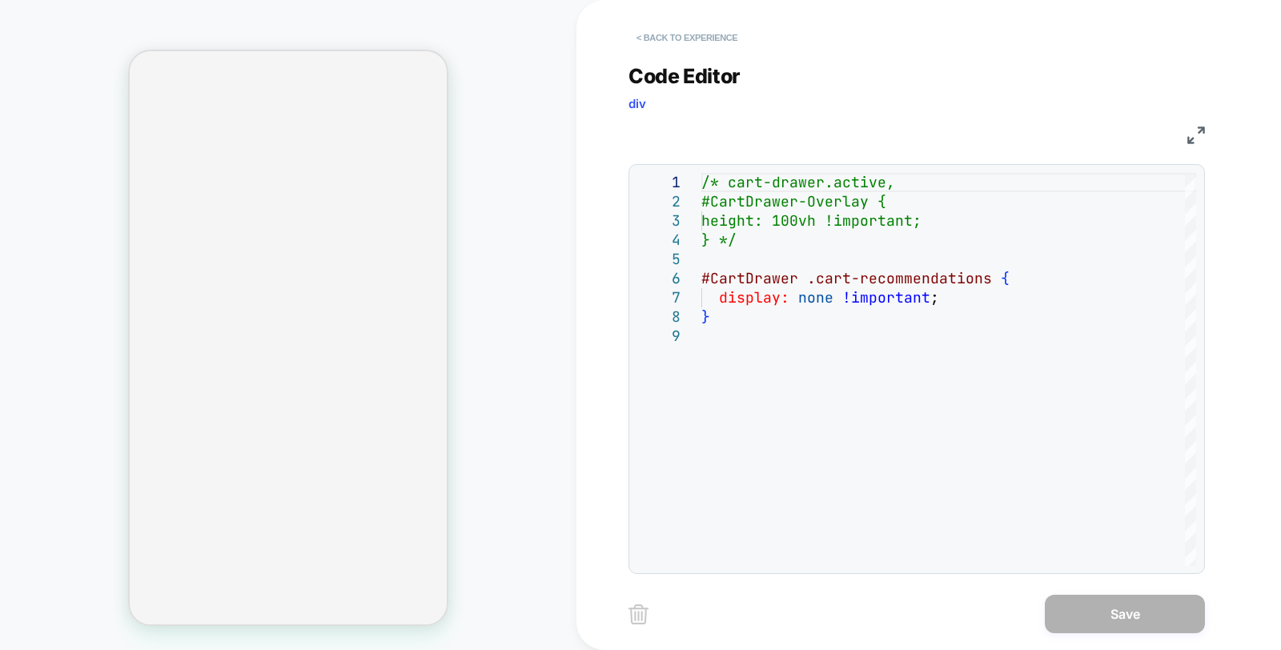
click at [661, 29] on button "< Back to experience" at bounding box center [687, 38] width 117 height 26
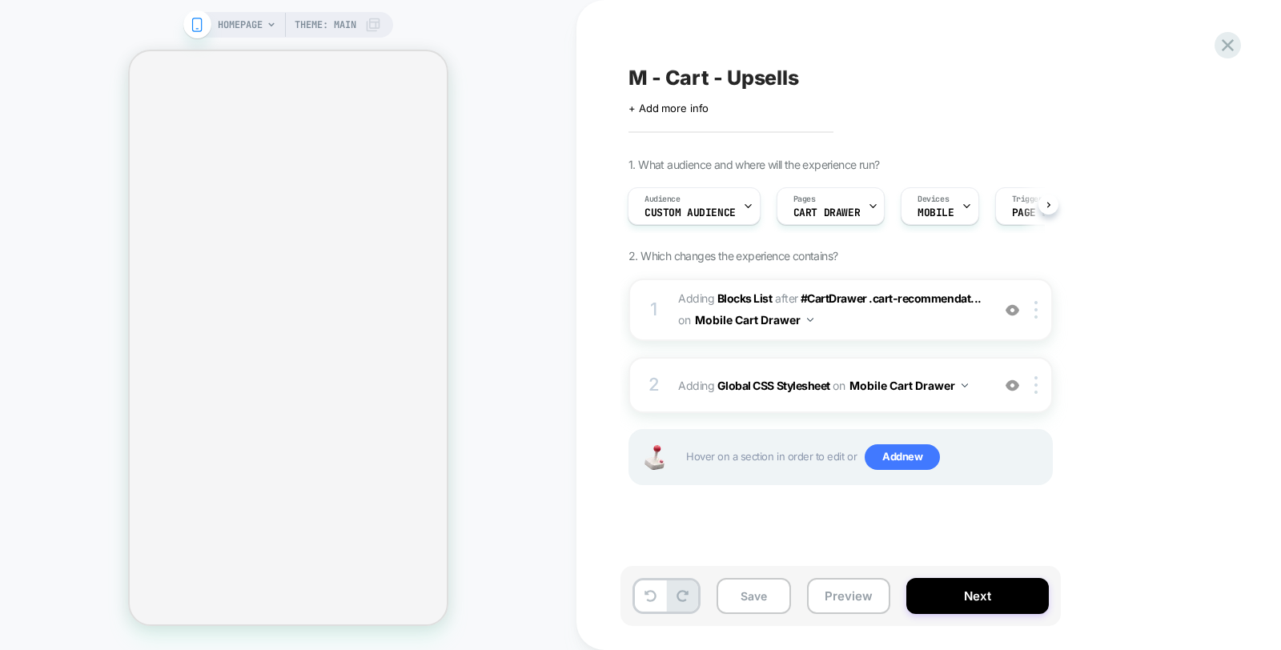
drag, startPoint x: 807, startPoint y: 72, endPoint x: 614, endPoint y: 81, distance: 193.2
click at [614, 81] on div "M - Cart - Upsells Click to edit experience details + Add more info 1. What aud…" at bounding box center [929, 325] width 705 height 650
click at [631, 74] on span "M - Cart - Upsells" at bounding box center [714, 78] width 171 height 24
click at [631, 74] on textarea "**********" at bounding box center [760, 78] width 263 height 25
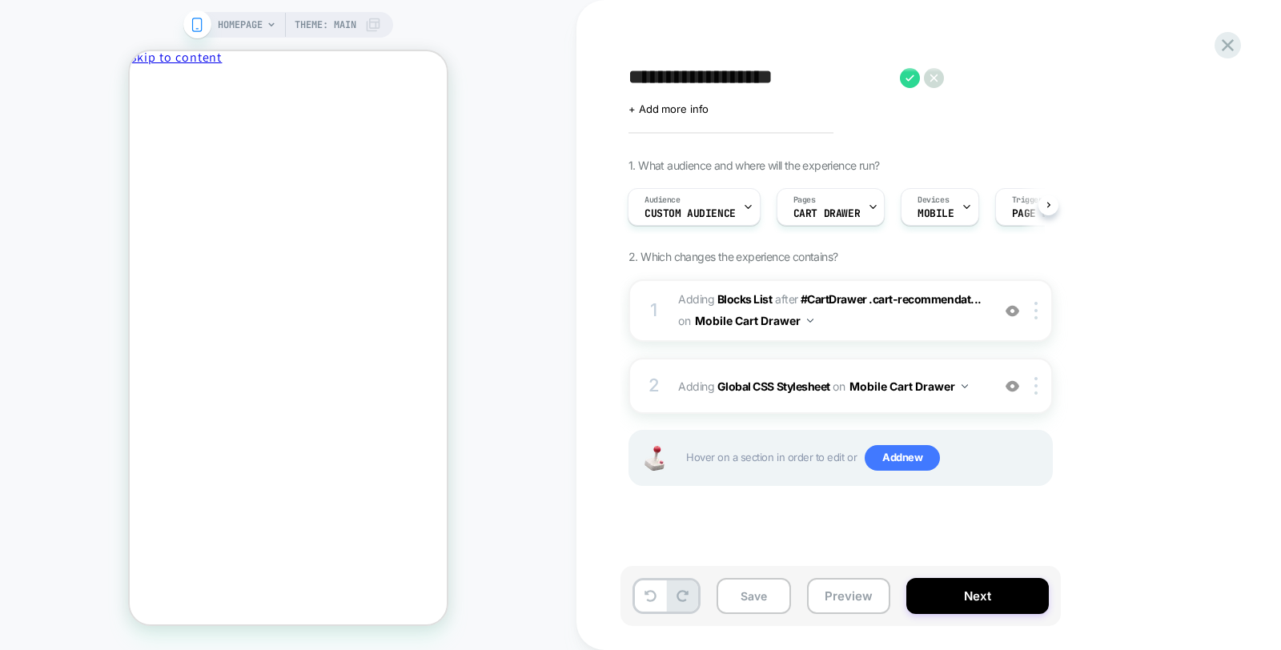
scroll to position [0, 0]
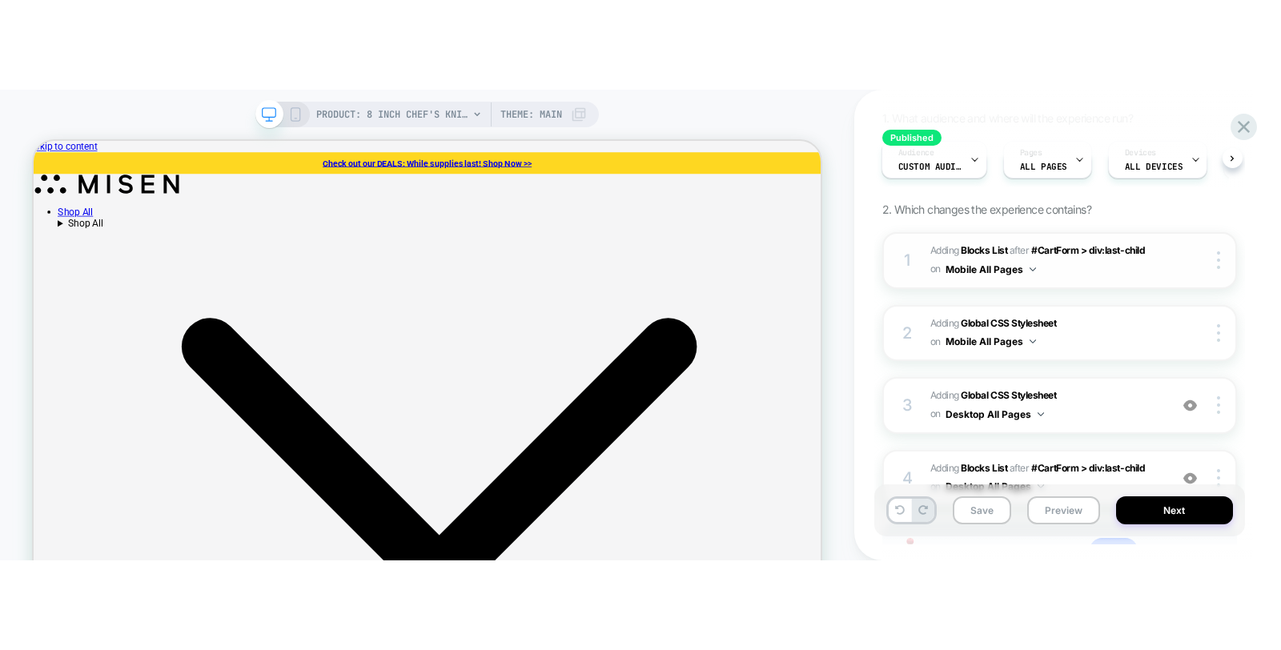
scroll to position [267, 0]
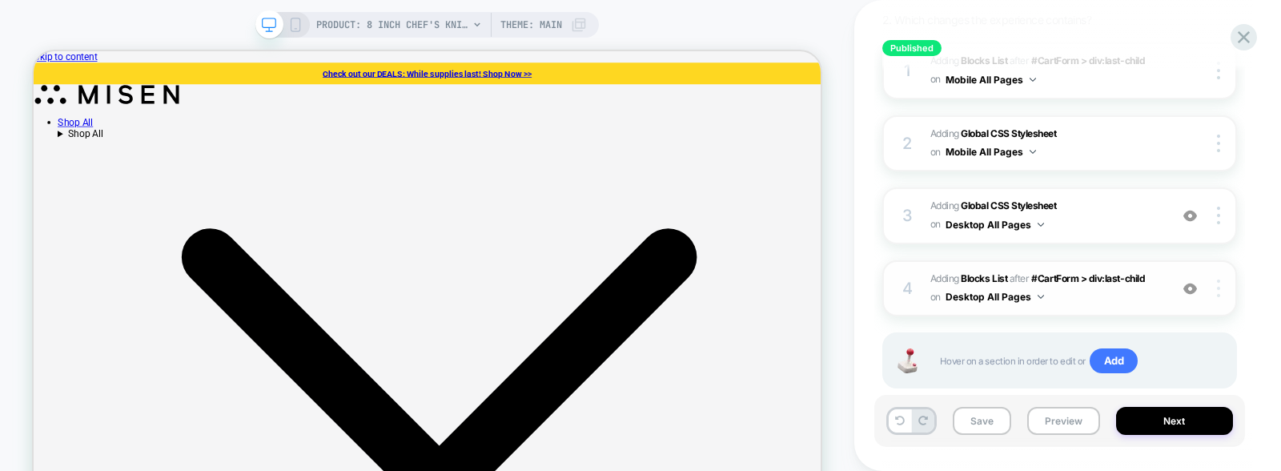
click at [1217, 279] on img at bounding box center [1218, 288] width 3 height 18
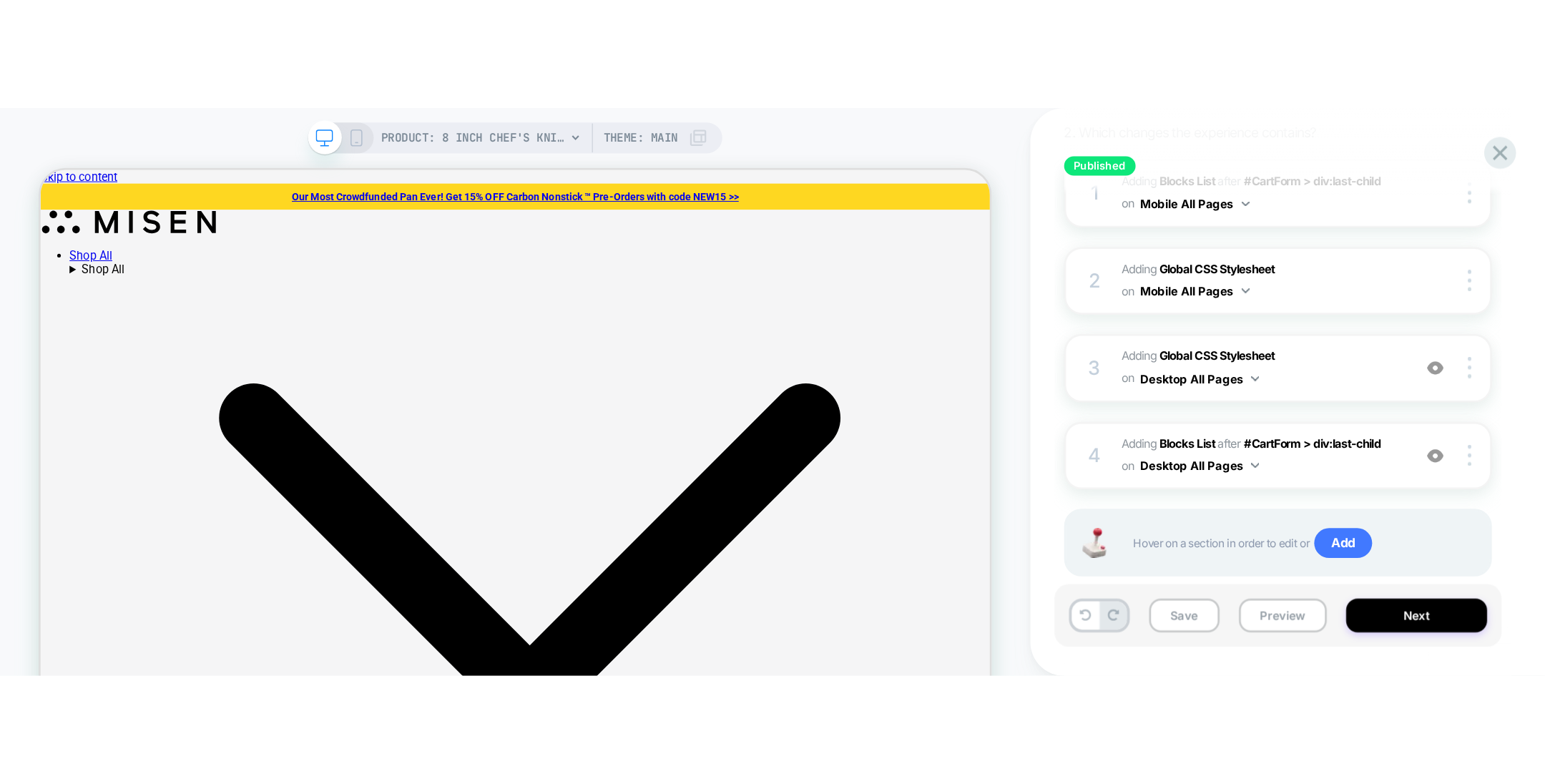
scroll to position [108, 0]
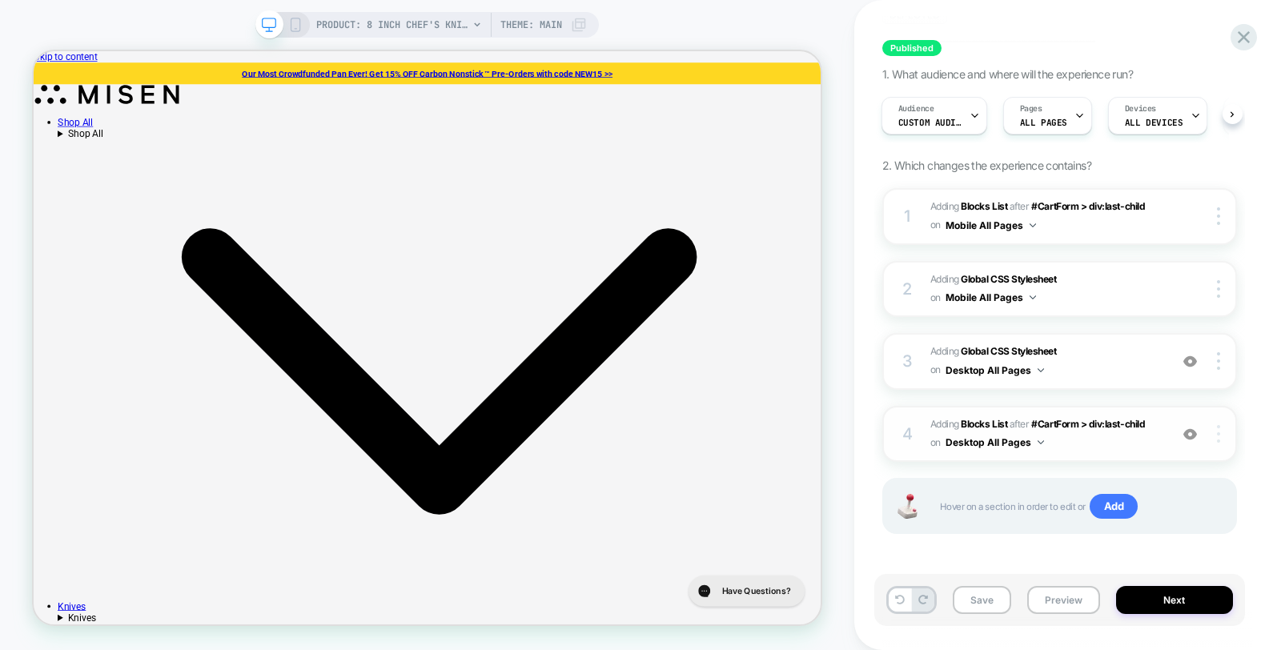
click at [1219, 430] on img at bounding box center [1218, 434] width 3 height 18
click at [1220, 425] on img at bounding box center [1218, 434] width 3 height 18
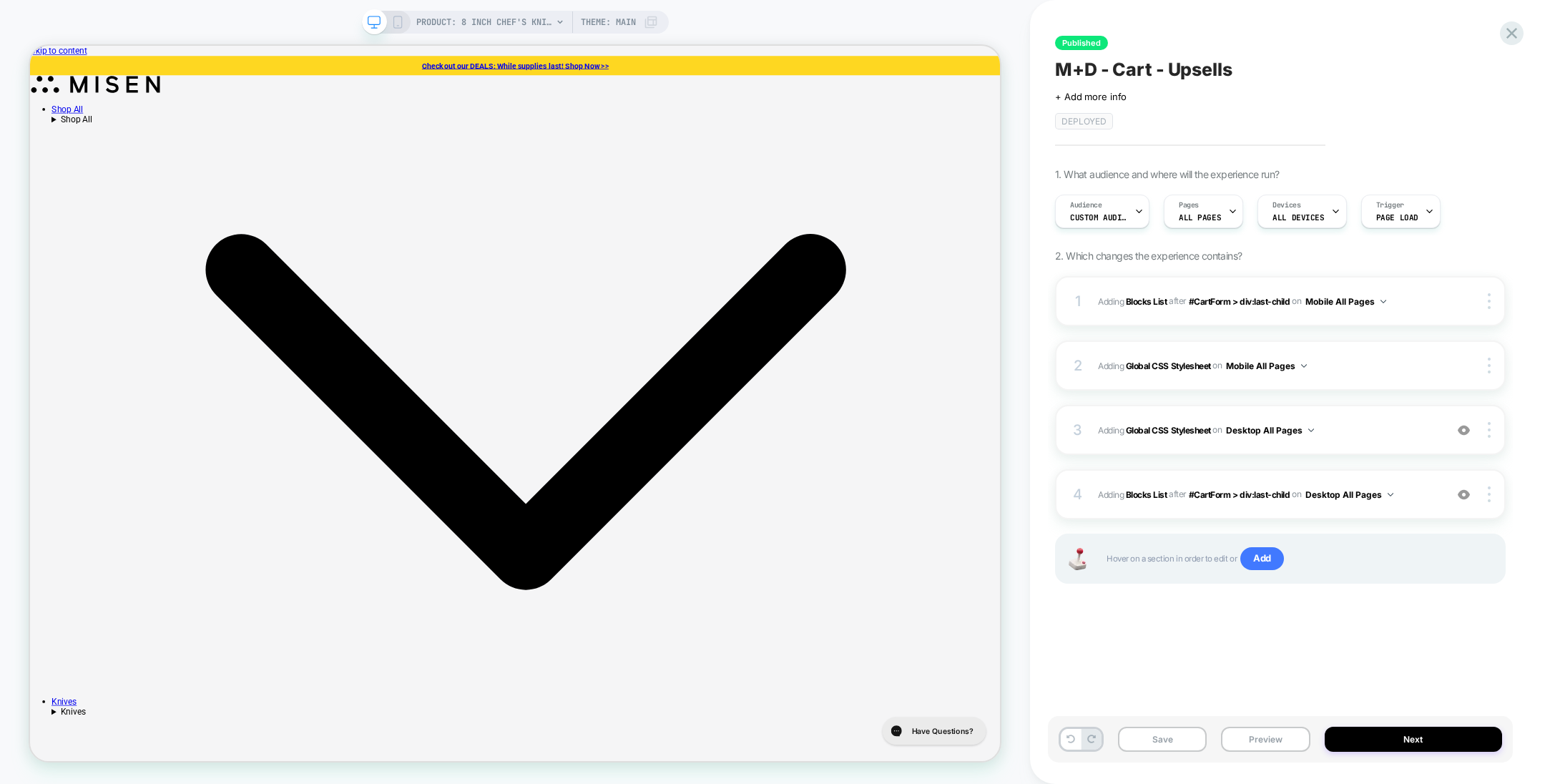
drag, startPoint x: 1073, startPoint y: 1, endPoint x: 1031, endPoint y: 342, distance: 343.6
click at [1031, 342] on div "Published M+D - Cart - Upsells Click to edit experience details + Add more info…" at bounding box center [1287, 392] width 515 height 784
click at [1143, 420] on img at bounding box center [1489, 495] width 3 height 16
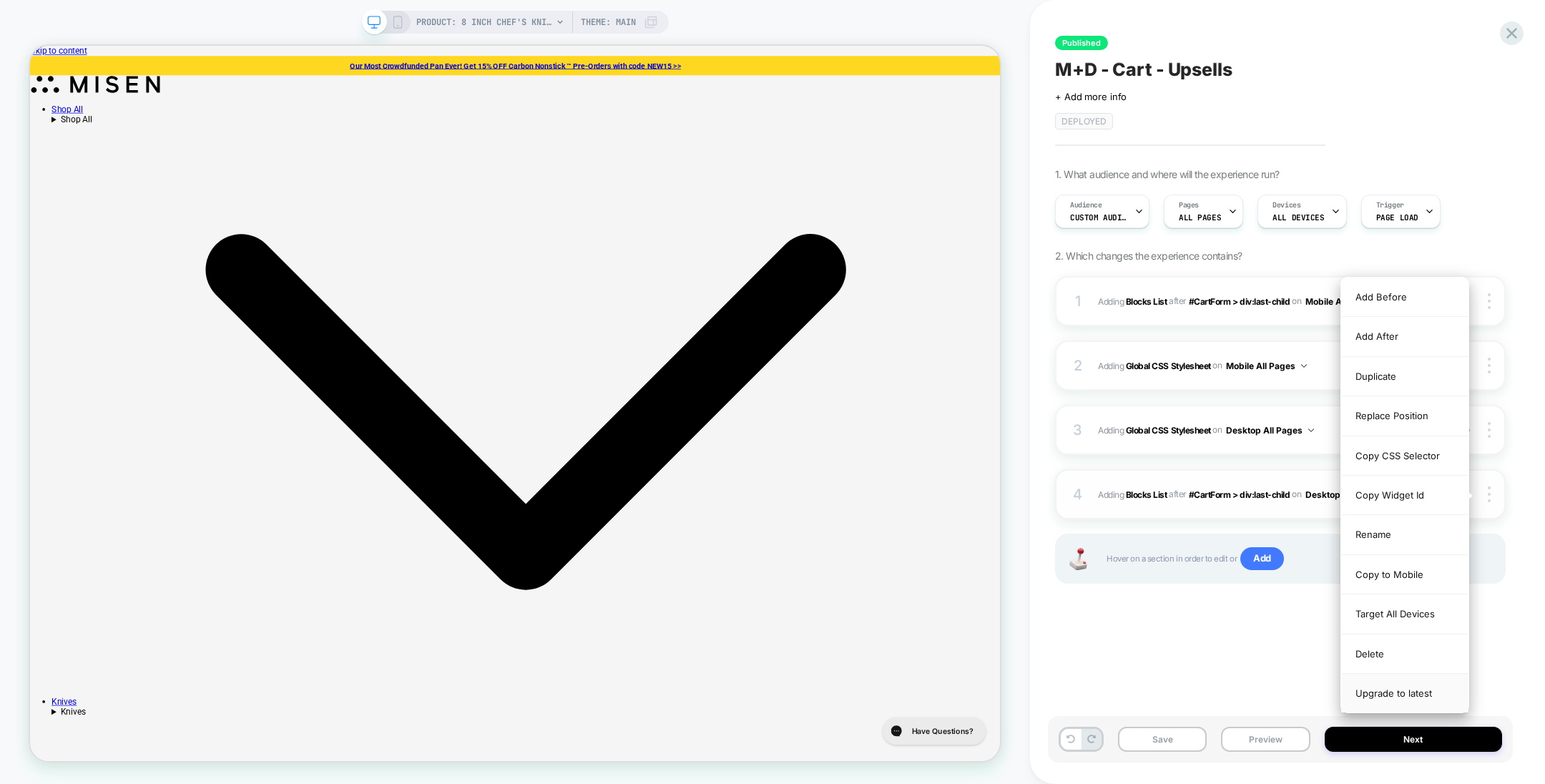
click at [1143, 420] on div "Upgrade to latest" at bounding box center [1405, 692] width 128 height 38
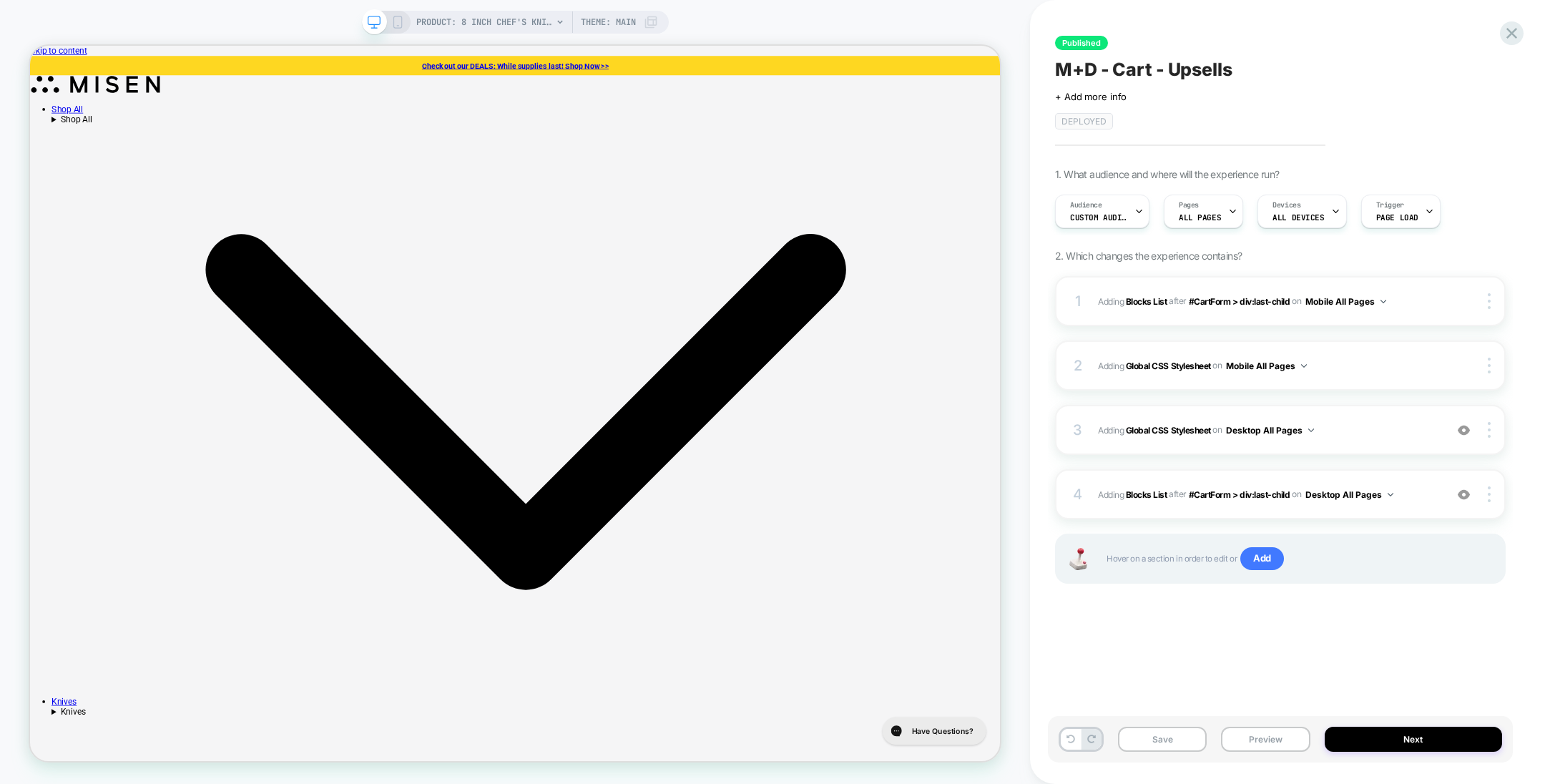
click at [1143, 420] on div "Published M+D - Cart - Upsells Click to edit experience details + Add more info…" at bounding box center [1280, 392] width 465 height 755
click at [1143, 420] on div at bounding box center [1491, 430] width 27 height 16
click at [1143, 420] on div "1 #_loomi_addon_1728911634759 Adding Blocks List AFTER #CartForm > div:last-chi…" at bounding box center [1280, 447] width 451 height 343
click at [394, 15] on div "PRODUCT: 8 inch Chef's Knife [chefs] Theme: MAIN" at bounding box center [515, 22] width 307 height 23
click at [1143, 420] on button "Save" at bounding box center [1162, 739] width 88 height 25
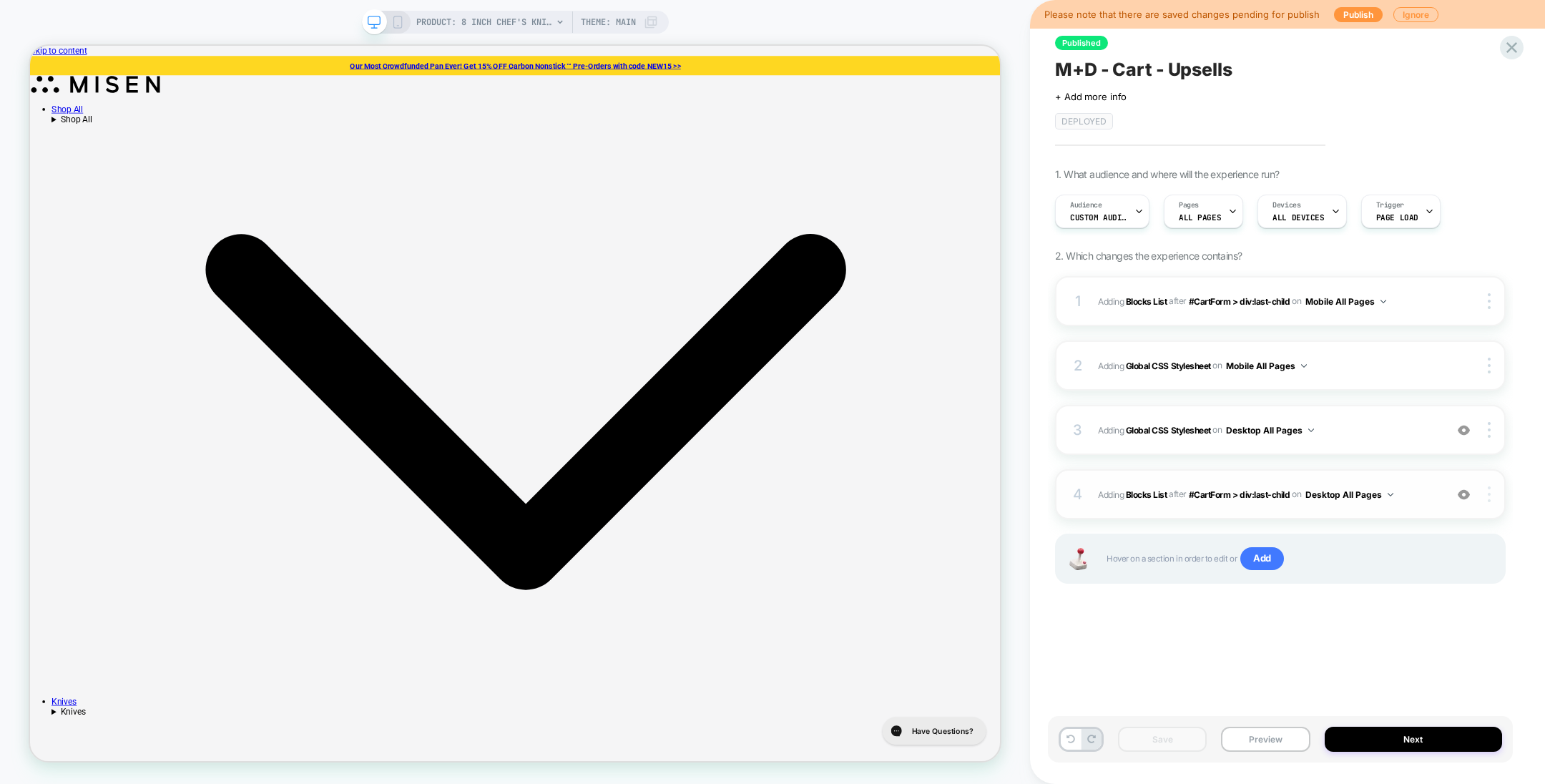
click at [1143, 420] on img at bounding box center [1489, 495] width 3 height 16
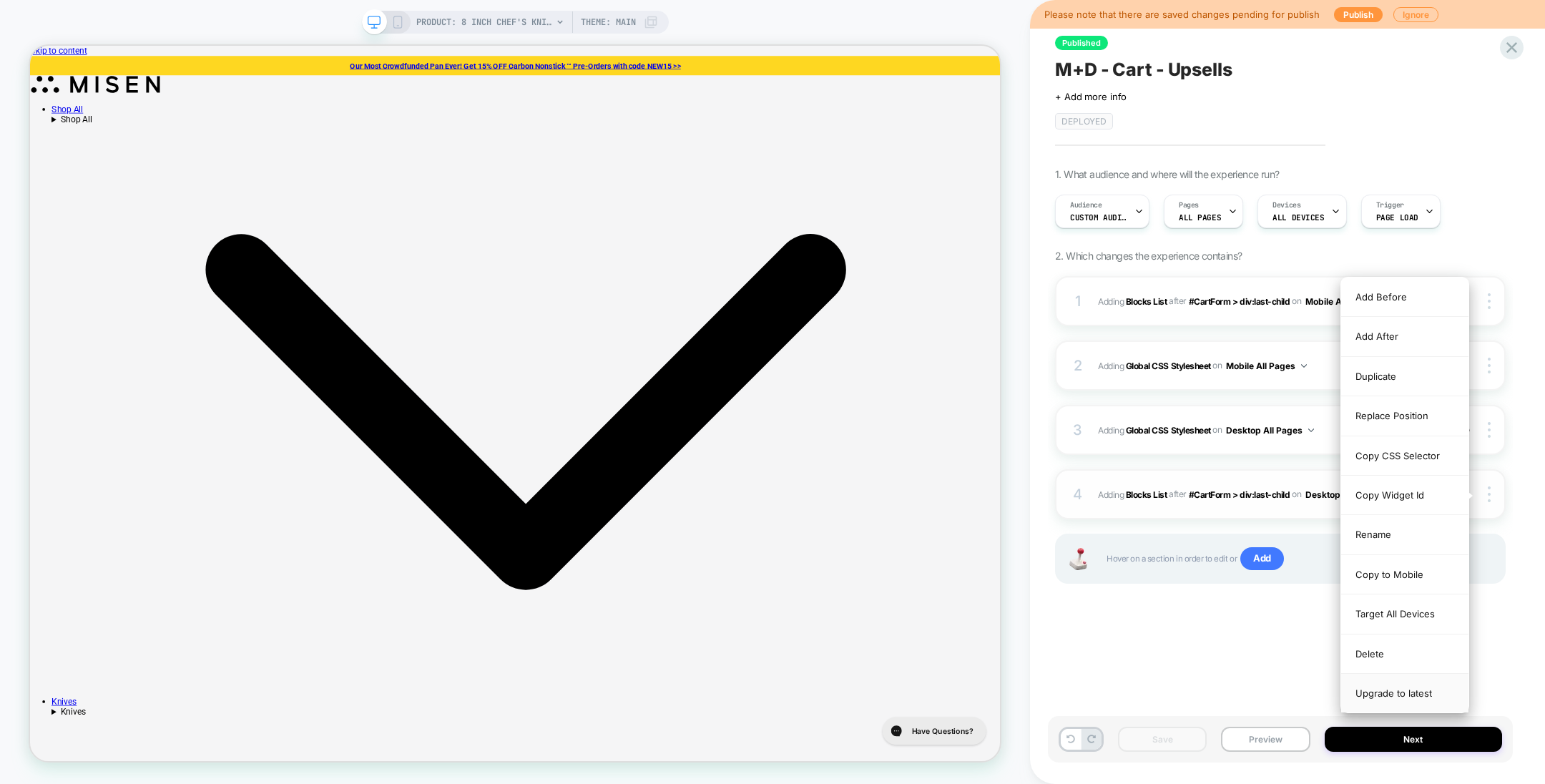
click at [1143, 420] on div "Upgrade to latest" at bounding box center [1405, 692] width 128 height 38
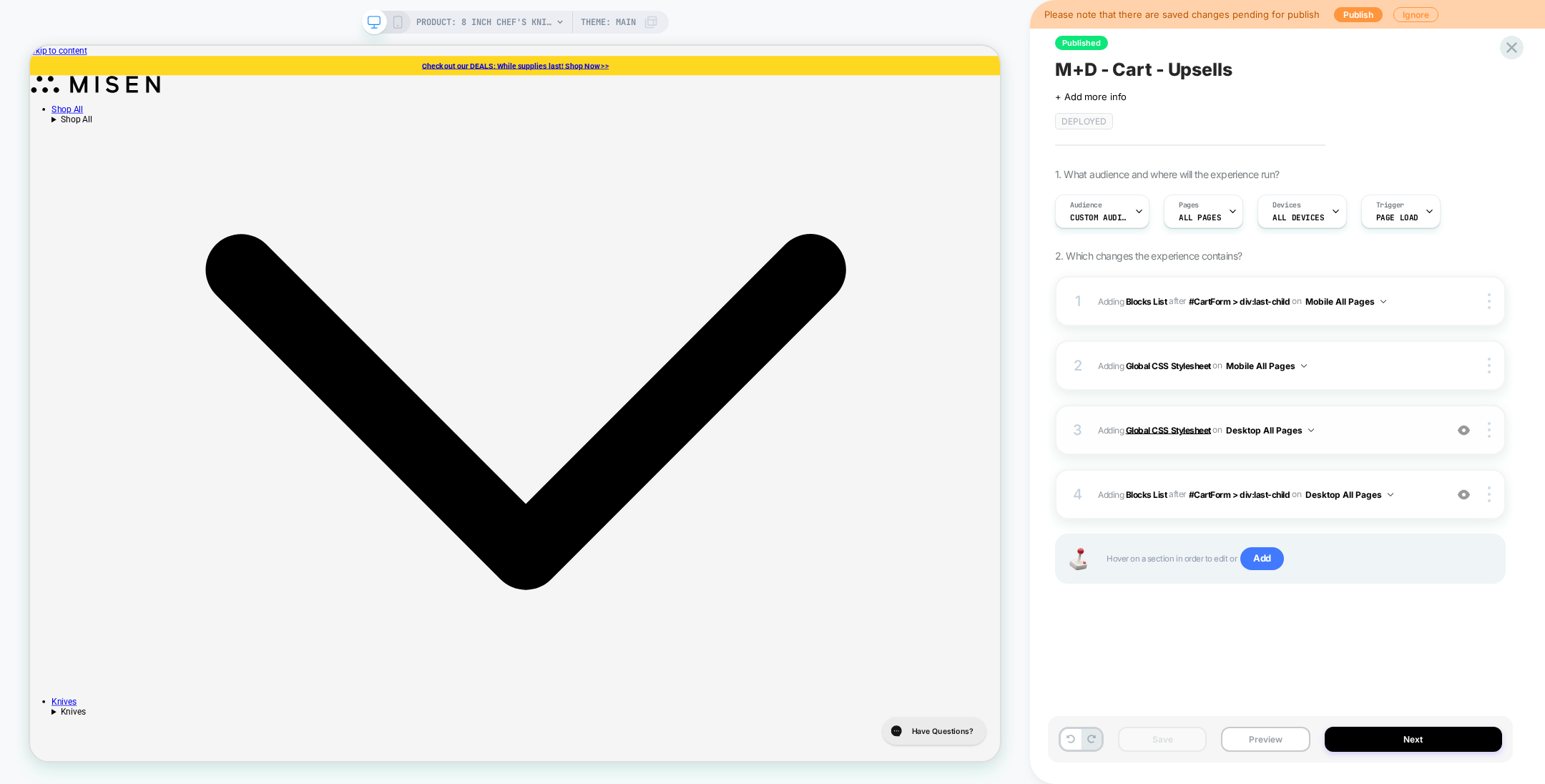
click at [1143, 420] on b "Global CSS Stylesheet" at bounding box center [1167, 430] width 85 height 11
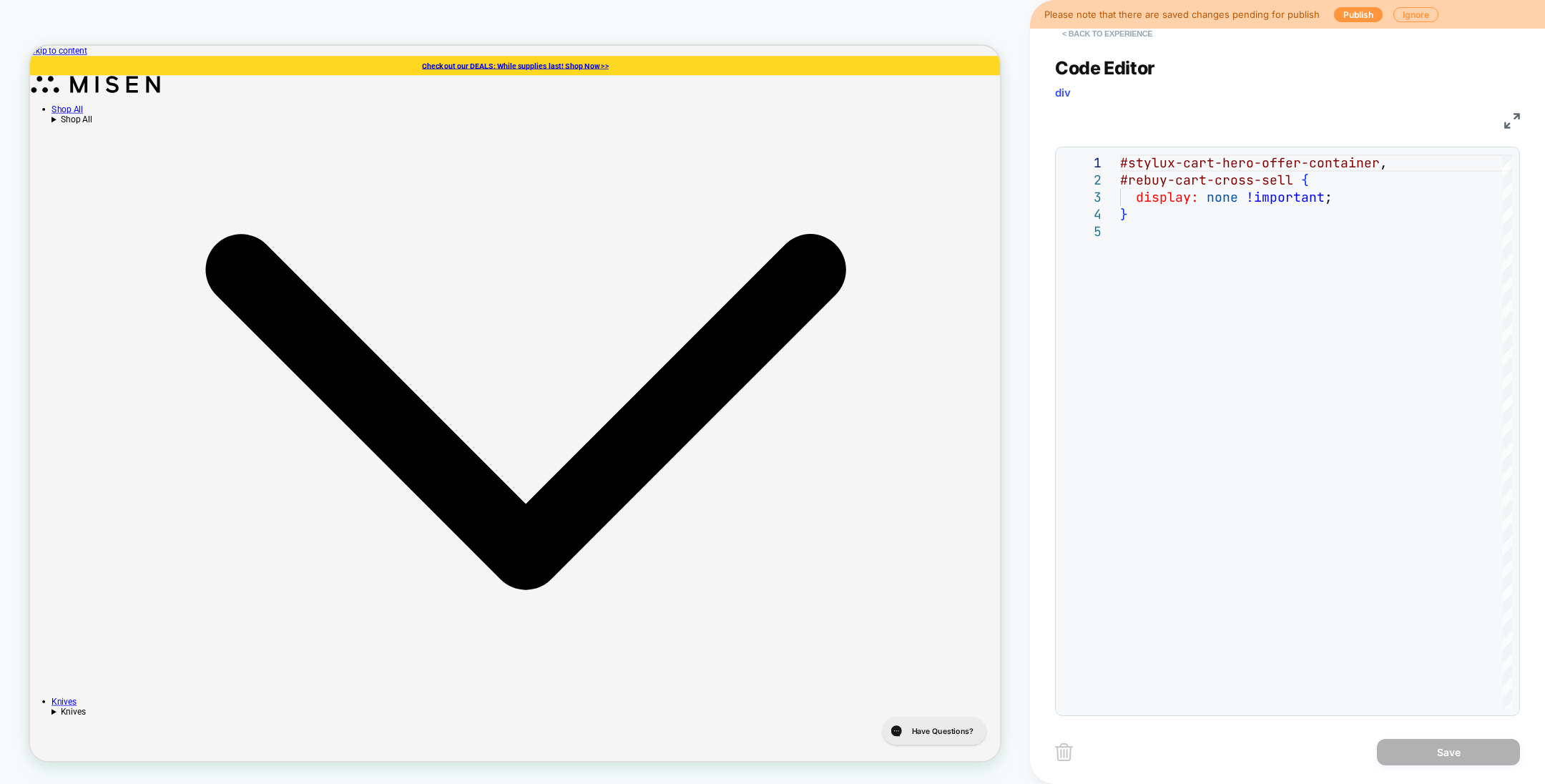
click at [1082, 38] on button "< Back to experience" at bounding box center [1107, 34] width 104 height 23
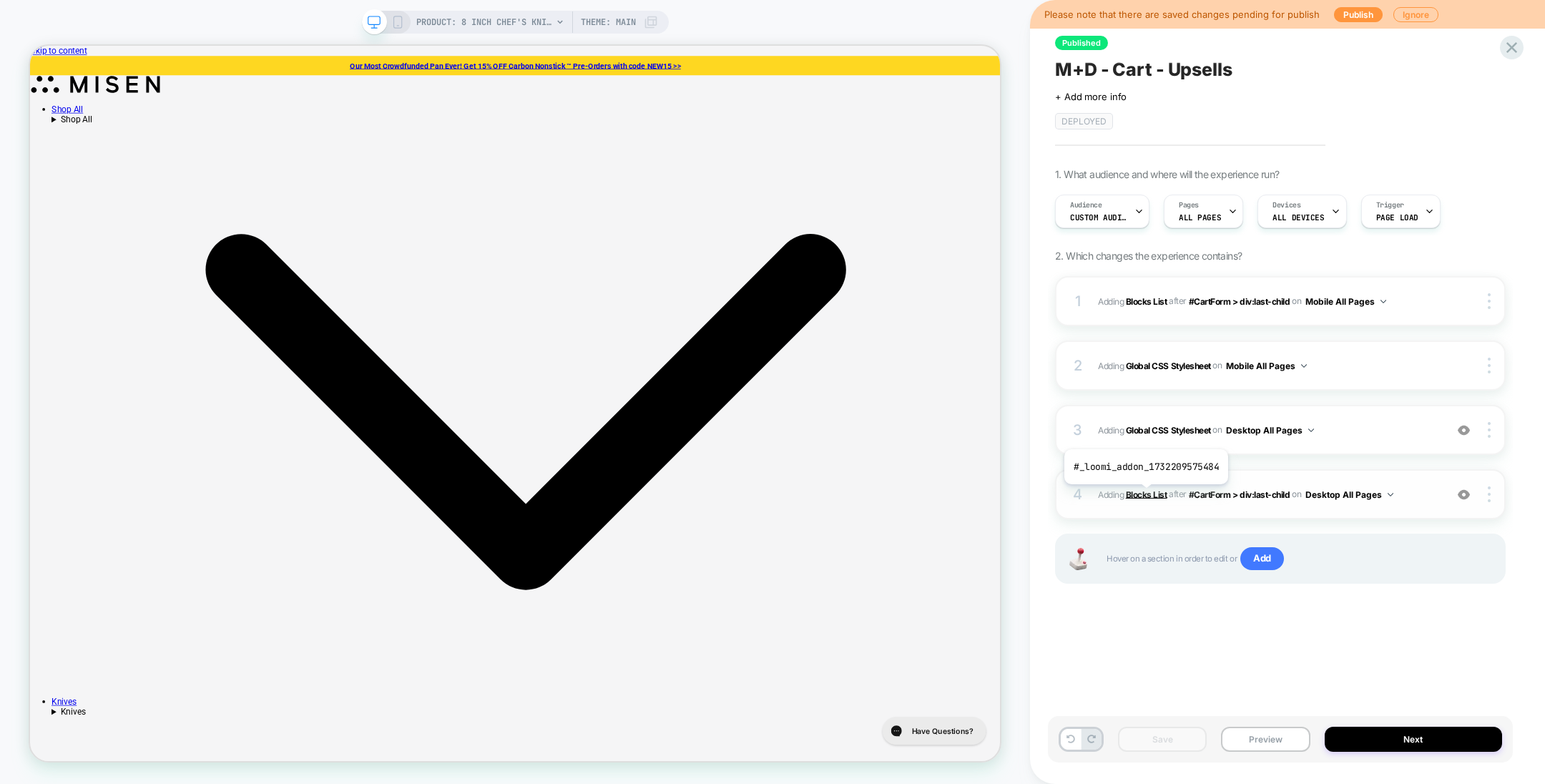
click at [1143, 420] on b "Blocks List" at bounding box center [1146, 494] width 41 height 11
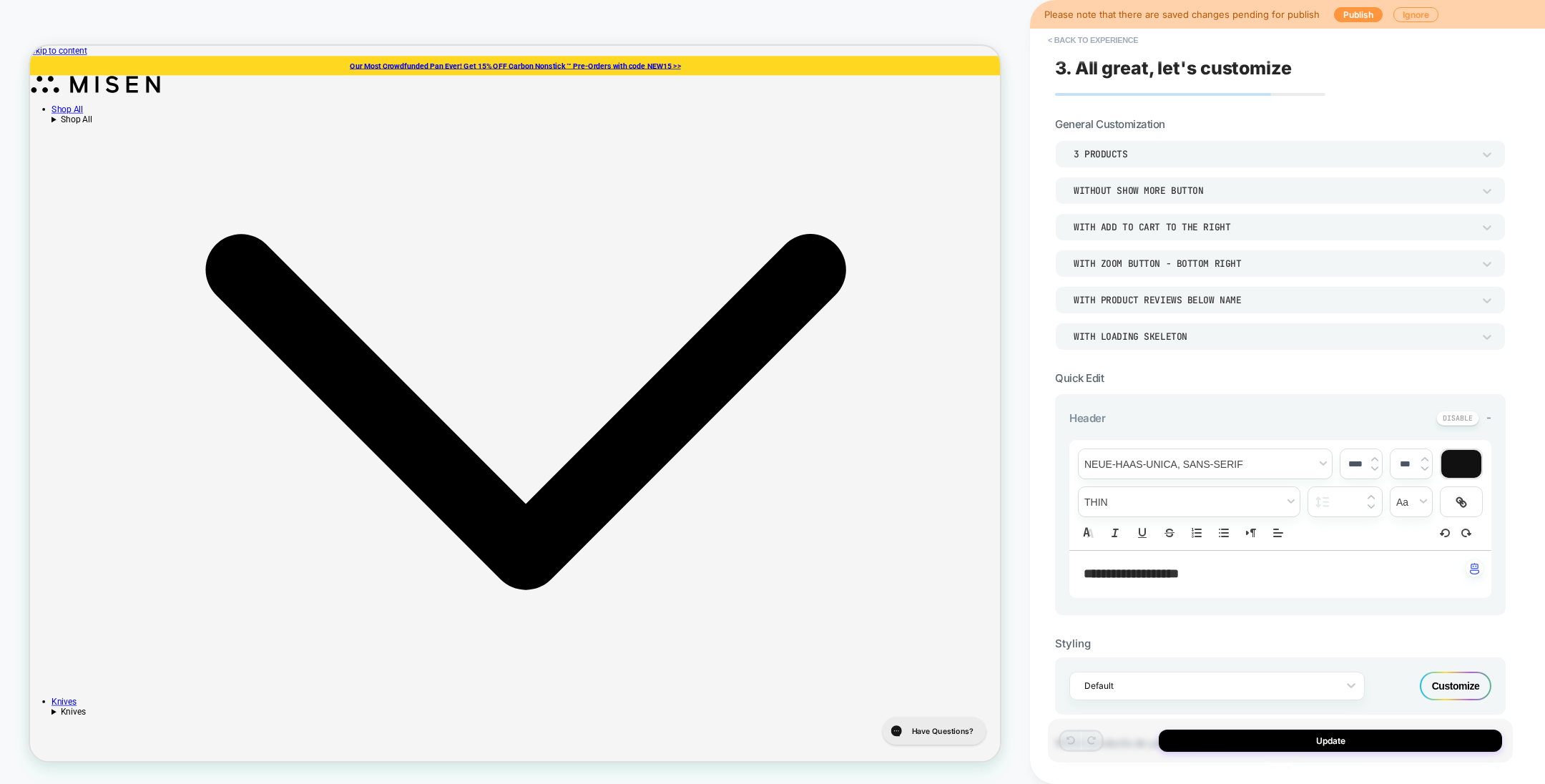
click at [1143, 420] on div "Customize" at bounding box center [1456, 686] width 71 height 29
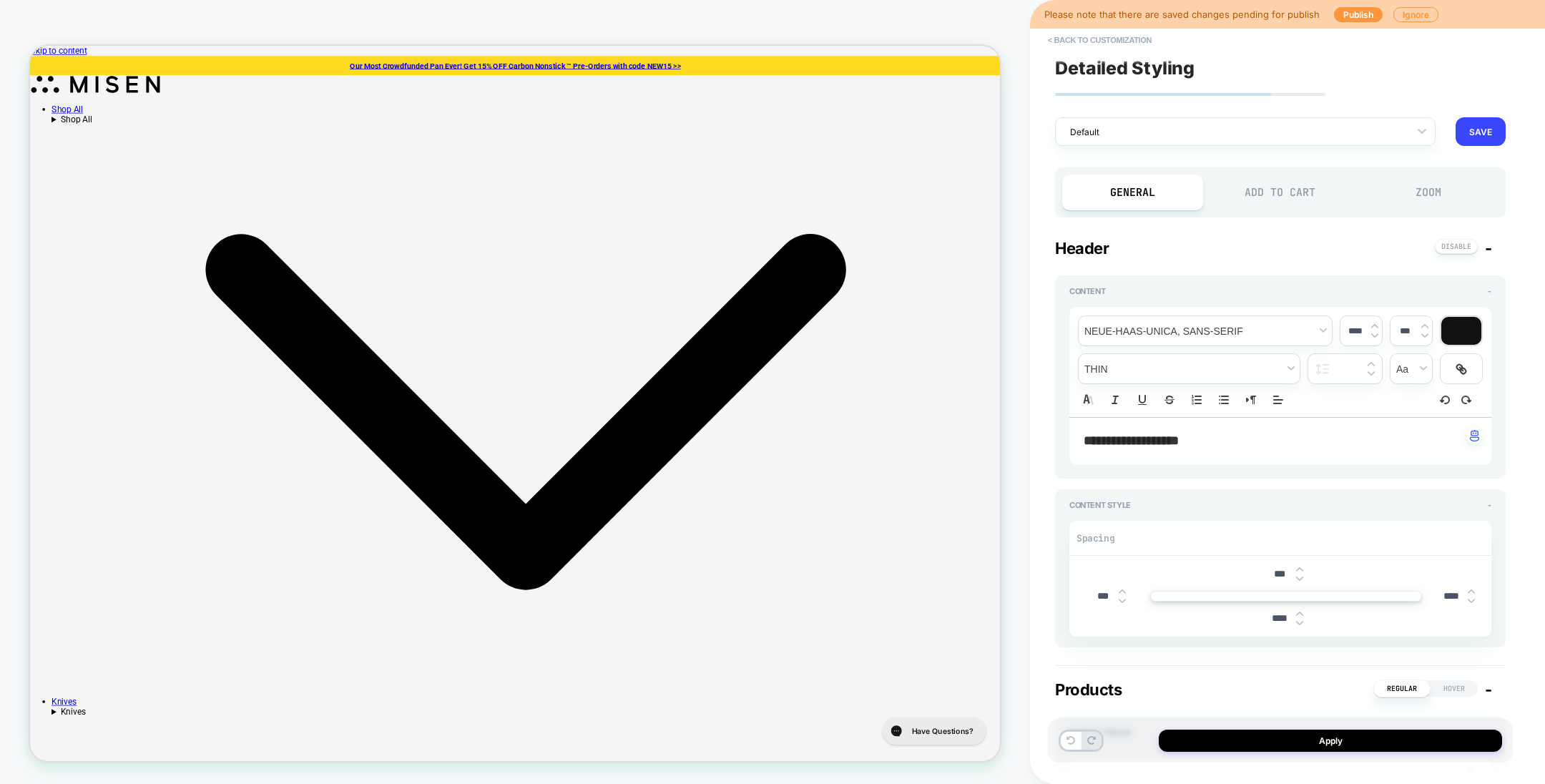
click at [1143, 167] on div "General Add to Cart Zoom" at bounding box center [1280, 192] width 451 height 50
click at [1143, 180] on div "Add to Cart" at bounding box center [1281, 192] width 141 height 36
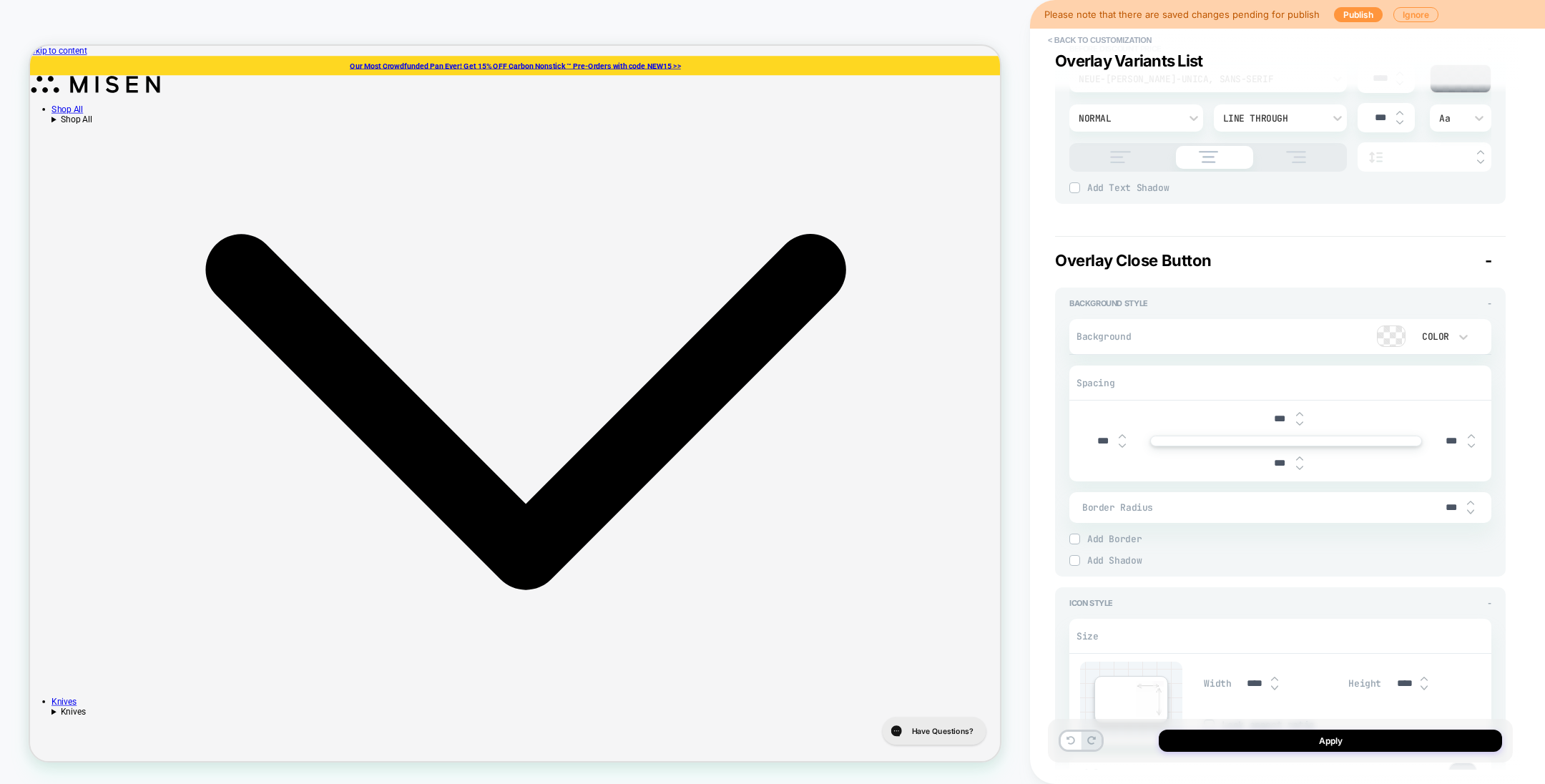
scroll to position [3595, 0]
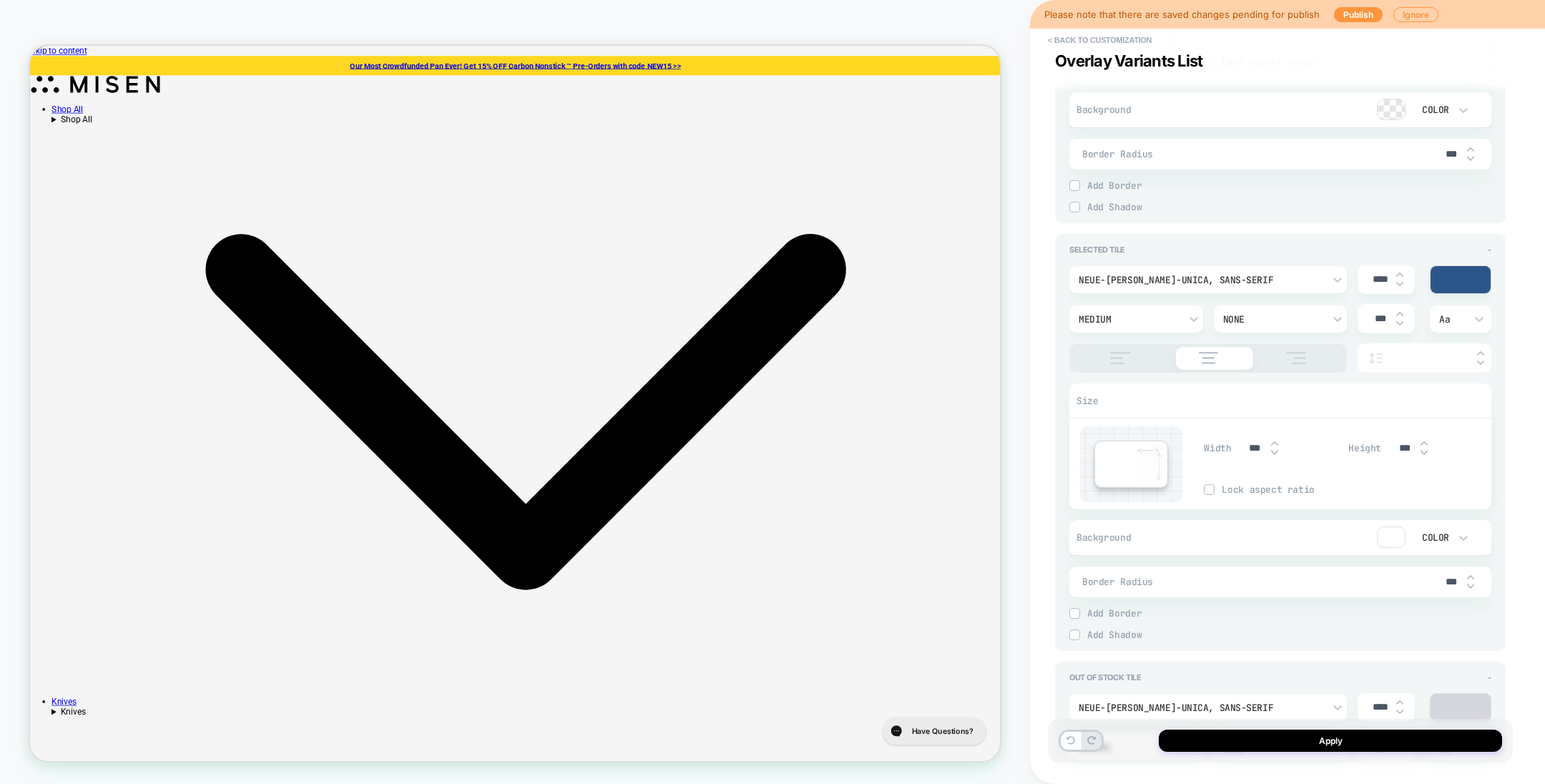
type textarea "*"
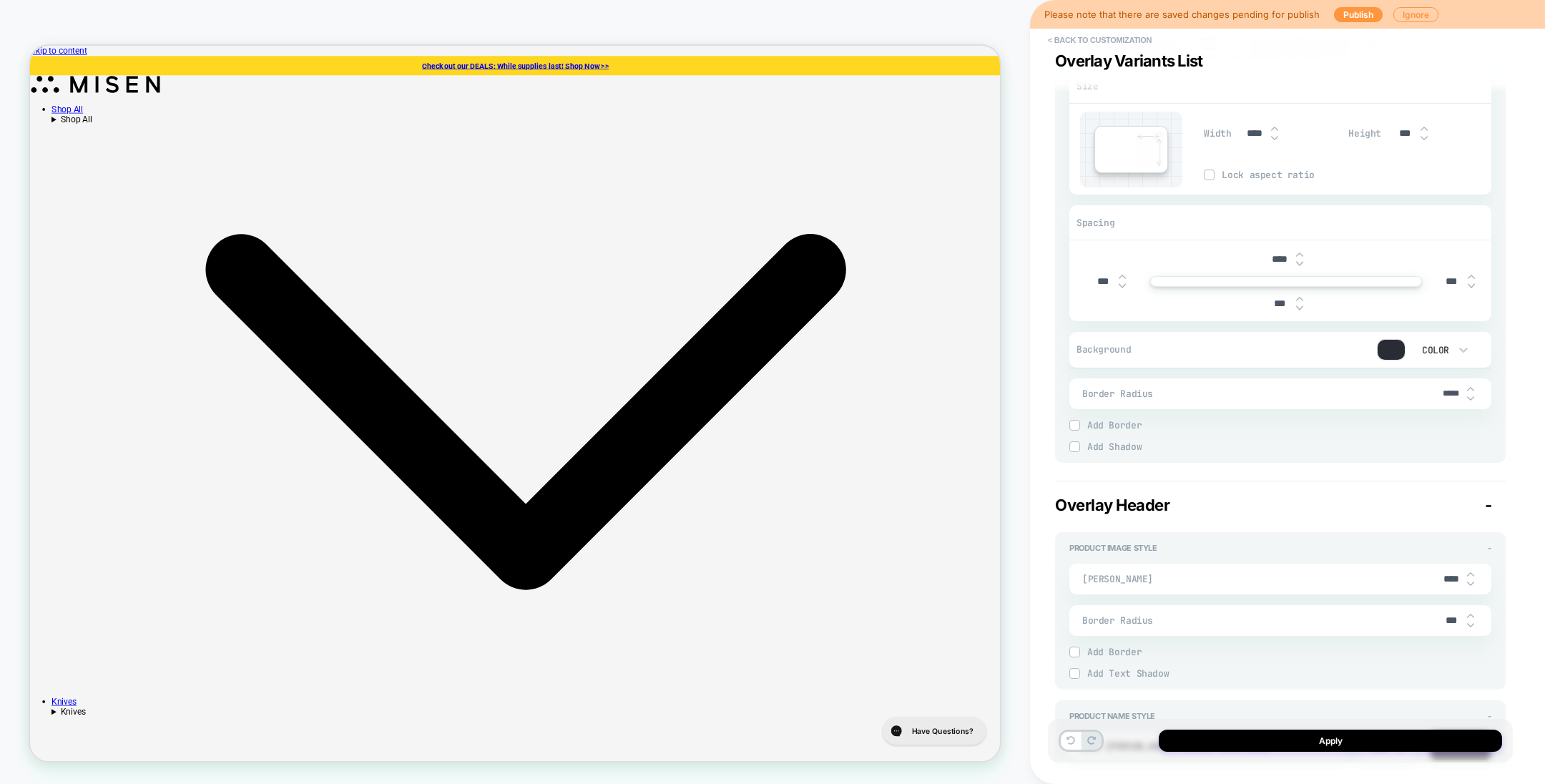
click at [1143, 393] on input "*****" at bounding box center [1450, 394] width 32 height 11
type input "***"
type textarea "*"
type input "***"
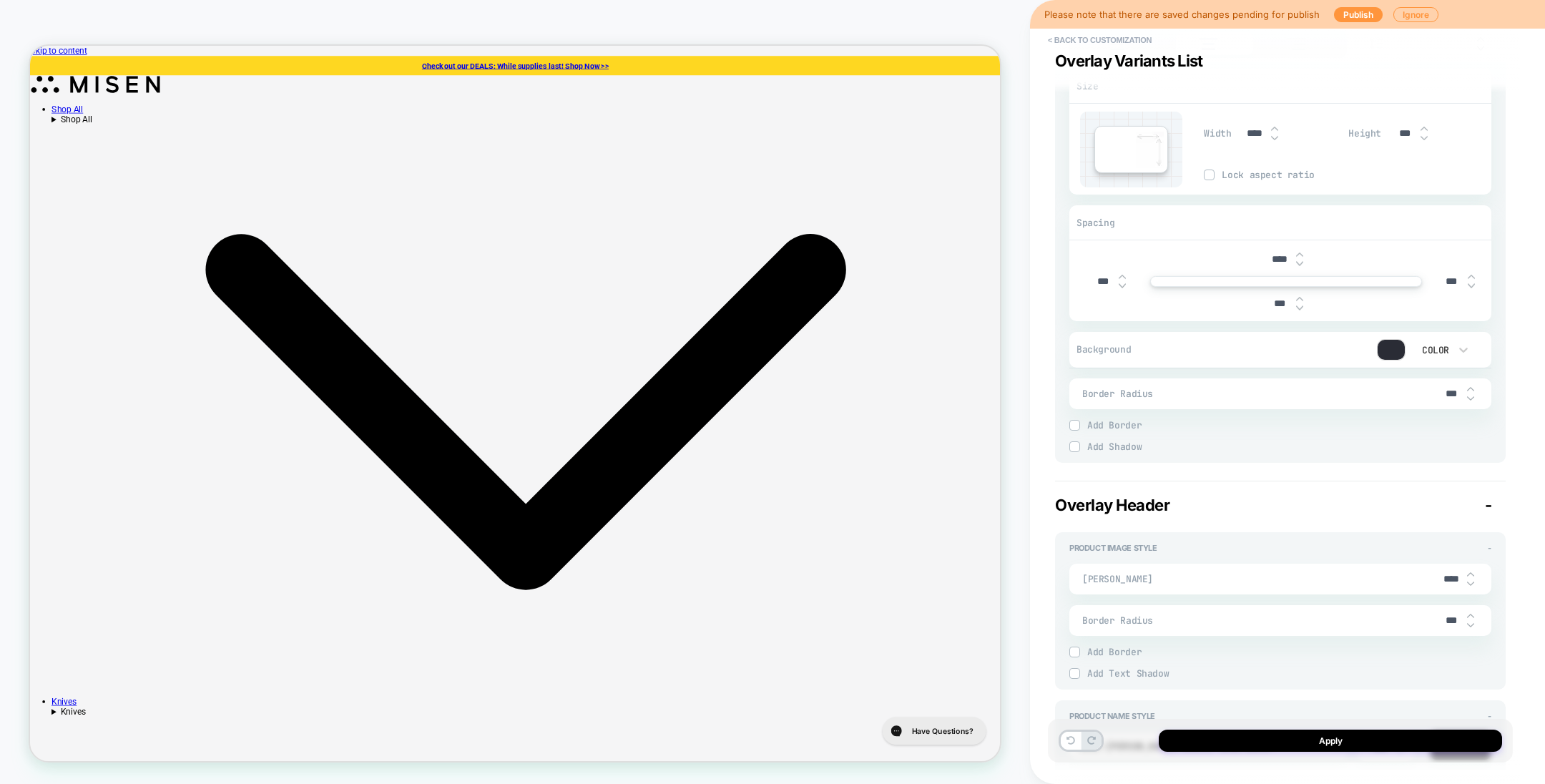
type textarea "*"
type input "****"
type textarea "*"
type input "***"
type textarea "*"
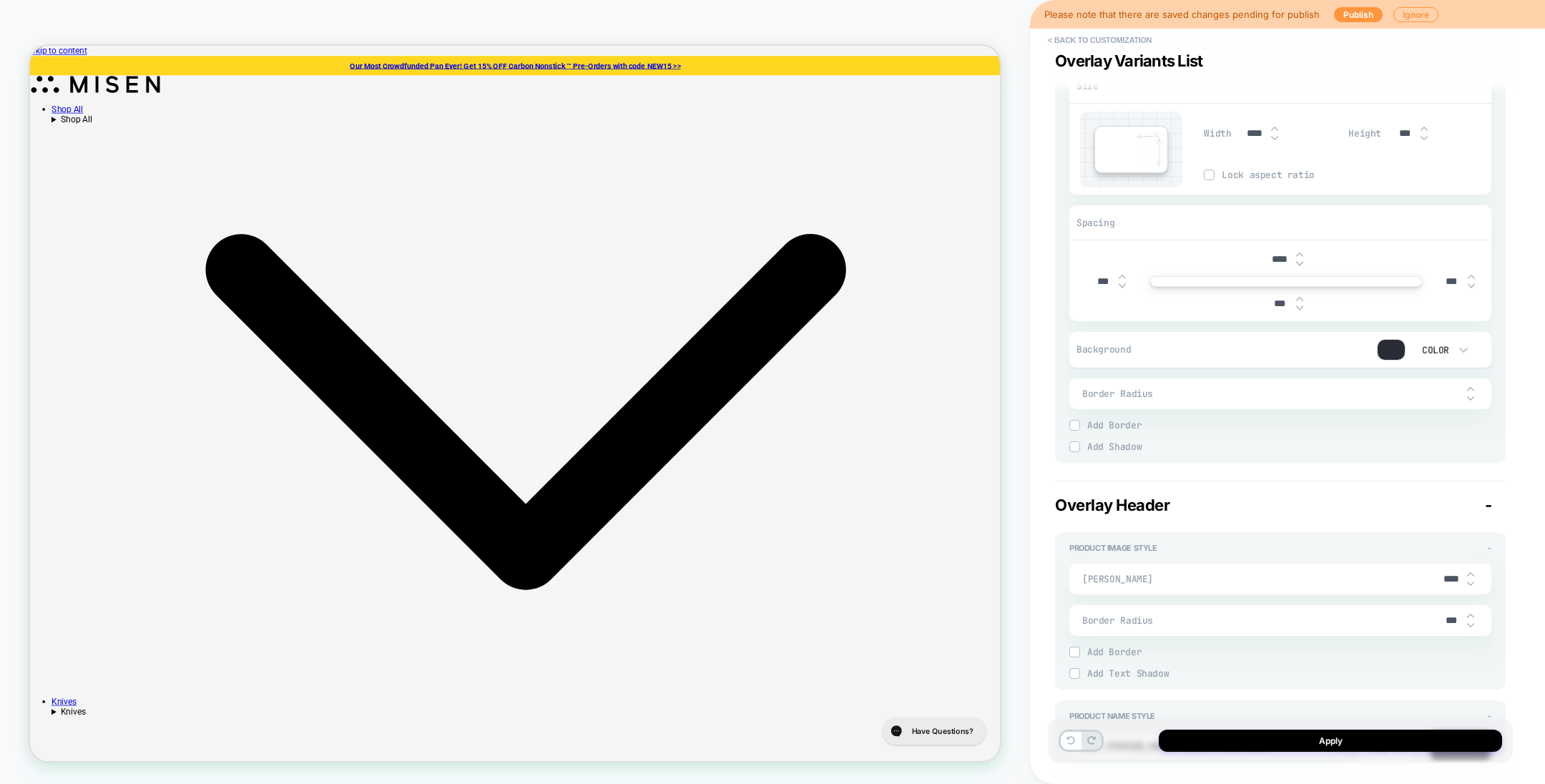
type textarea "*"
type input "***"
type textarea "*"
type input "***"
drag, startPoint x: 1382, startPoint y: 426, endPoint x: 1393, endPoint y: 347, distance: 79.8
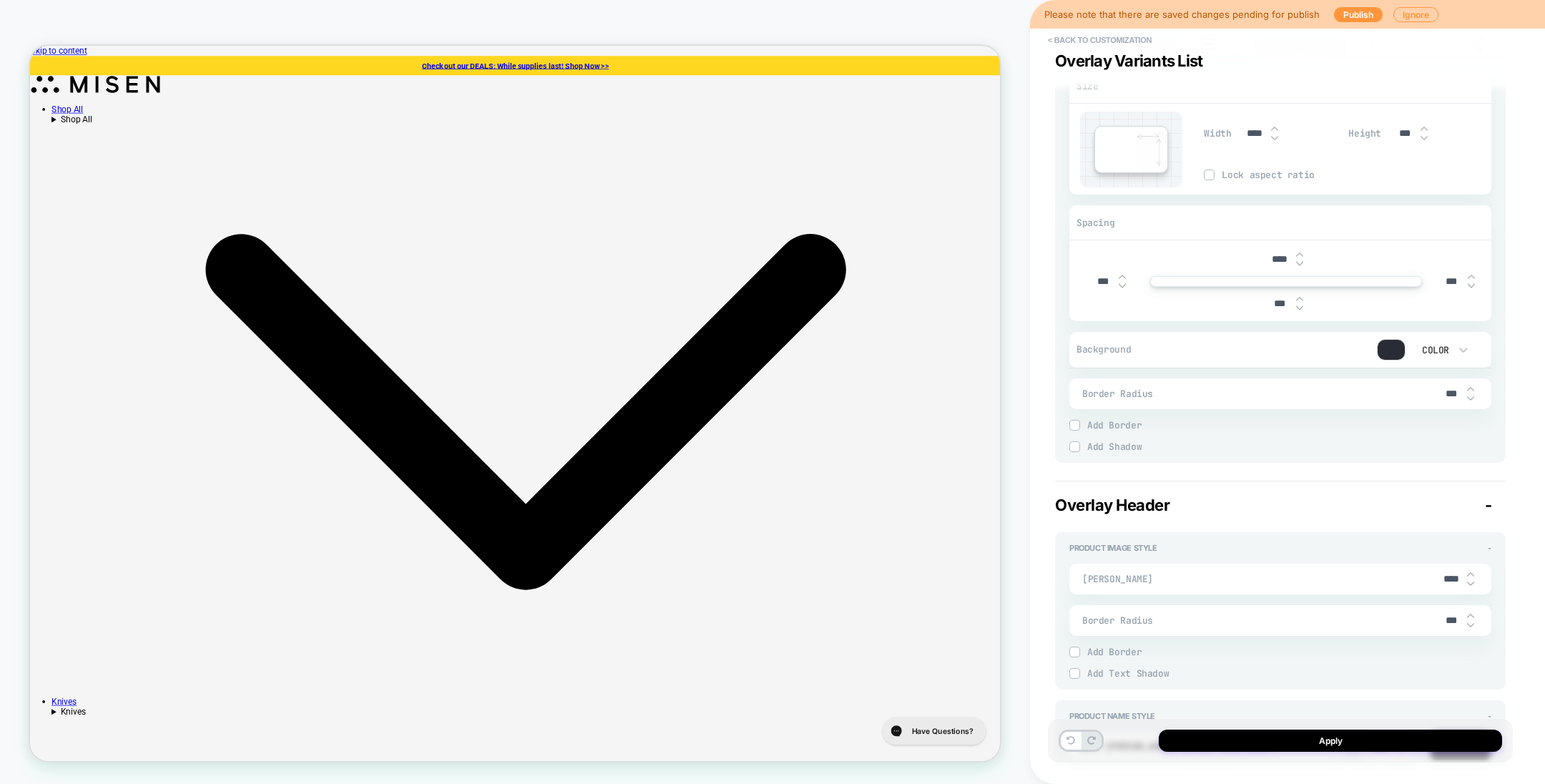
click at [1143, 347] on div "neue-haas-unica, sans-serif **** Bold None *** Aa Size Width **** Height *** Lo…" at bounding box center [1280, 196] width 422 height 512
click at [1143, 347] on div at bounding box center [1390, 349] width 27 height 20
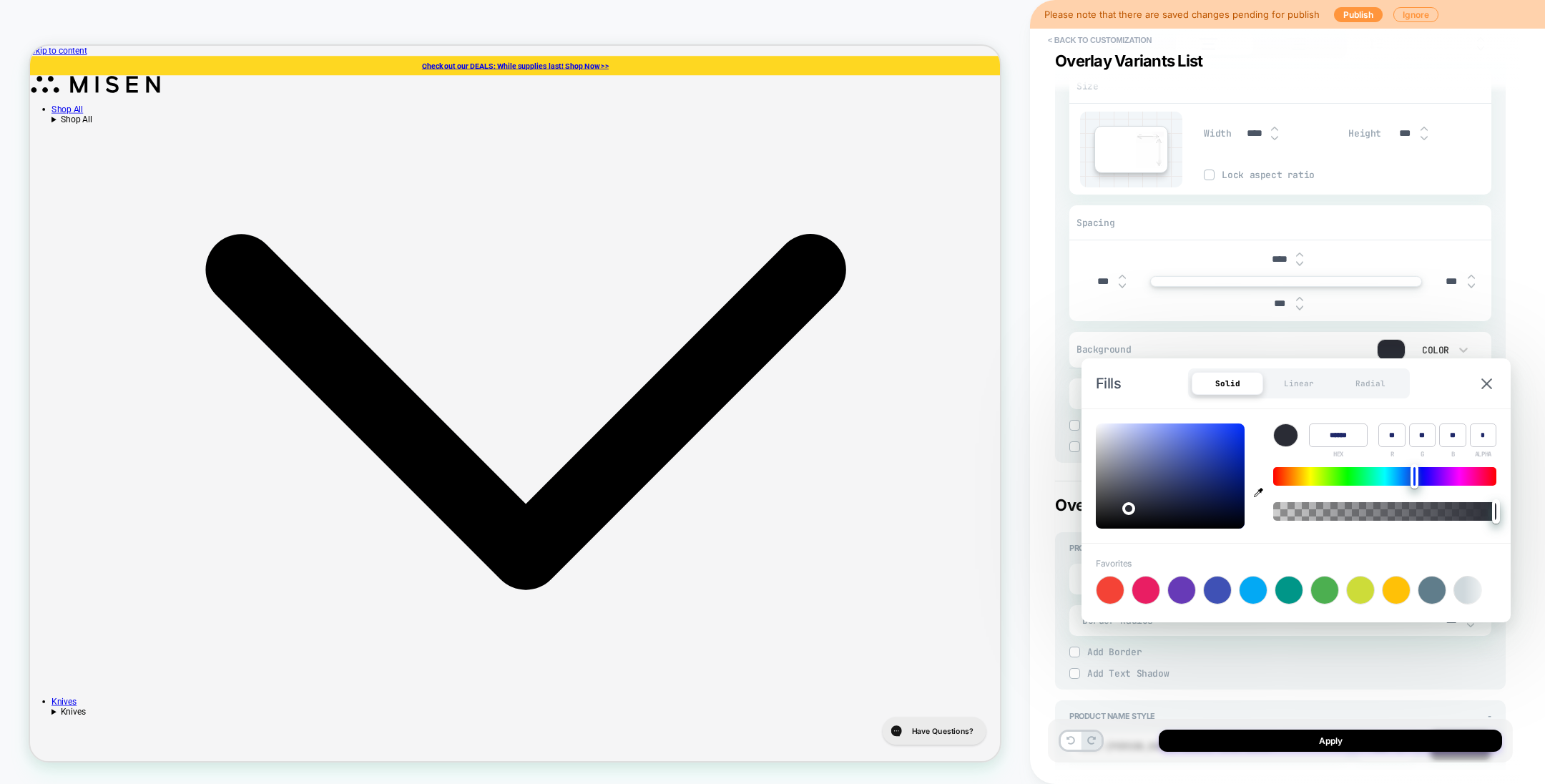
type textarea "*"
click at [1143, 420] on icon "button" at bounding box center [1258, 492] width 9 height 9
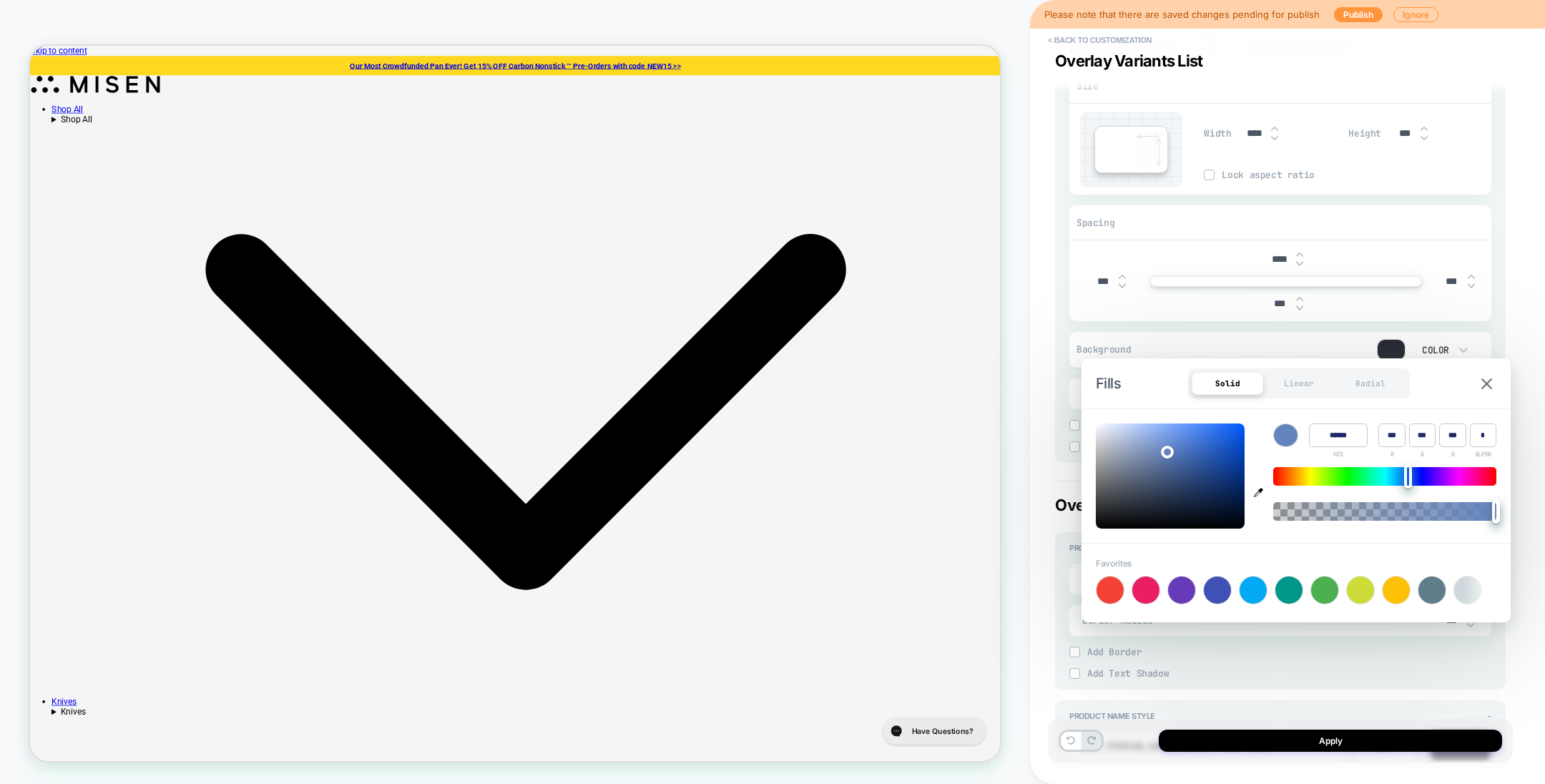
type input "******"
type input "***"
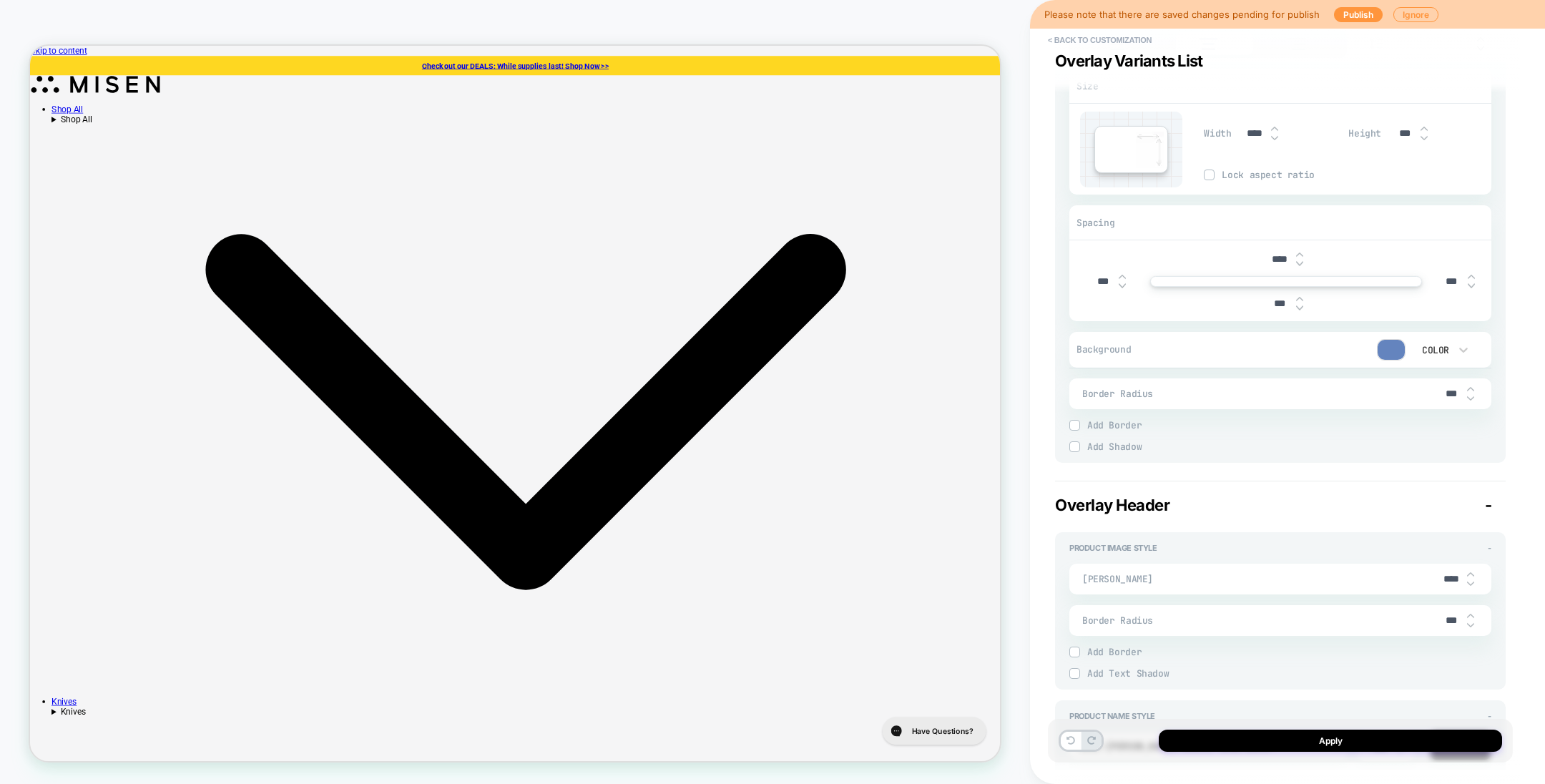
type textarea "*"
click at [1143, 420] on button "Apply" at bounding box center [1330, 740] width 343 height 22
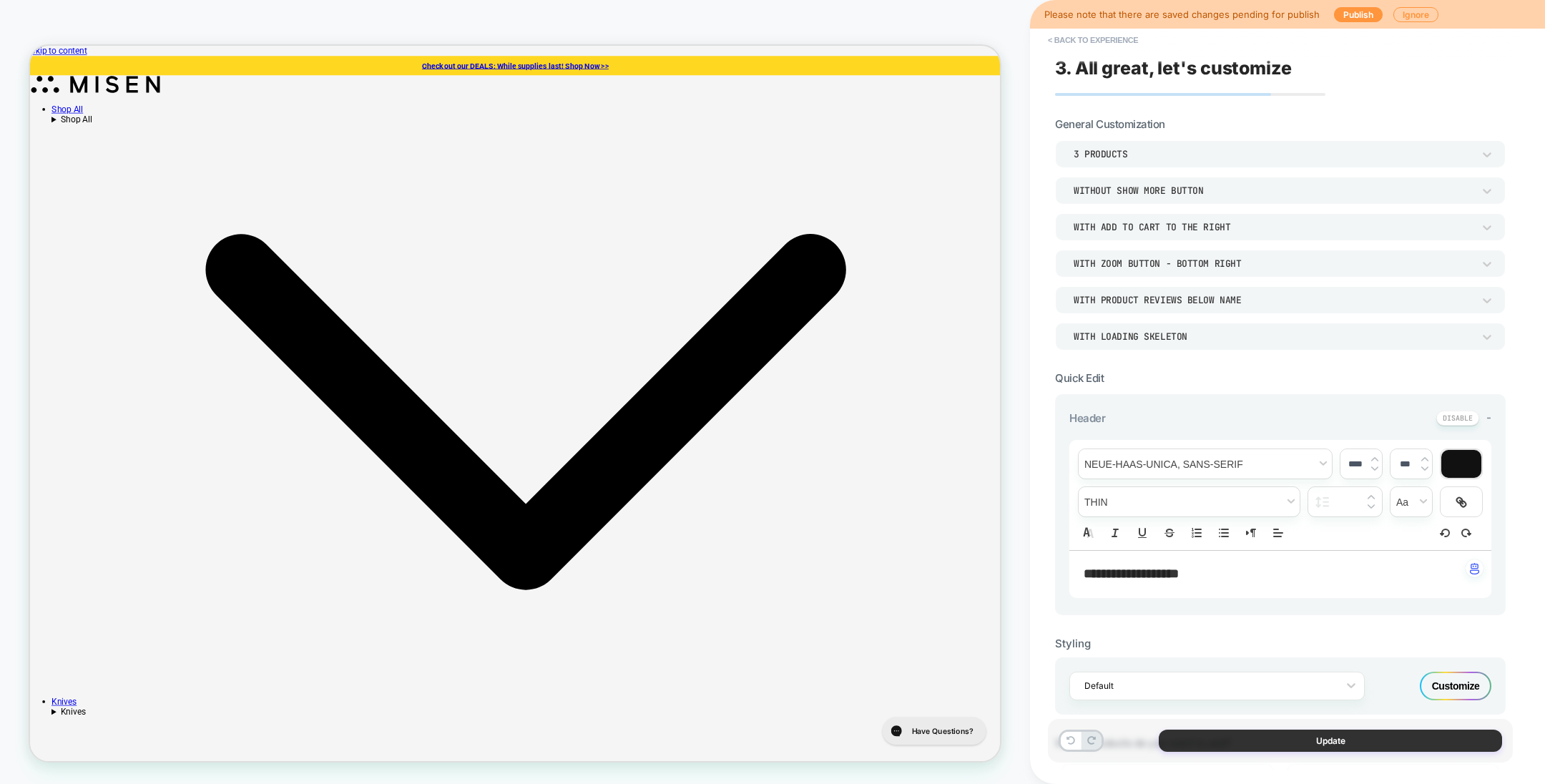
click at [1143, 420] on button "Update" at bounding box center [1330, 740] width 343 height 22
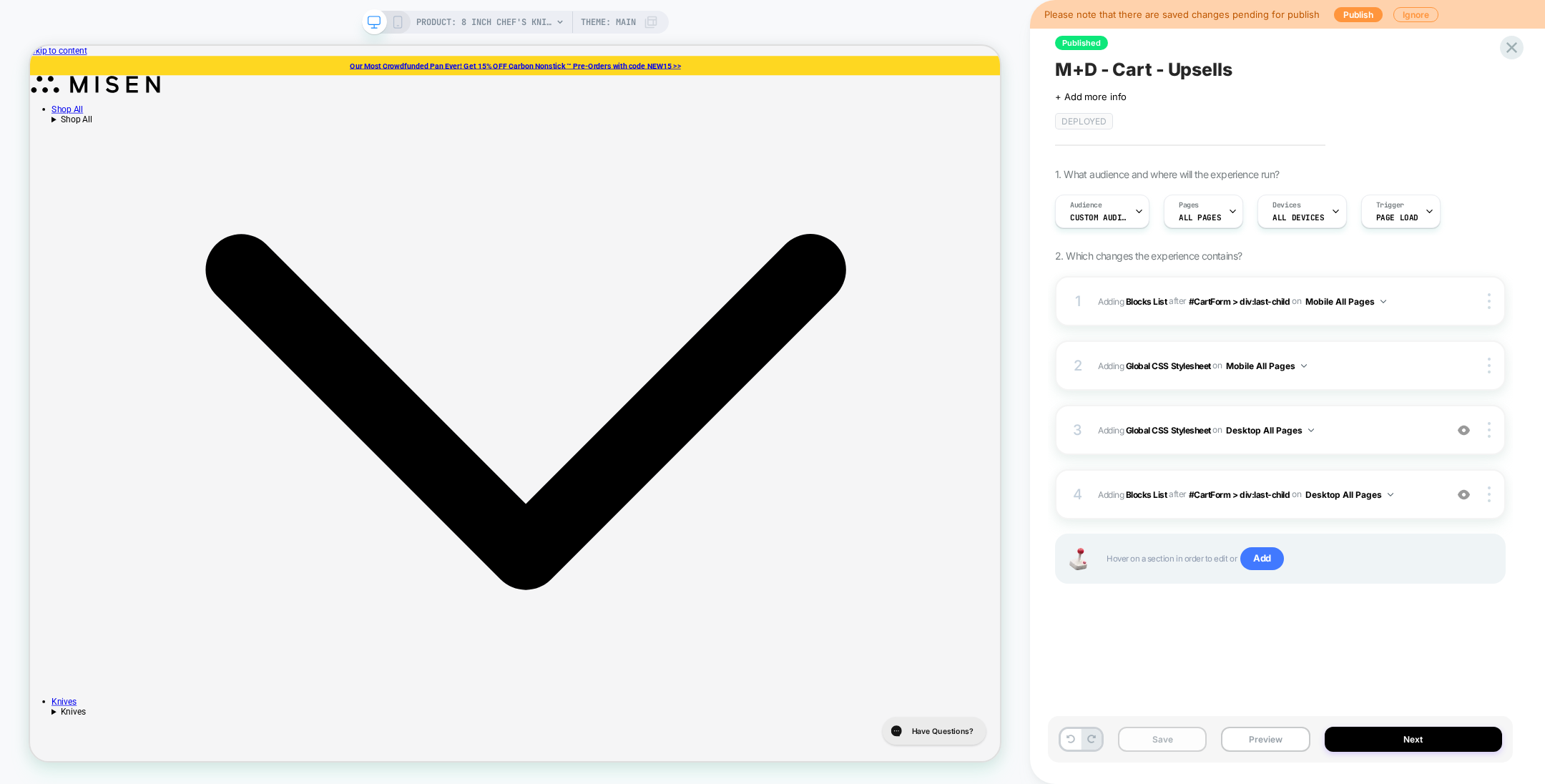
click at [1143, 420] on button "Save" at bounding box center [1162, 739] width 88 height 25
click at [1126, 65] on span "M+D - Cart - Upsells" at bounding box center [1143, 70] width 178 height 21
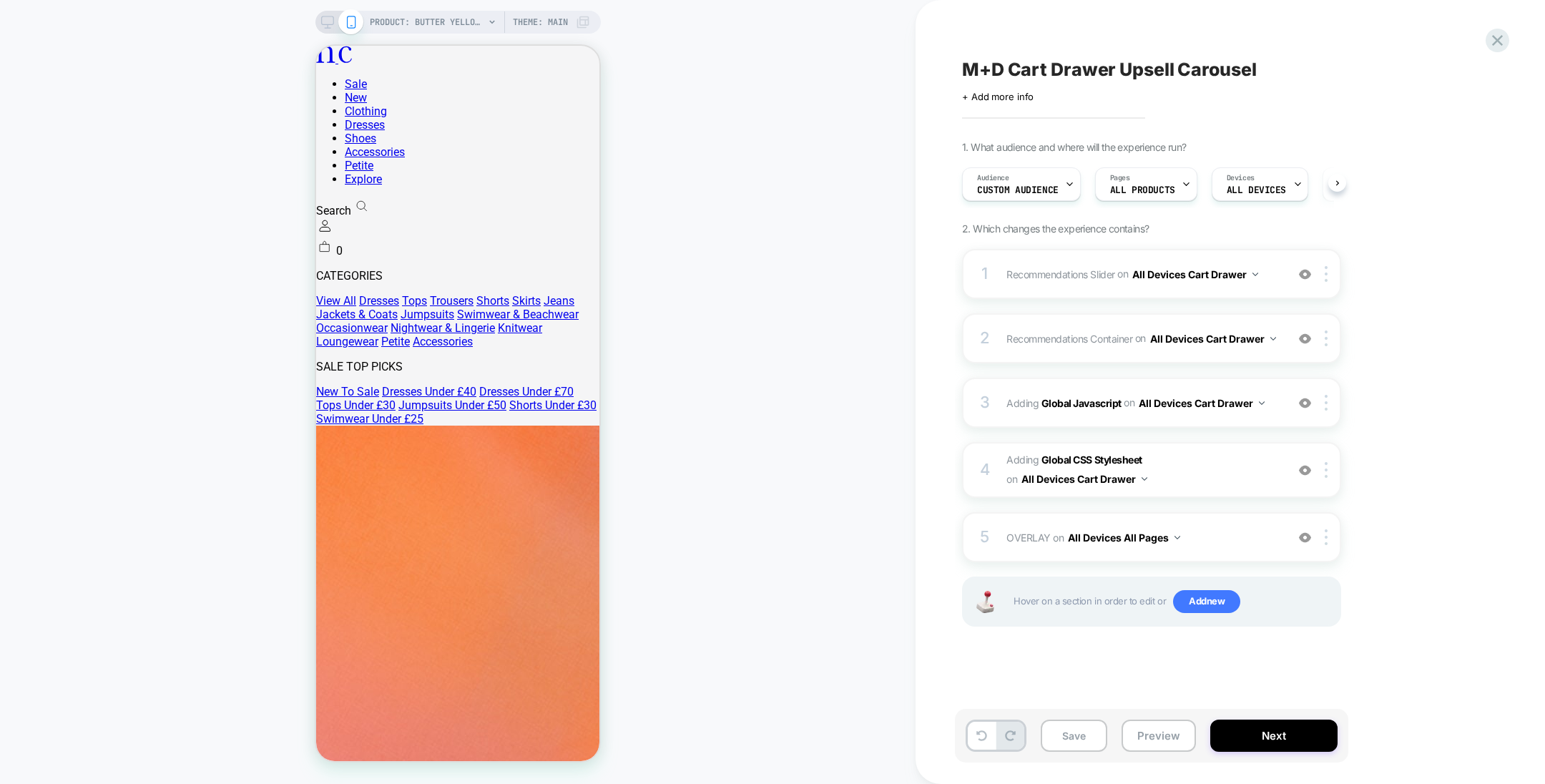
select select "**"
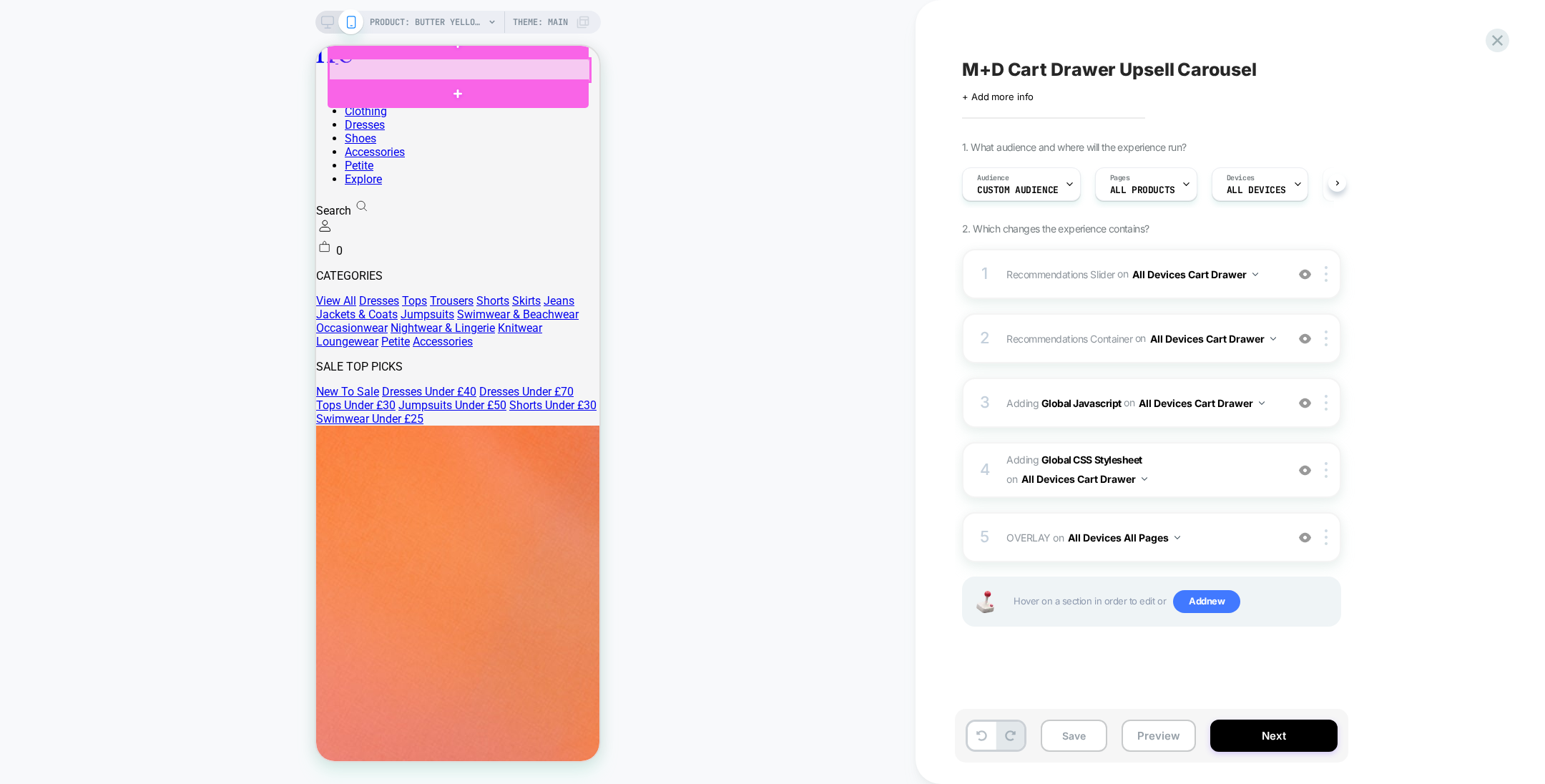
click at [578, 63] on div at bounding box center [459, 71] width 261 height 23
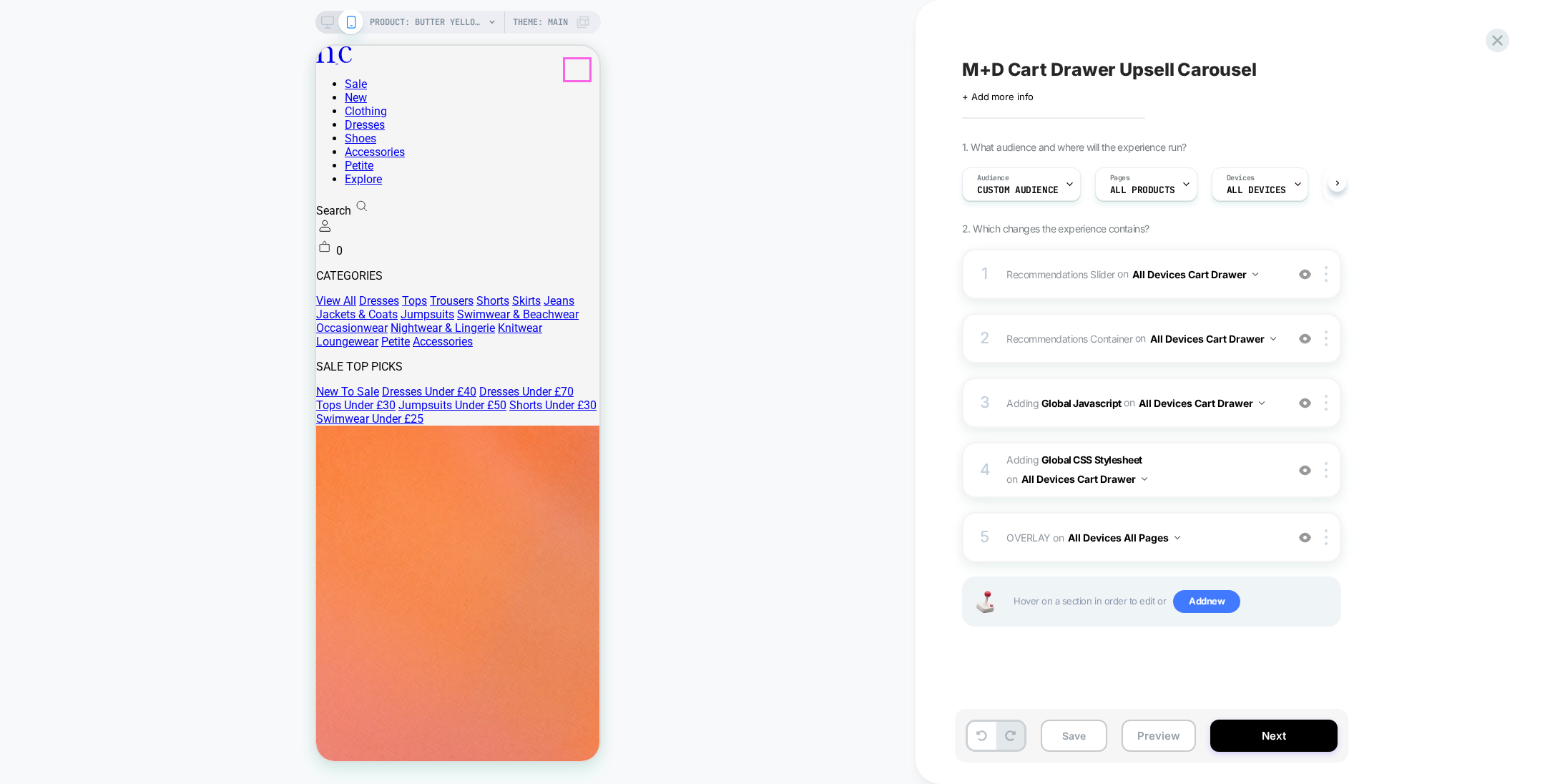
click at [1036, 189] on span "Custom Audience" at bounding box center [1017, 189] width 81 height 10
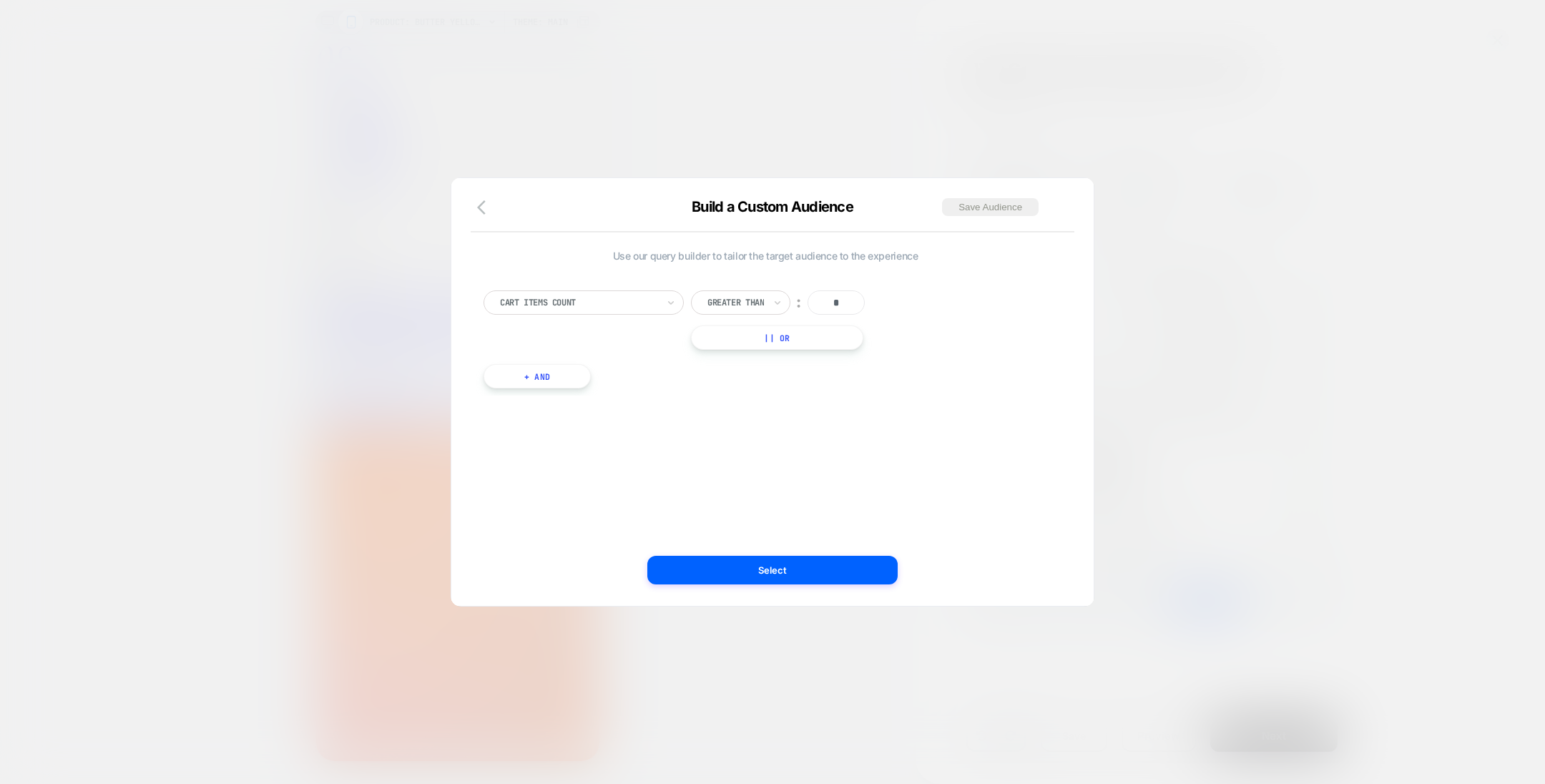
click at [914, 150] on div at bounding box center [772, 392] width 1545 height 784
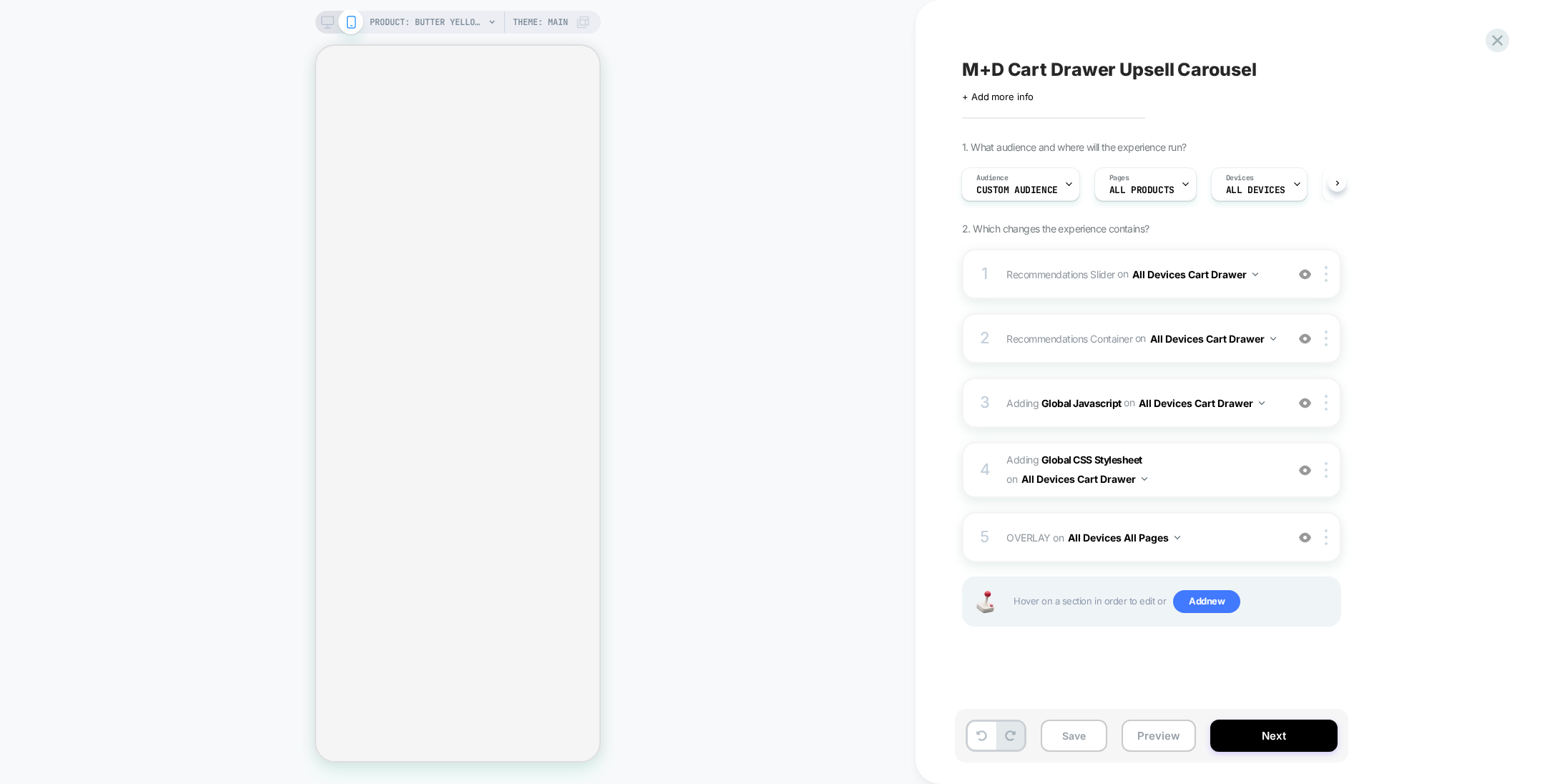
select select "**"
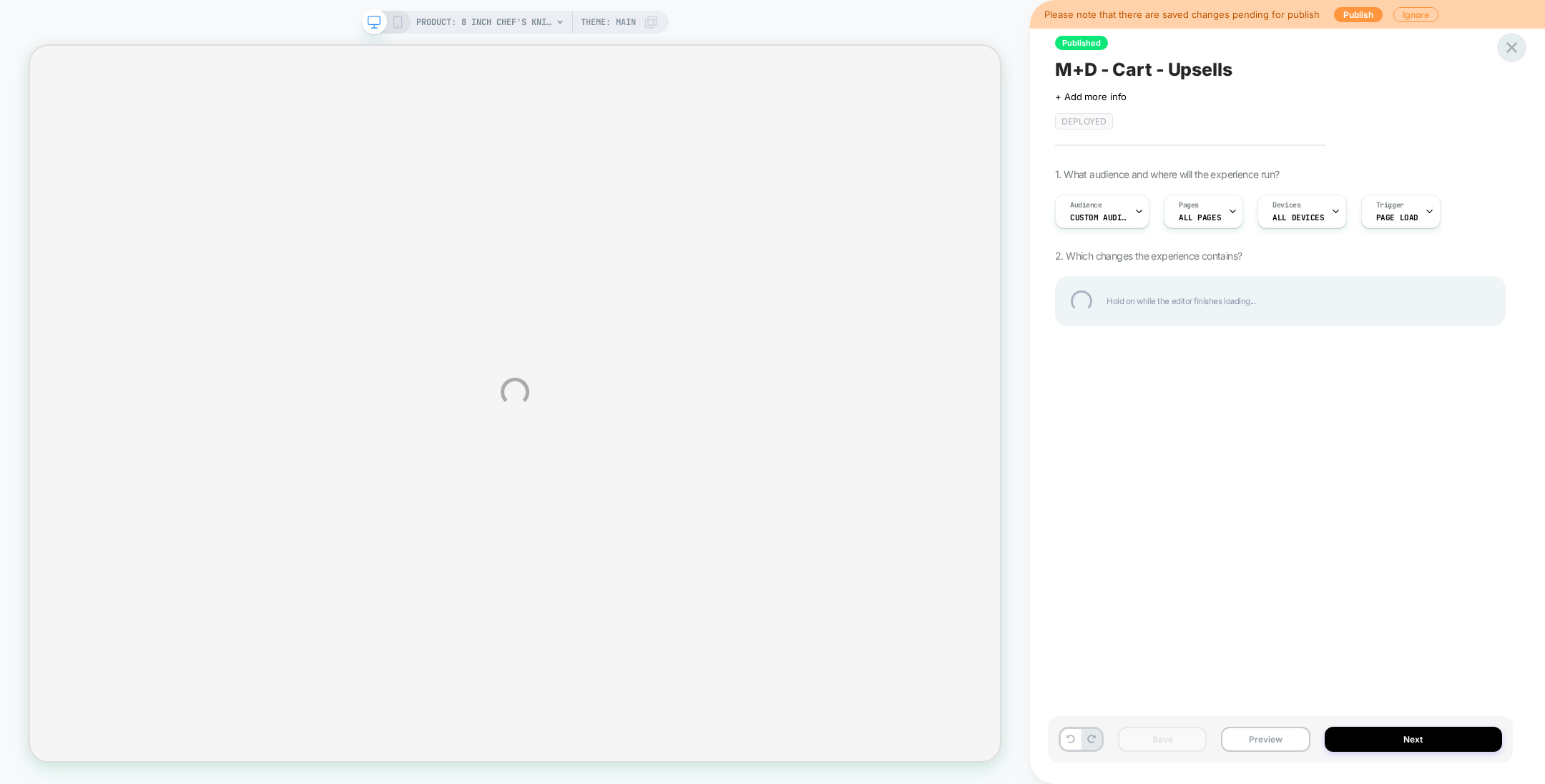
click at [1513, 47] on div at bounding box center [1511, 47] width 29 height 29
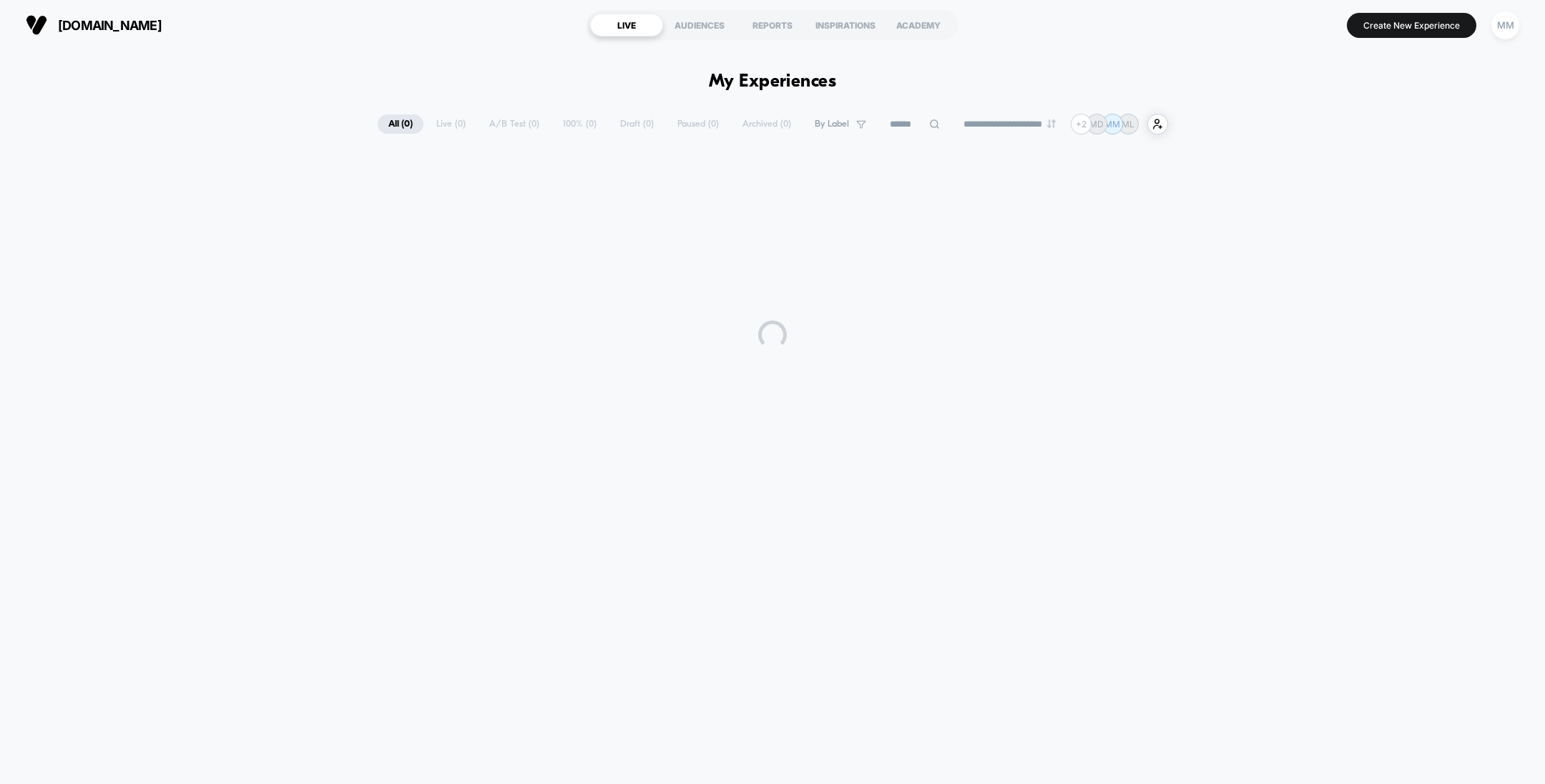
drag, startPoint x: 790, startPoint y: 171, endPoint x: 1400, endPoint y: 60, distance: 620.0
click at [1400, 60] on html "**********" at bounding box center [772, 392] width 1545 height 784
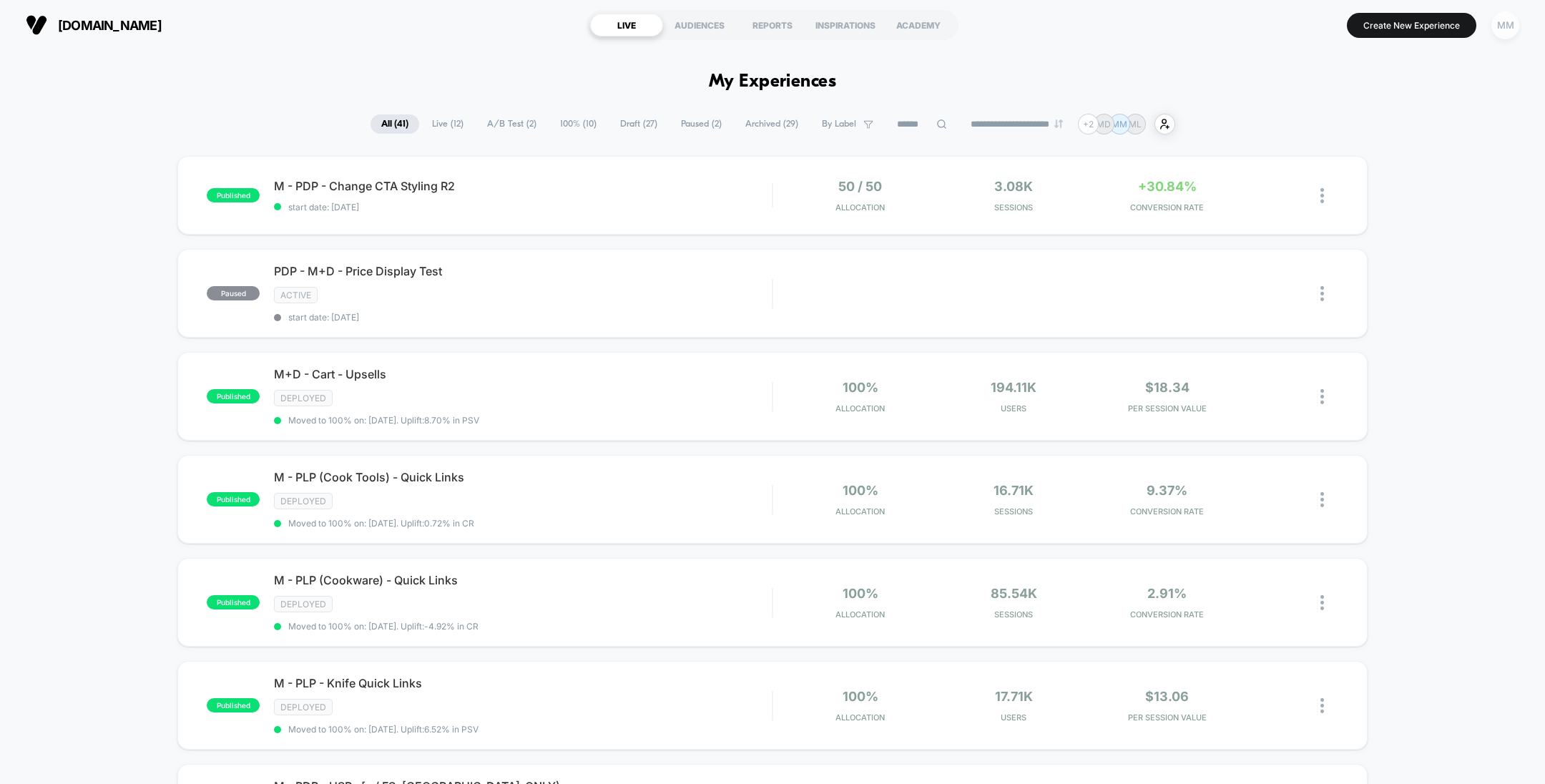
click at [1502, 16] on div "MM" at bounding box center [1505, 25] width 28 height 28
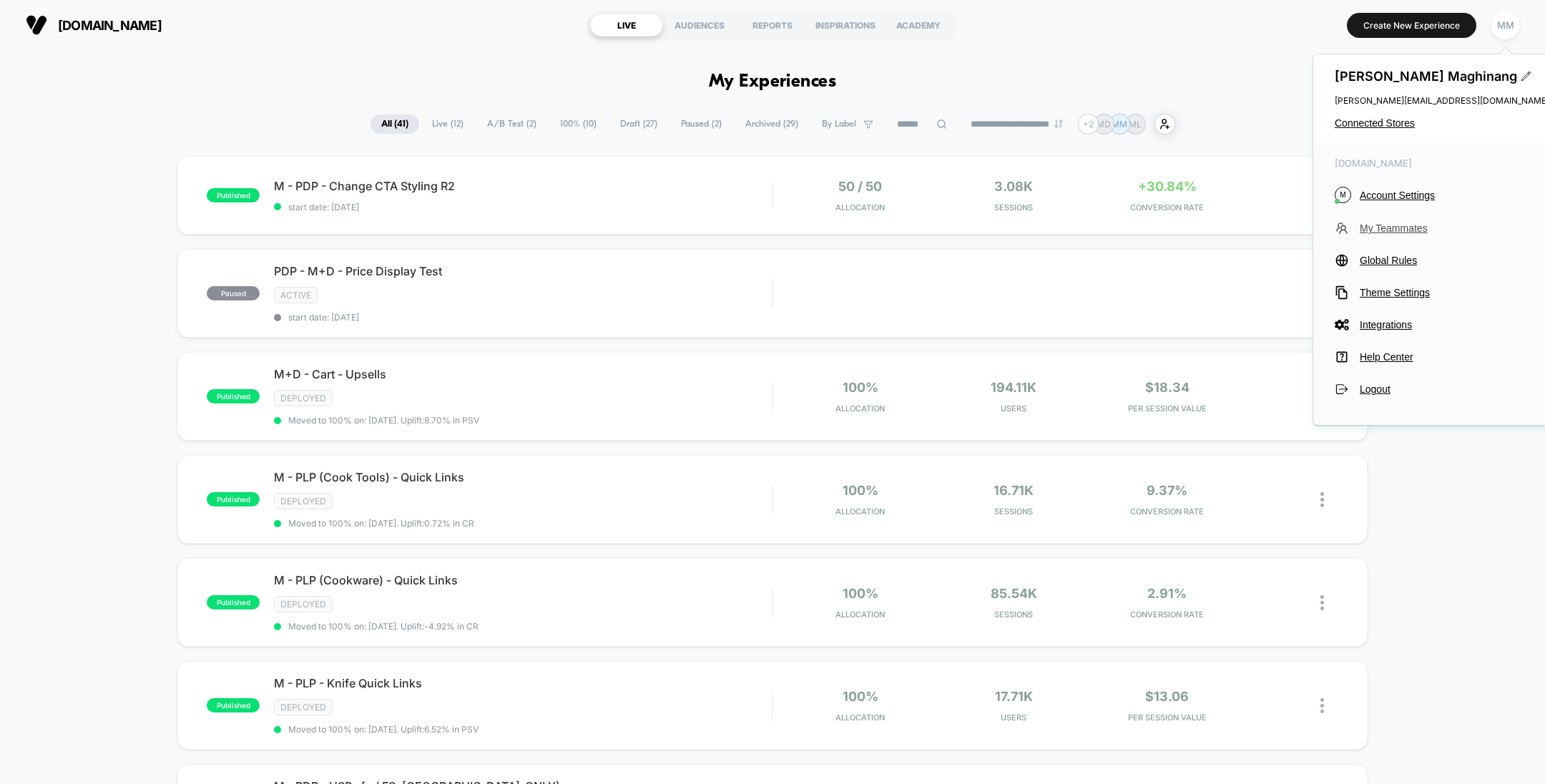
click at [1379, 225] on span "My Teammates" at bounding box center [1454, 228] width 189 height 12
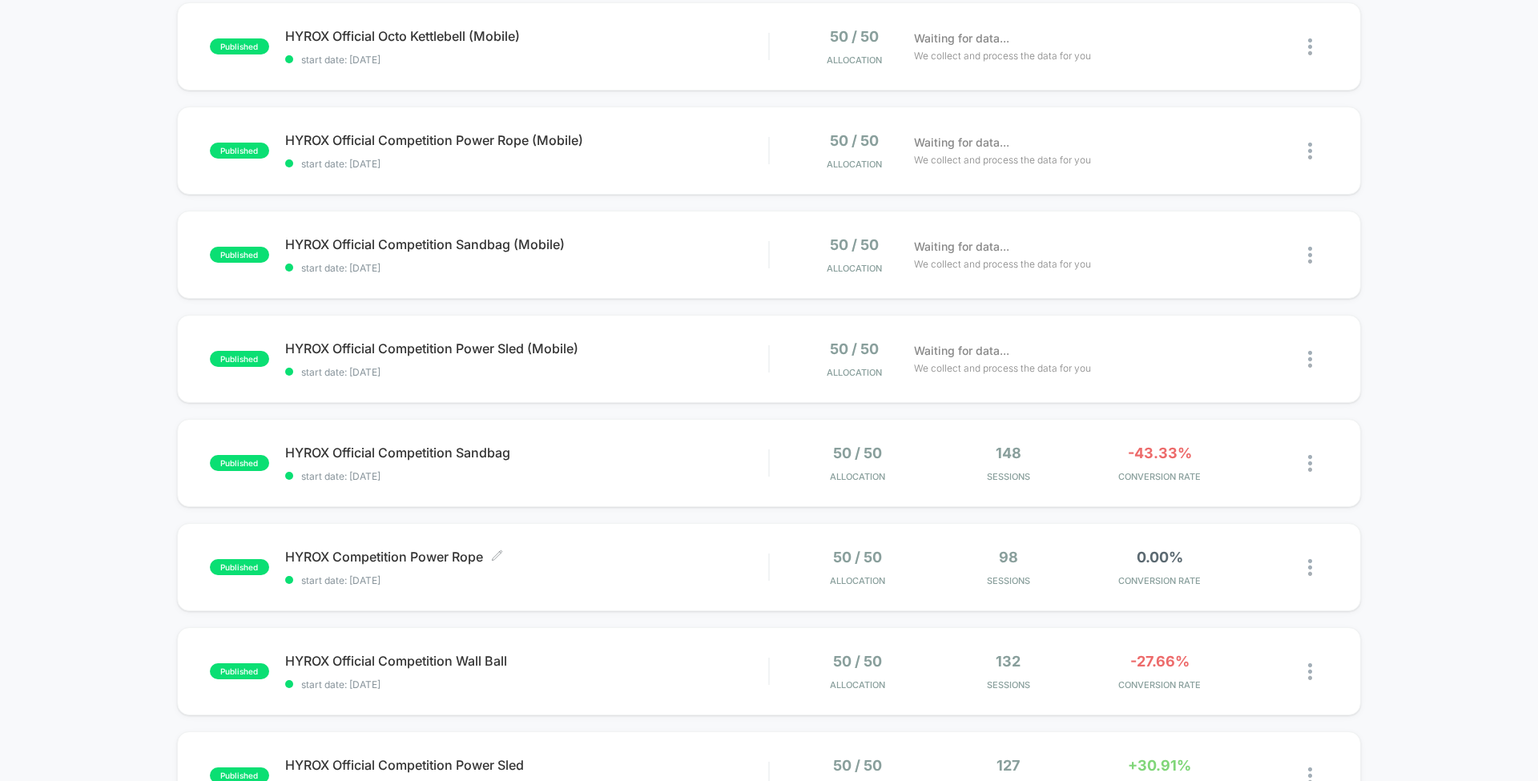
scroll to position [279, 0]
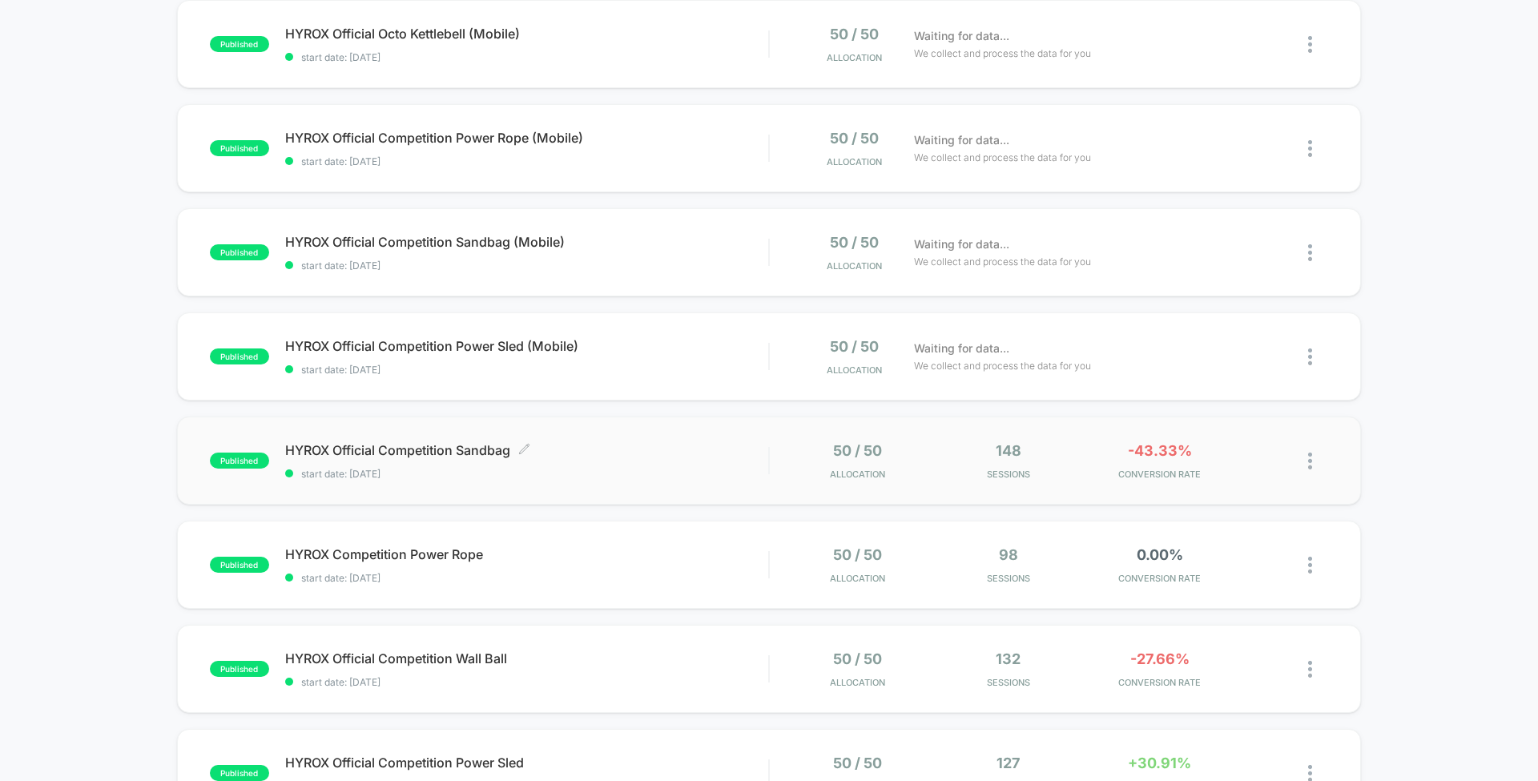
click at [689, 452] on span "HYROX Official Competition Sandbag Click to edit experience details" at bounding box center [526, 450] width 483 height 16
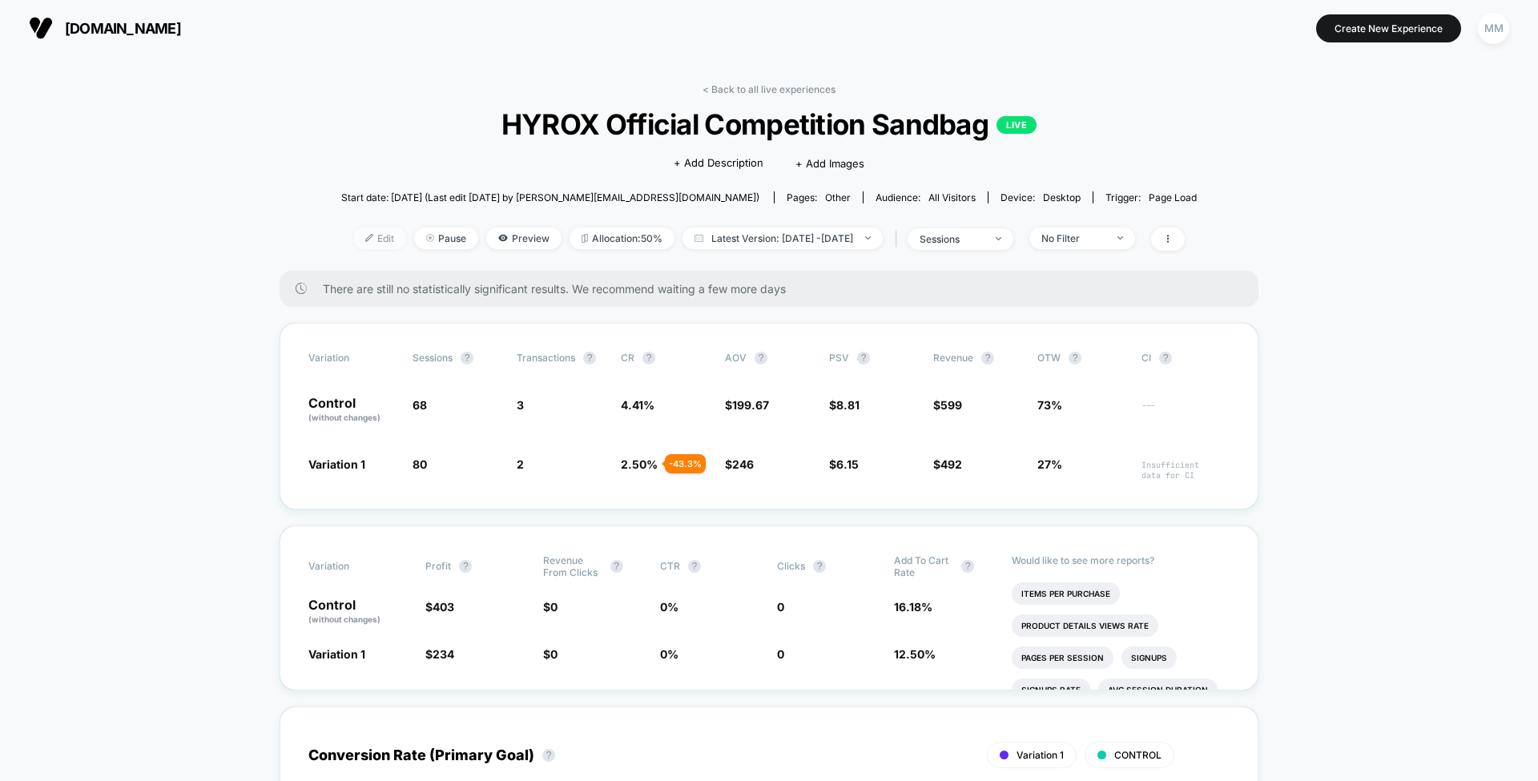
click at [354, 237] on span "Edit" at bounding box center [379, 238] width 53 height 22
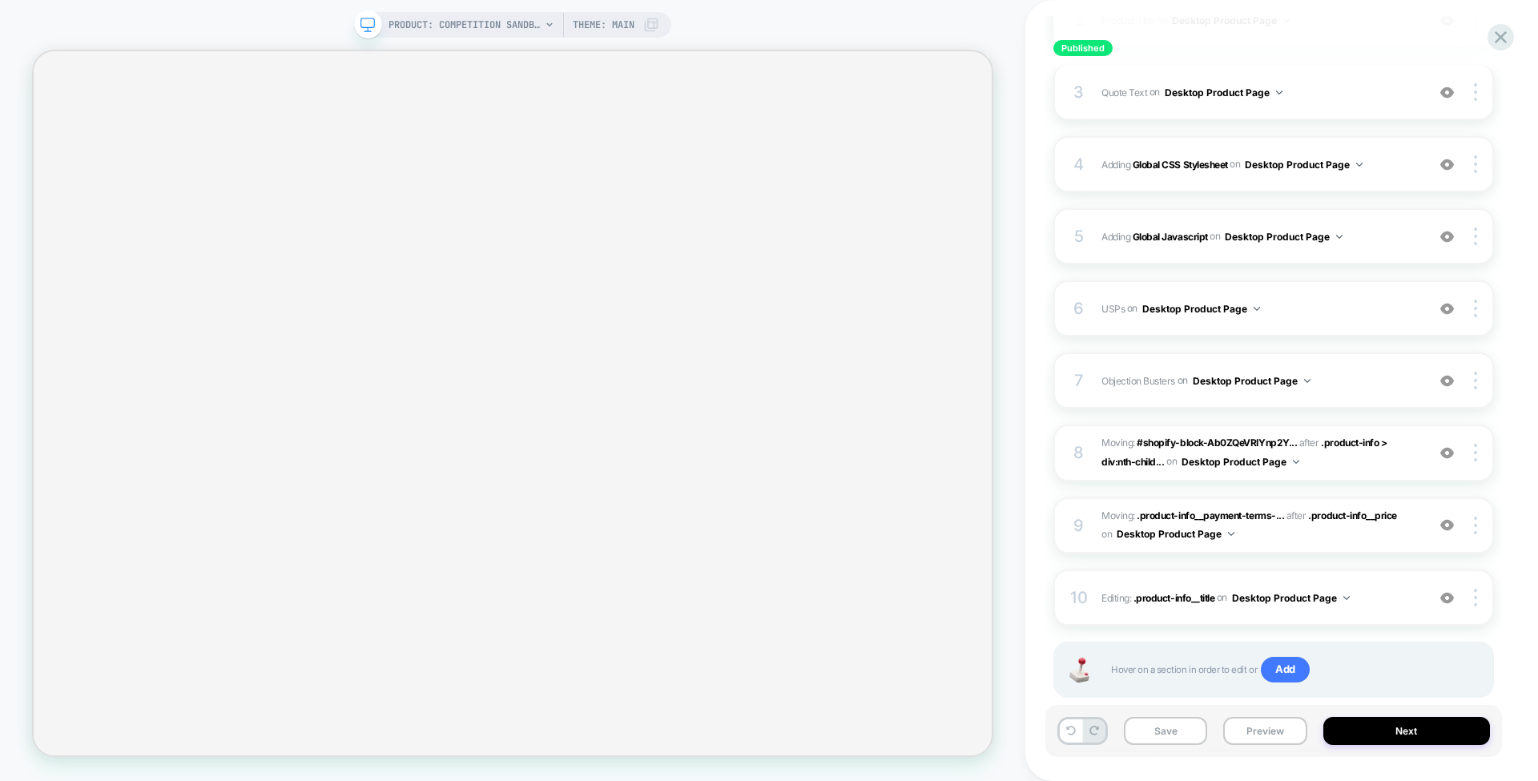
scroll to position [394, 0]
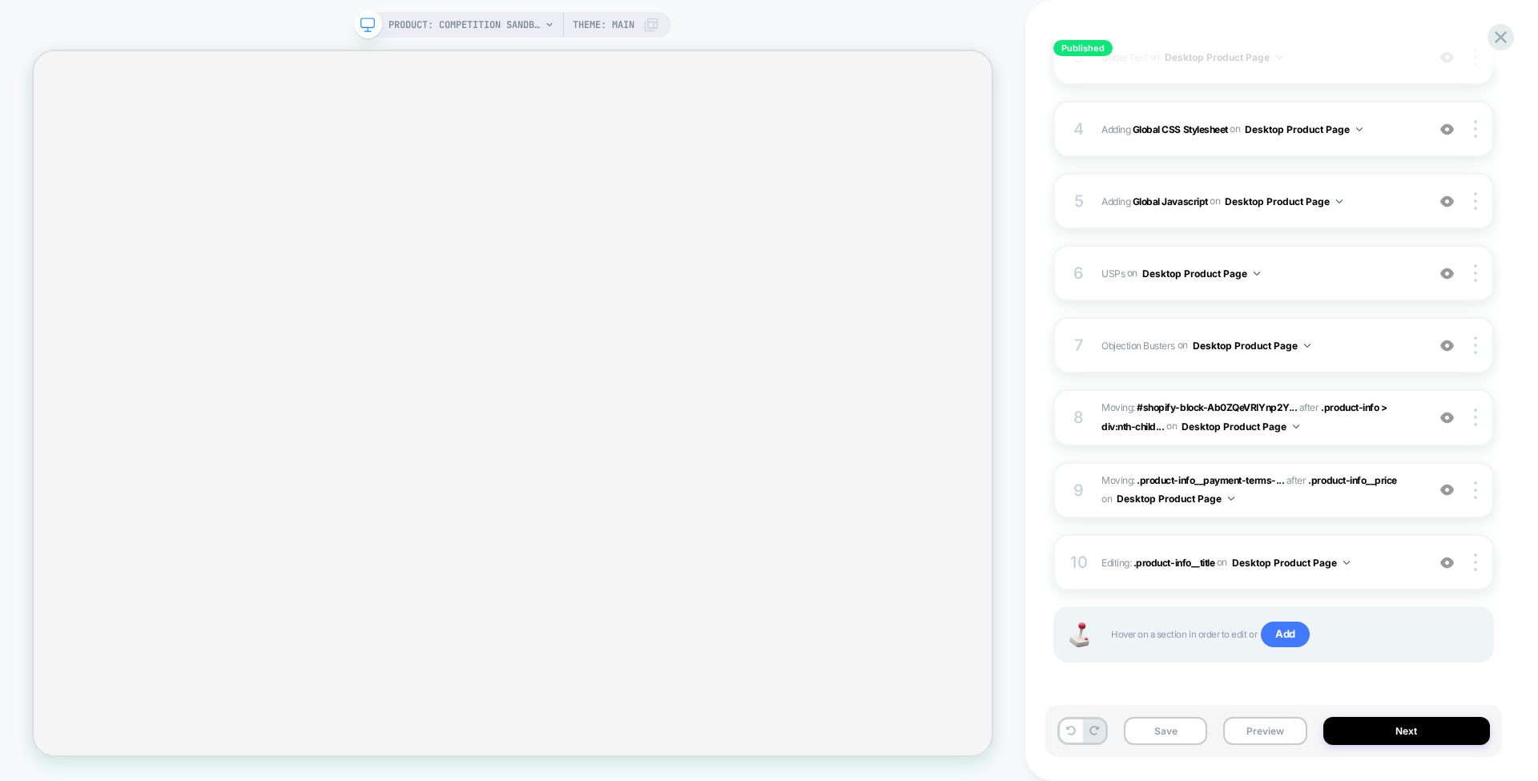
click at [1007, 329] on div "PRODUCT: Competition Sandbag [centr x hyrox] PRODUCT: Competition Sandbag [cent…" at bounding box center [512, 390] width 1025 height 749
click at [1493, 43] on icon at bounding box center [1501, 37] width 22 height 22
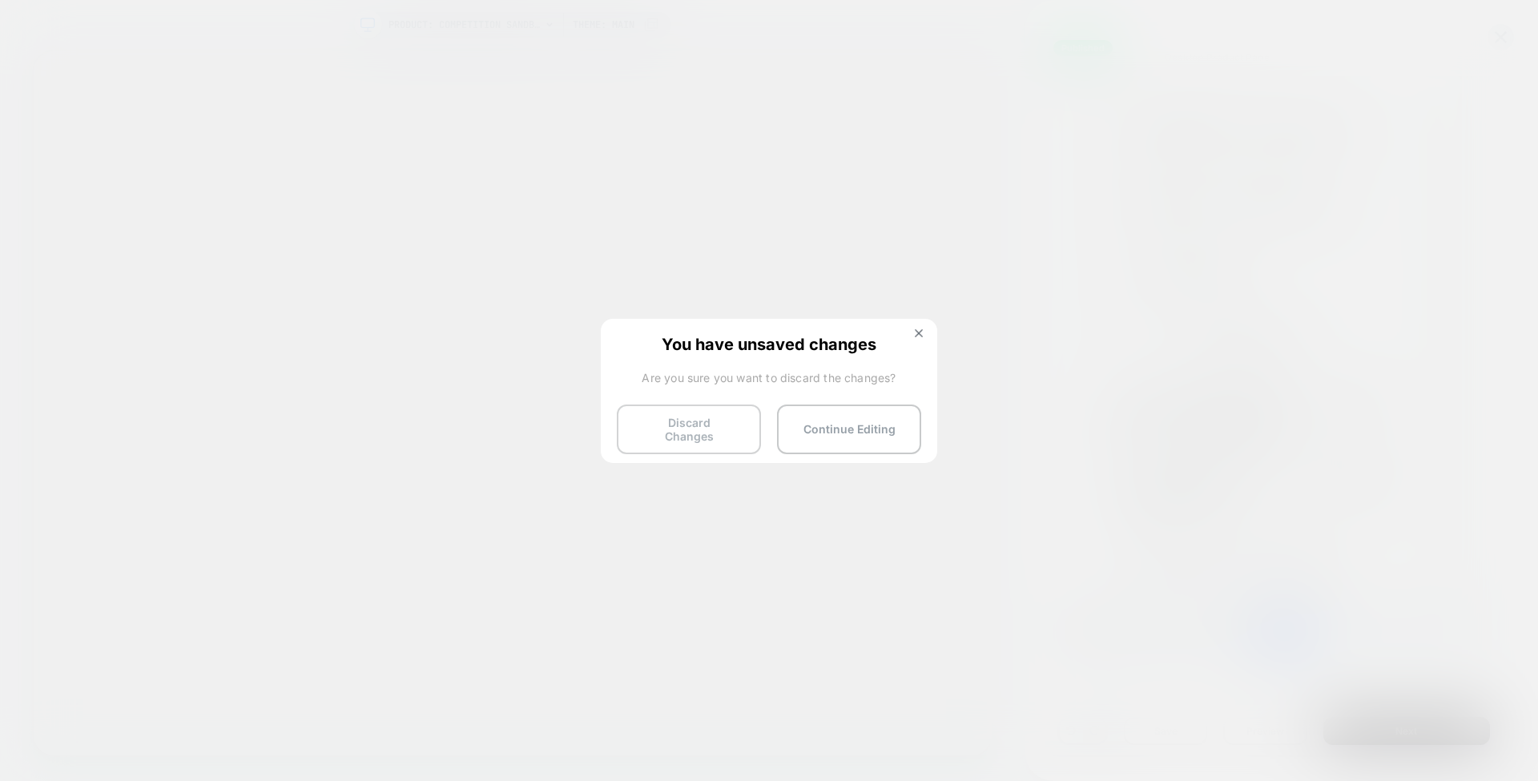
click at [689, 419] on button "Discard Changes" at bounding box center [689, 429] width 144 height 50
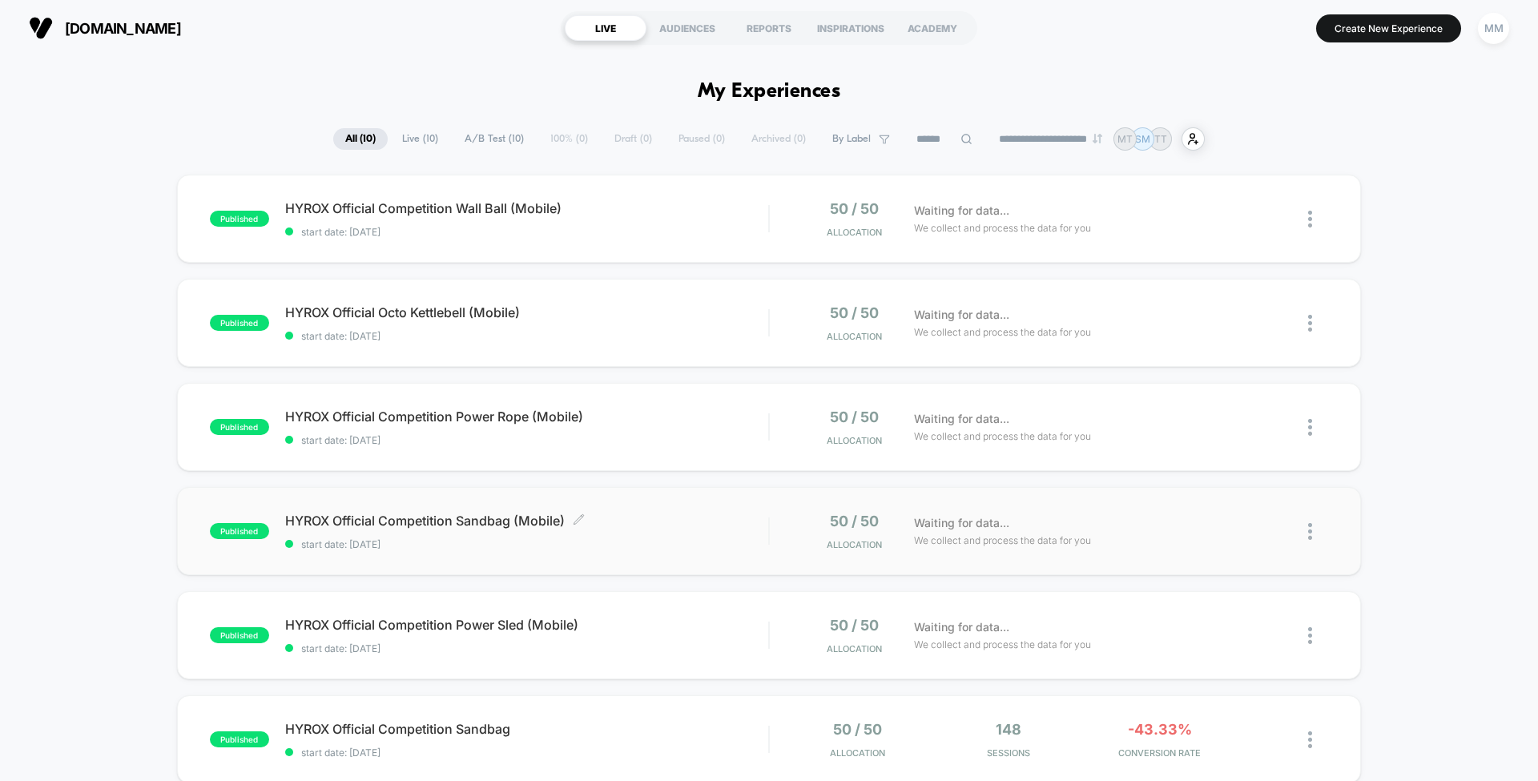
click at [710, 516] on span "HYROX Official Competition Sandbag (Mobile) Click to edit experience details" at bounding box center [526, 521] width 483 height 16
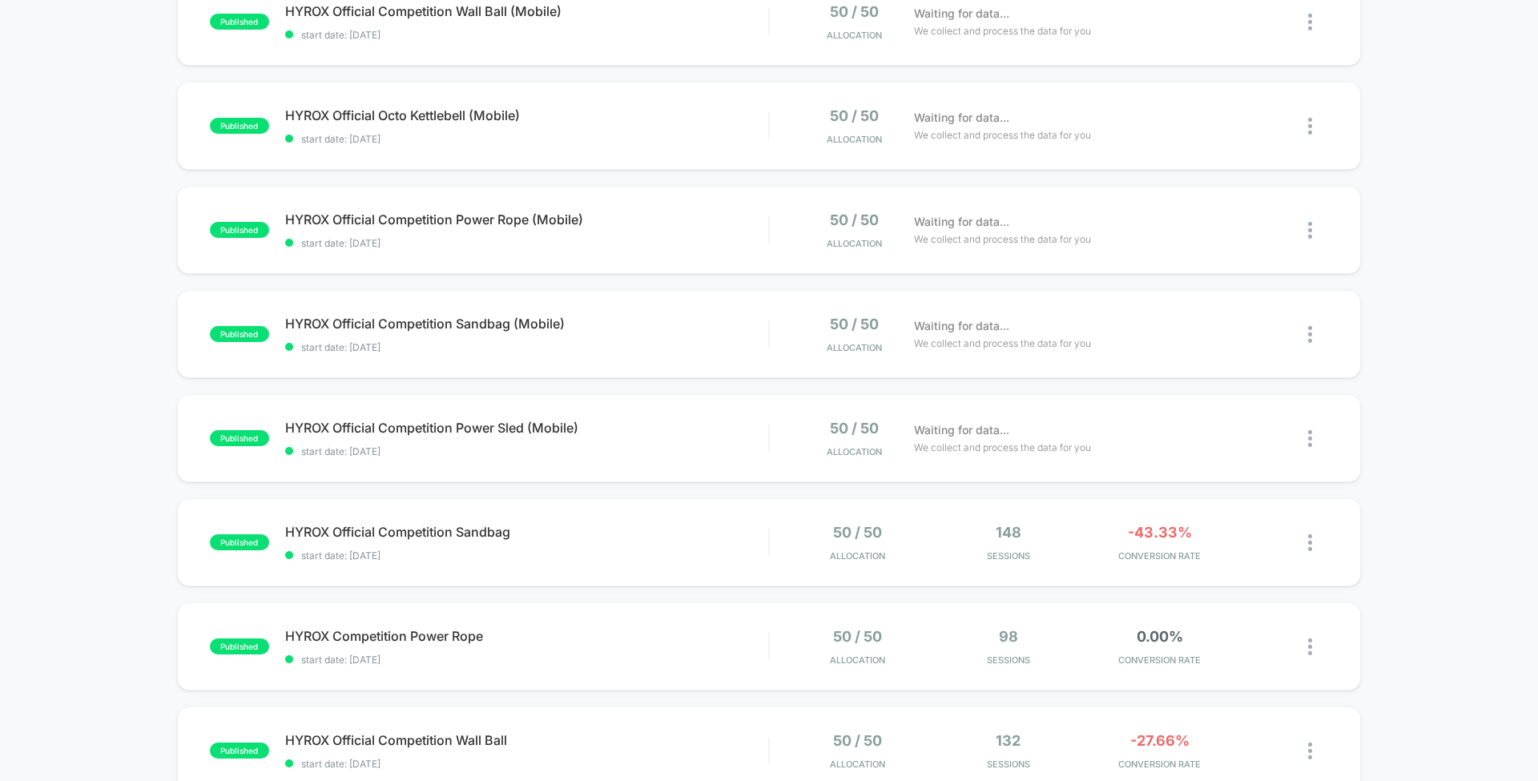
scroll to position [199, 0]
click at [638, 543] on div "HYROX Official Competition Sandbag Click to edit experience details Click to ed…" at bounding box center [526, 541] width 483 height 38
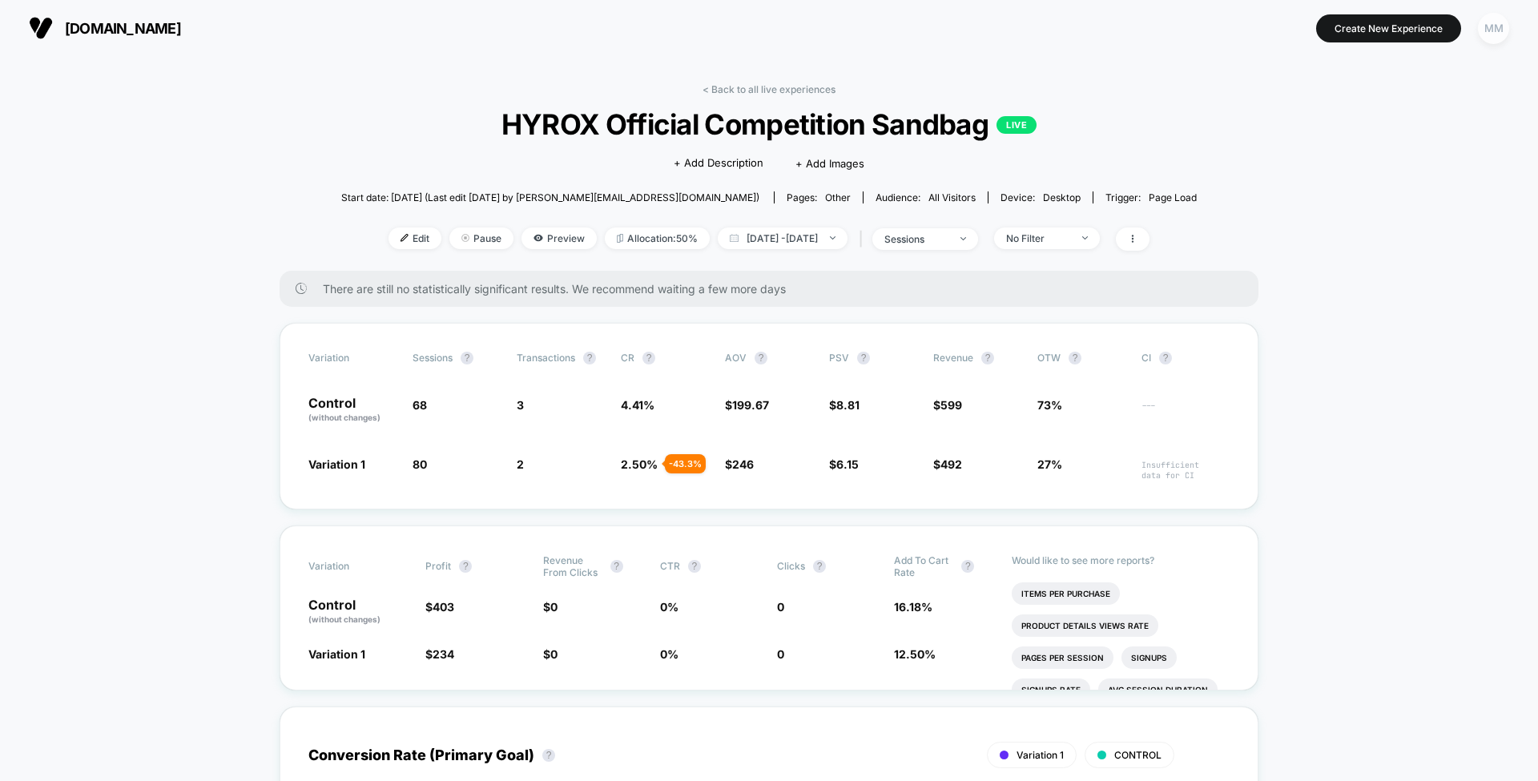
click at [1494, 34] on div "MM" at bounding box center [1492, 28] width 31 height 31
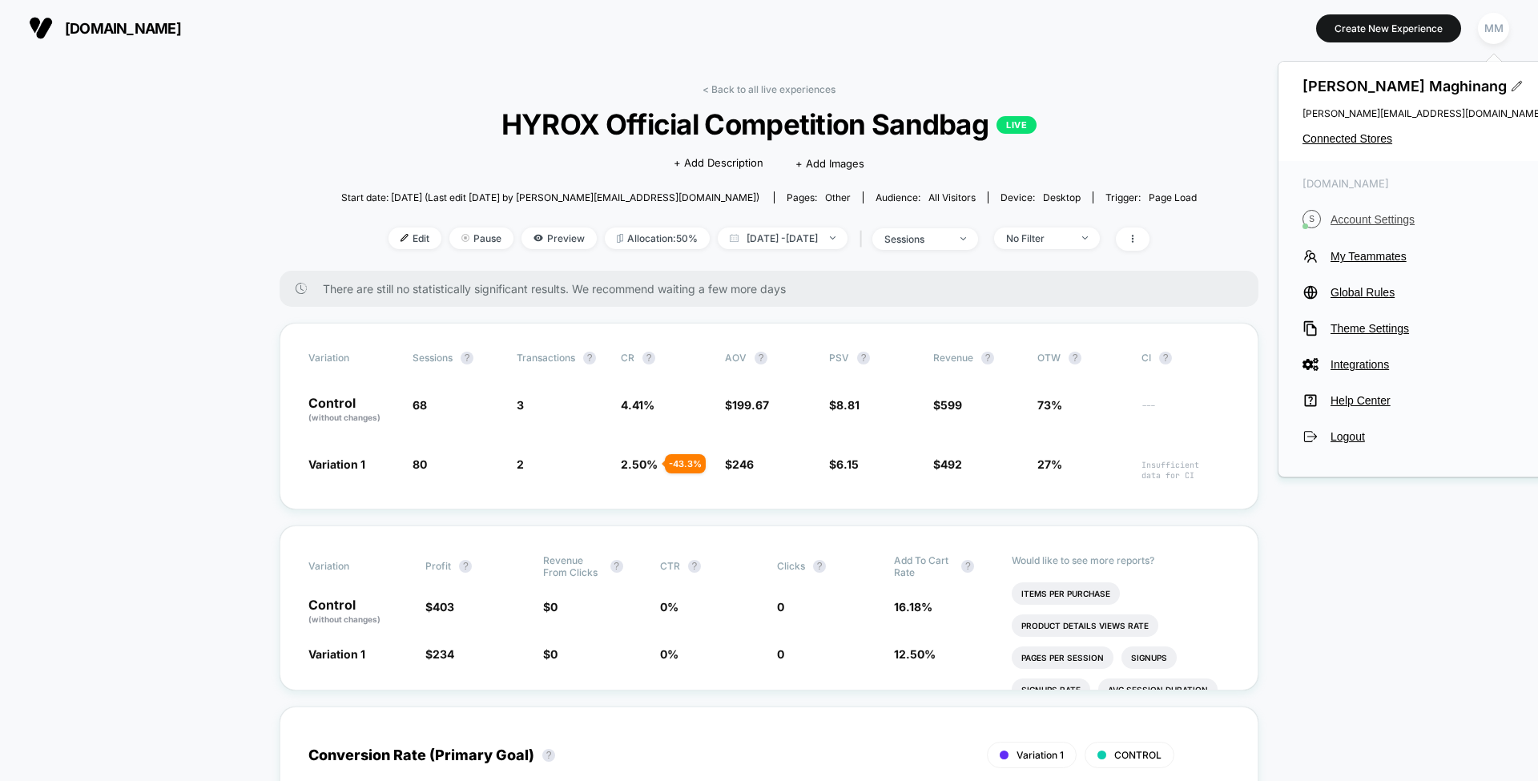
click at [1369, 215] on span "Account Settings" at bounding box center [1436, 219] width 212 height 13
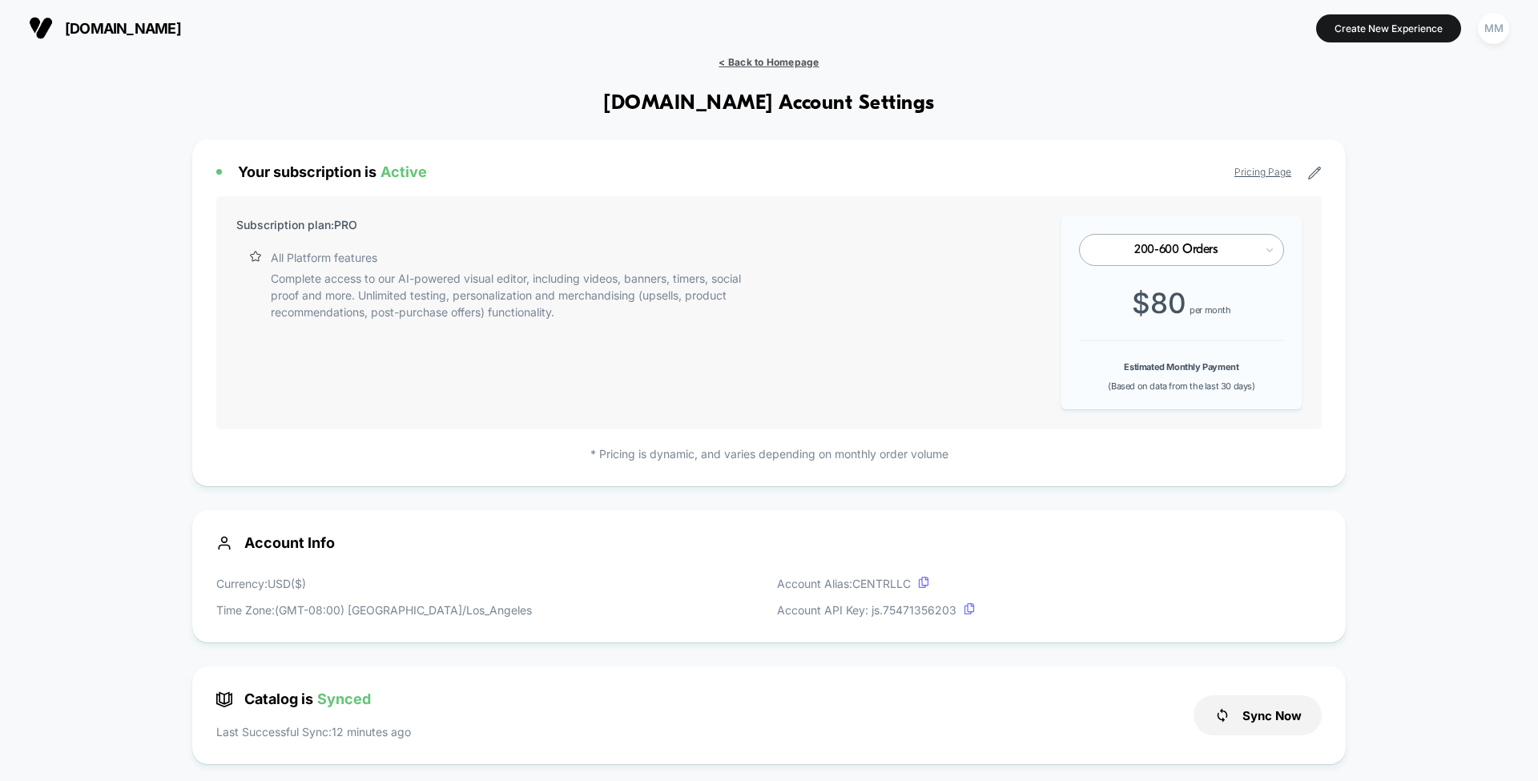
click at [756, 60] on span "< Back to Homepage" at bounding box center [768, 62] width 100 height 12
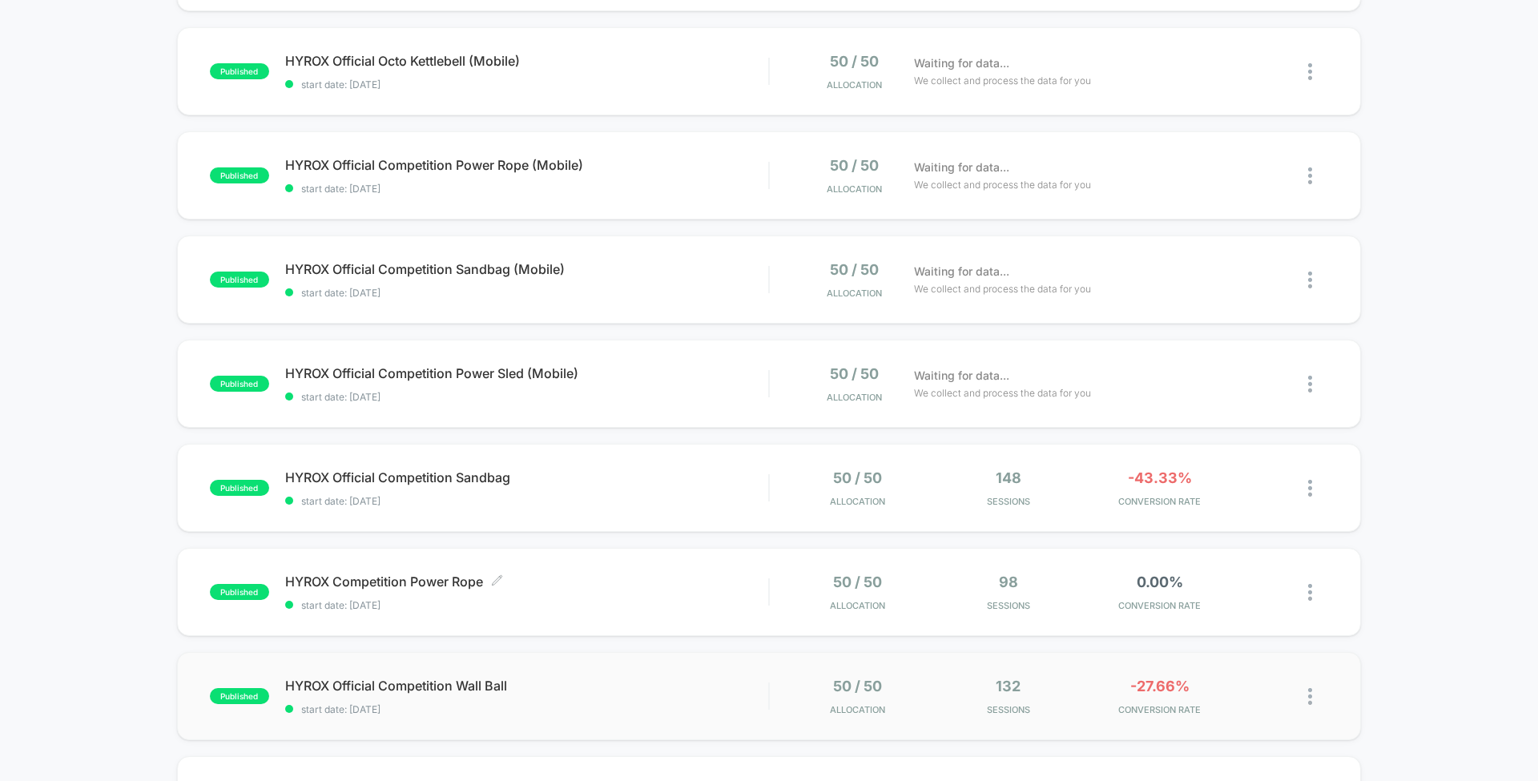
scroll to position [251, 0]
click at [671, 483] on span "HYROX Official Competition Sandbag Click to edit experience details" at bounding box center [526, 478] width 483 height 16
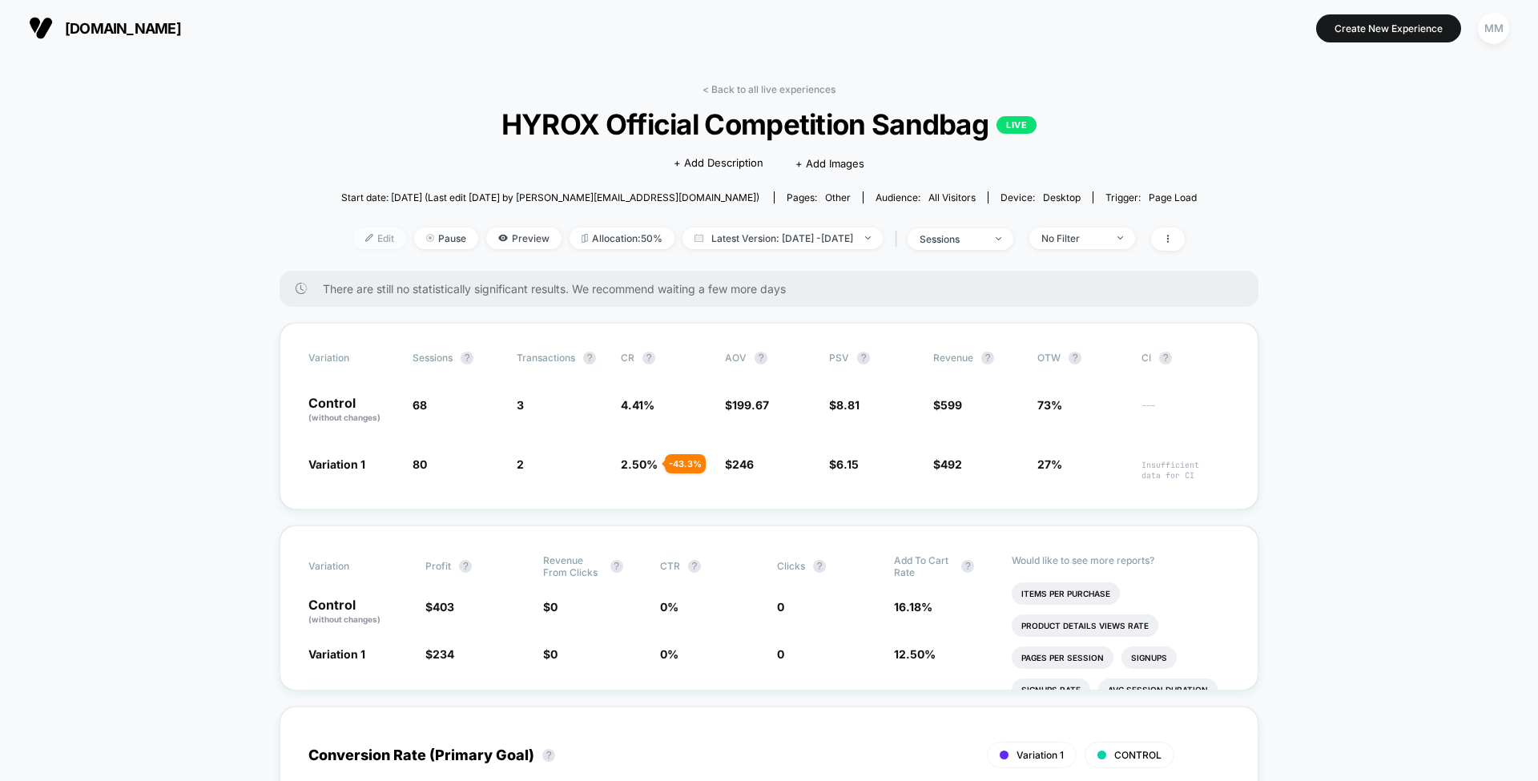
click at [354, 235] on span "Edit" at bounding box center [379, 238] width 53 height 22
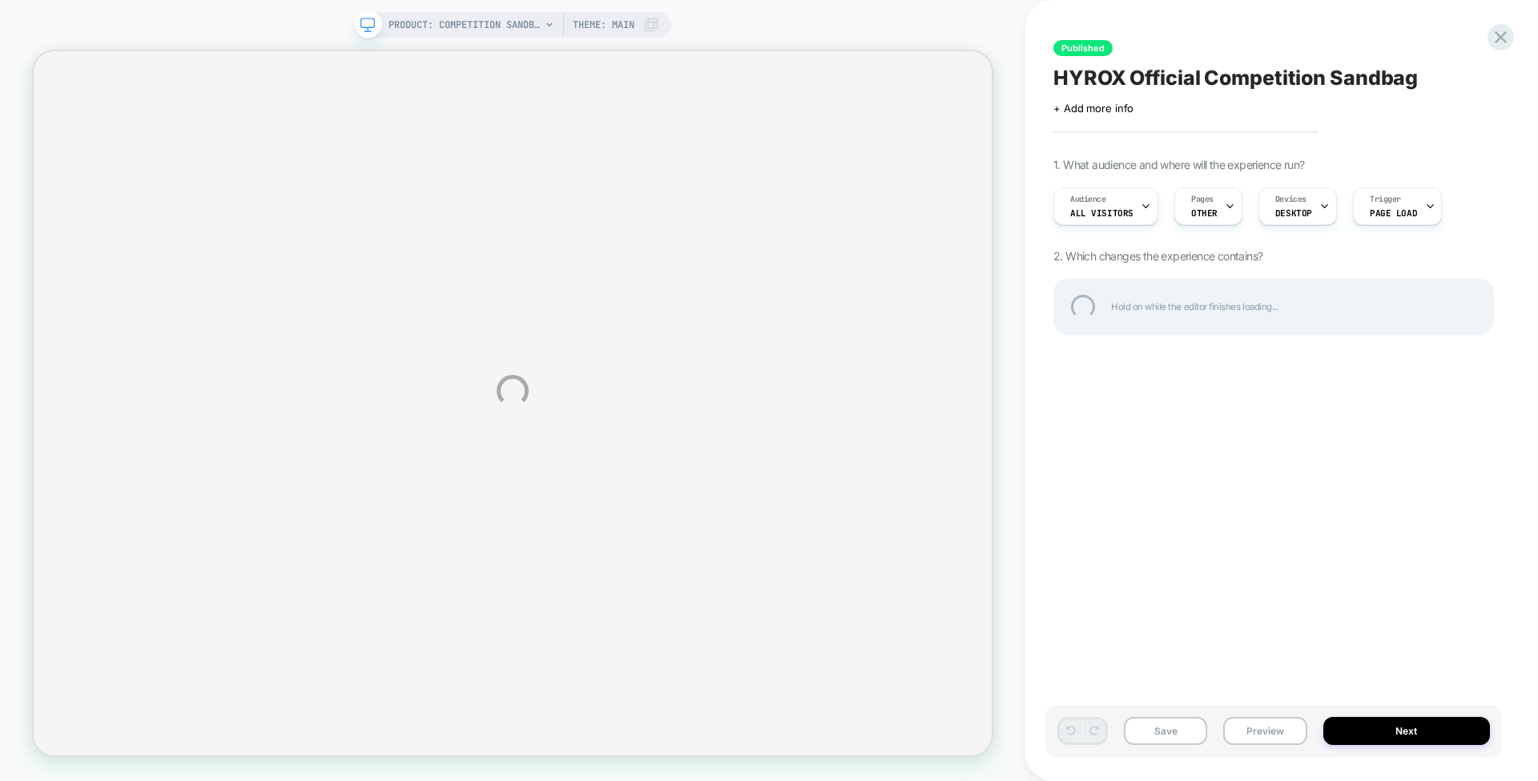
click at [1208, 207] on div "PRODUCT: Competition Sandbag [centr x hyrox] PRODUCT: Competition Sandbag [cent…" at bounding box center [769, 390] width 1538 height 781
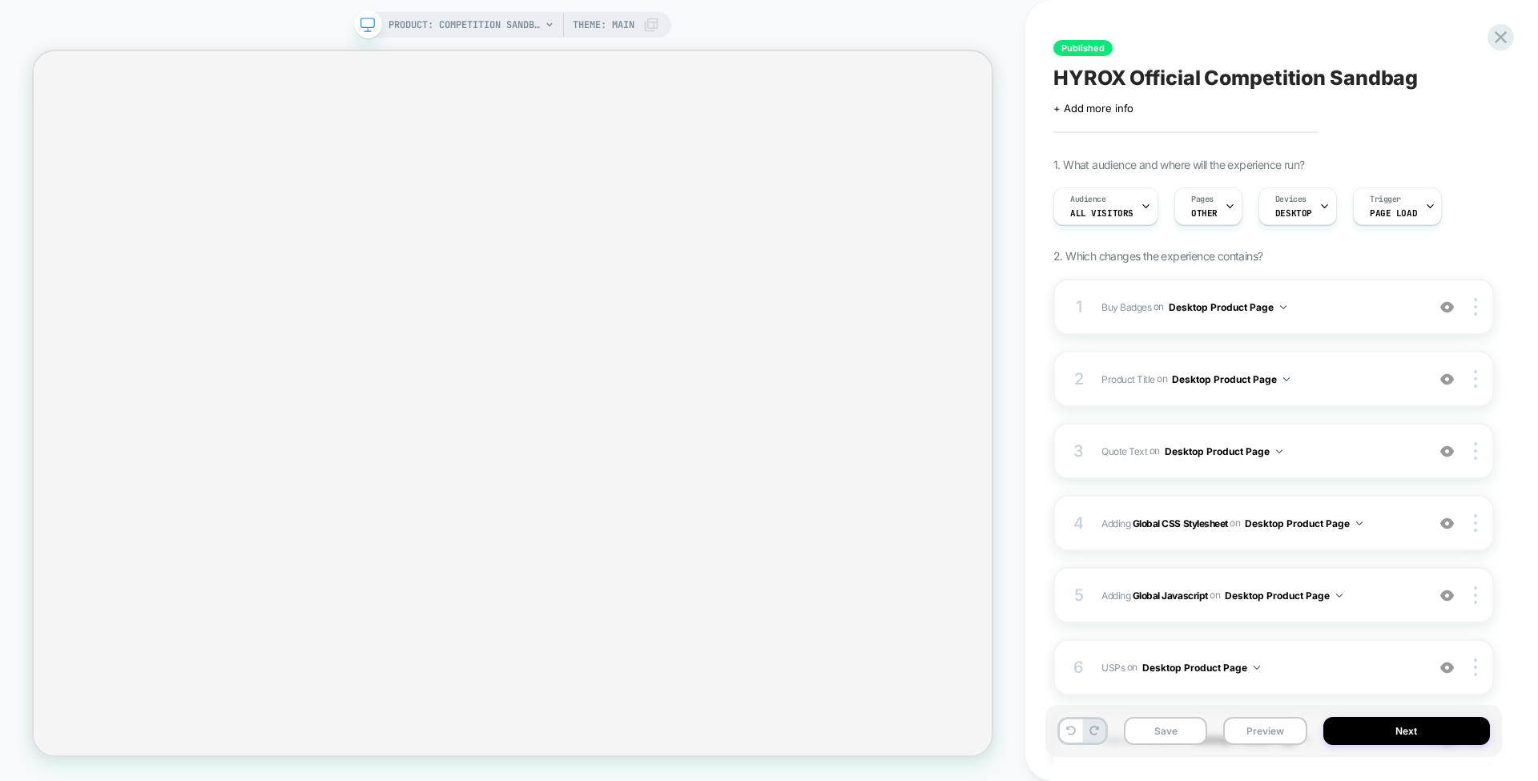
click at [1208, 207] on span "OTHER" at bounding box center [1204, 212] width 26 height 11
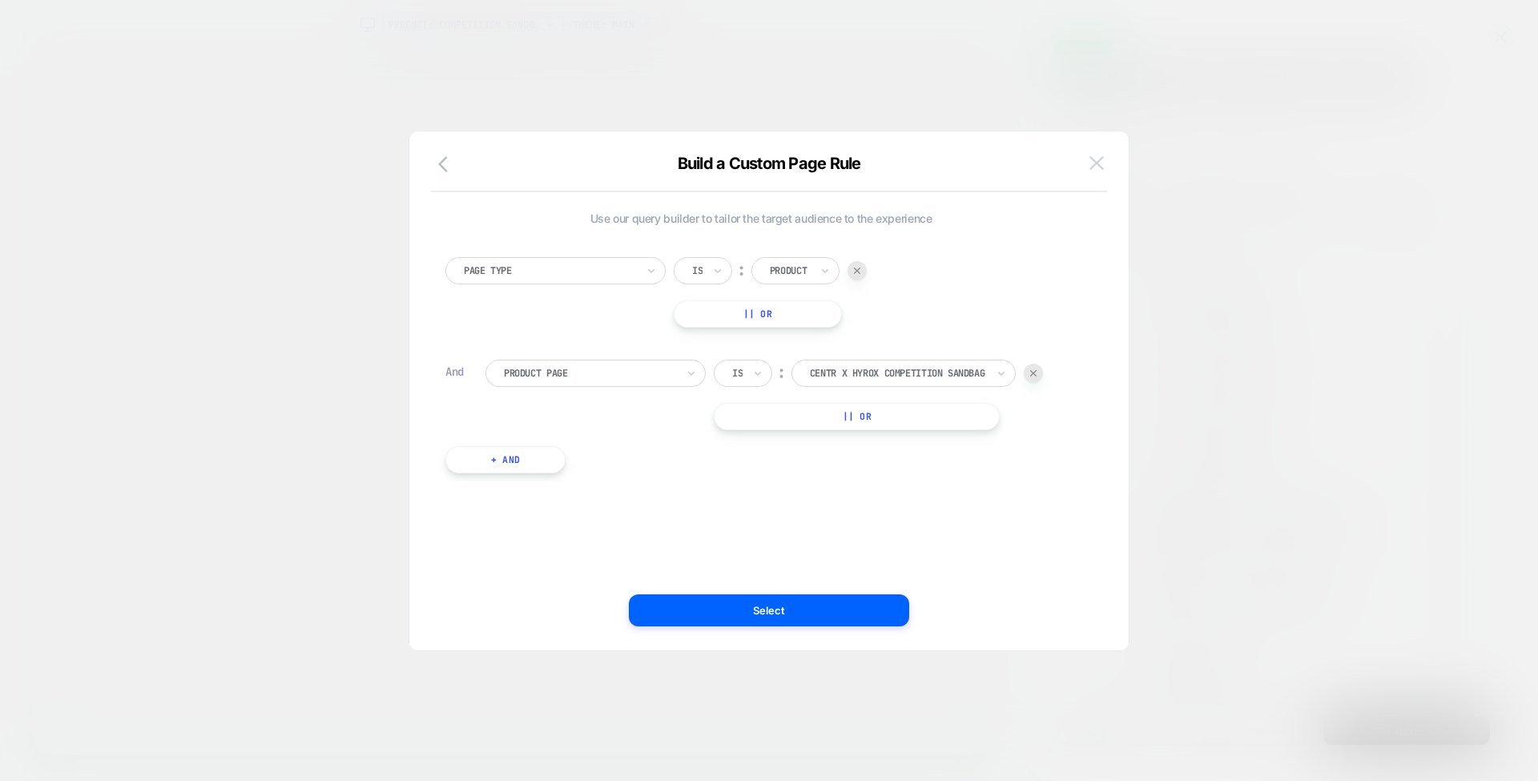
click at [1097, 165] on img at bounding box center [1096, 163] width 14 height 14
